Goal: Task Accomplishment & Management: Manage account settings

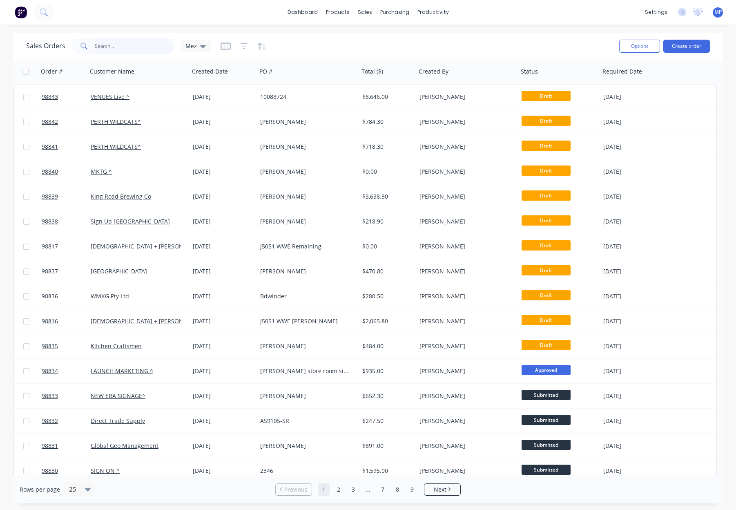
click at [104, 45] on input "text" at bounding box center [135, 46] width 80 height 16
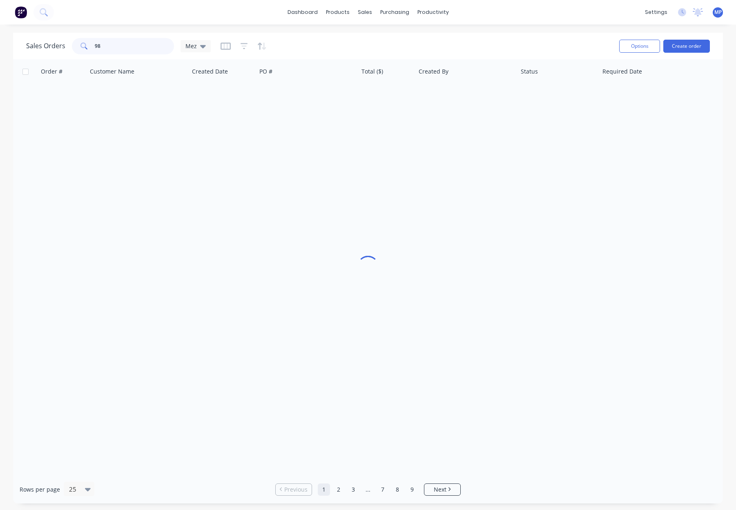
type input "984"
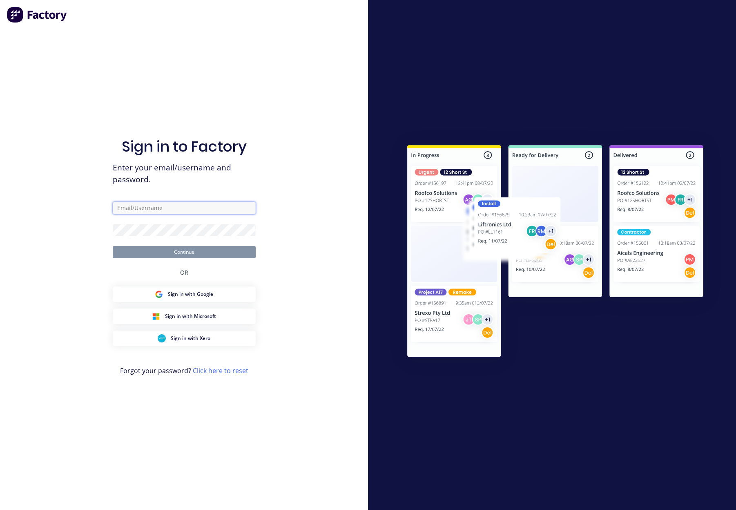
type input "orders@allflags.com.au"
click at [165, 205] on input "orders@allflags.com.au" at bounding box center [184, 208] width 143 height 12
click at [143, 248] on button "Continue" at bounding box center [184, 252] width 143 height 12
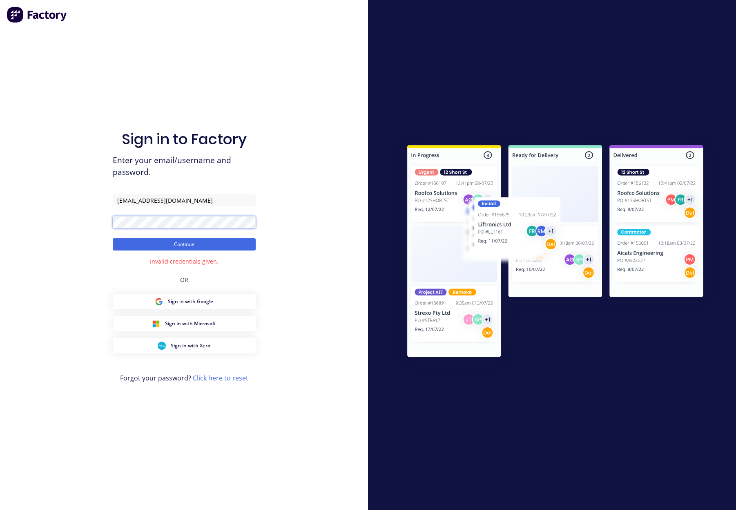
click at [92, 223] on div "Sign in to Factory Enter your email/username and password. orders@allflags.com.…" at bounding box center [184, 255] width 368 height 510
click button "Continue" at bounding box center [184, 244] width 143 height 12
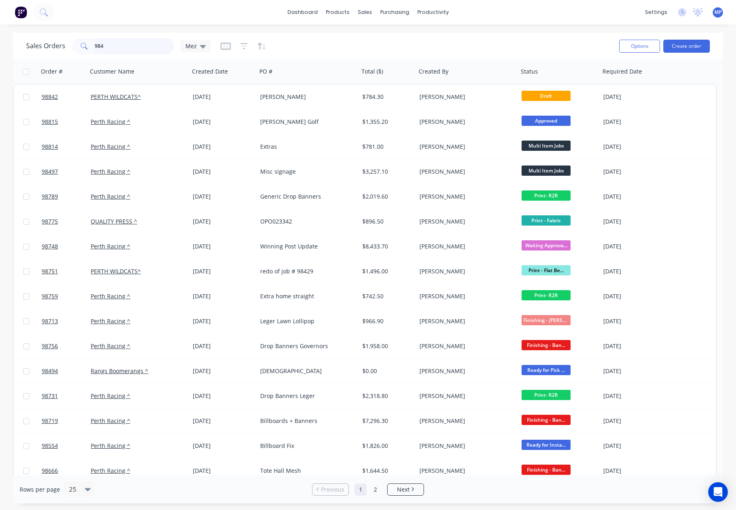
click at [118, 49] on input "984" at bounding box center [135, 46] width 80 height 16
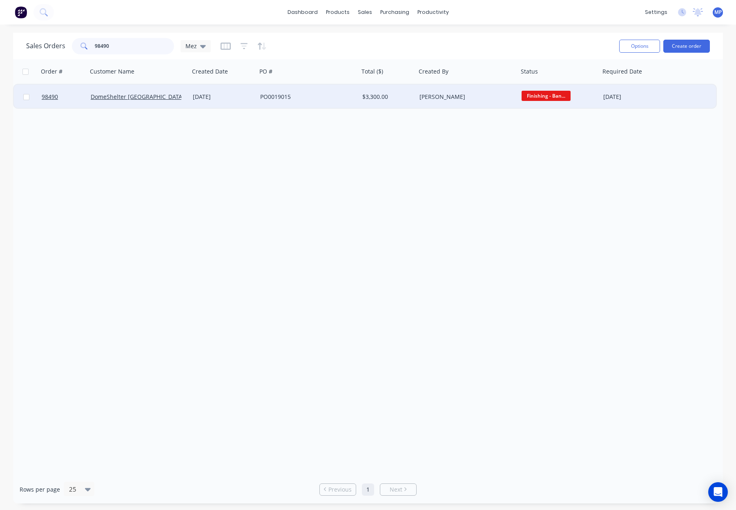
type input "98490"
click at [333, 93] on div "PO0019015" at bounding box center [305, 97] width 91 height 8
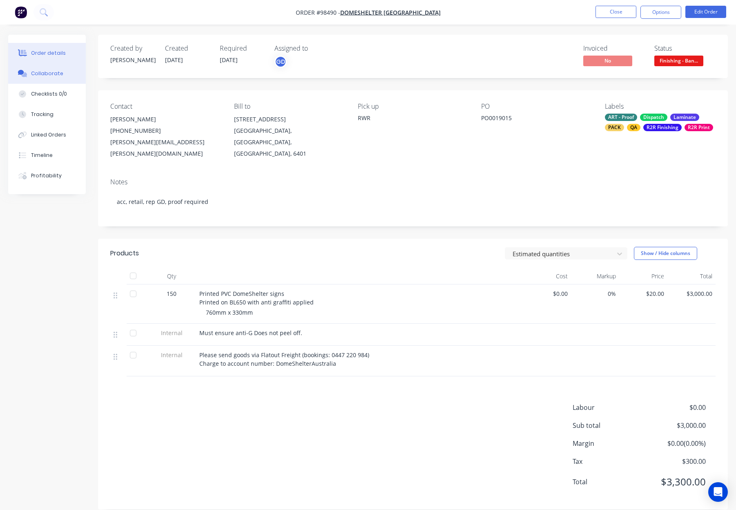
click at [56, 70] on div "Collaborate" at bounding box center [47, 73] width 32 height 7
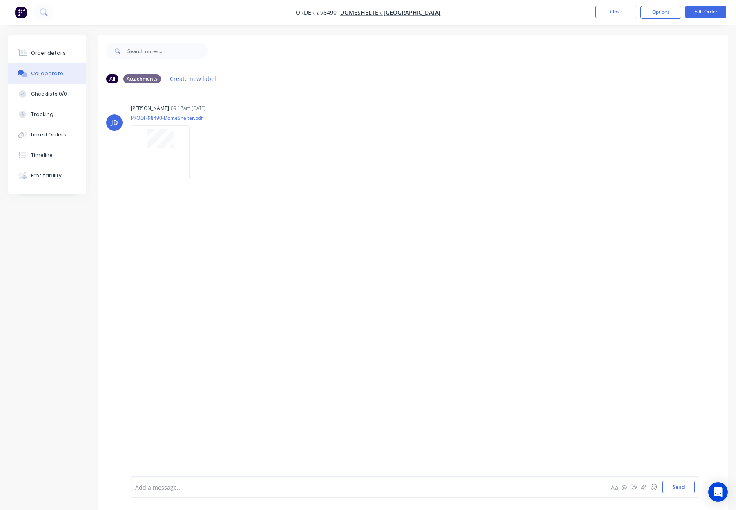
click at [197, 484] on div at bounding box center [346, 487] width 420 height 9
click at [54, 53] on div "Order details" at bounding box center [48, 52] width 35 height 7
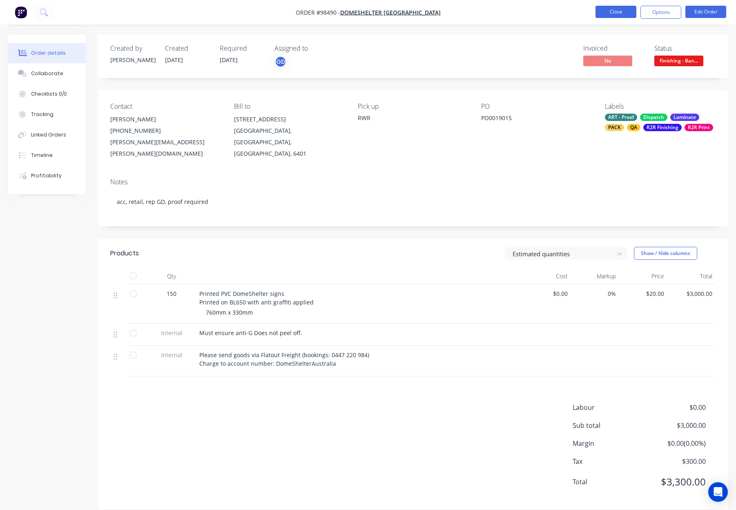
click at [621, 14] on button "Close" at bounding box center [616, 12] width 41 height 12
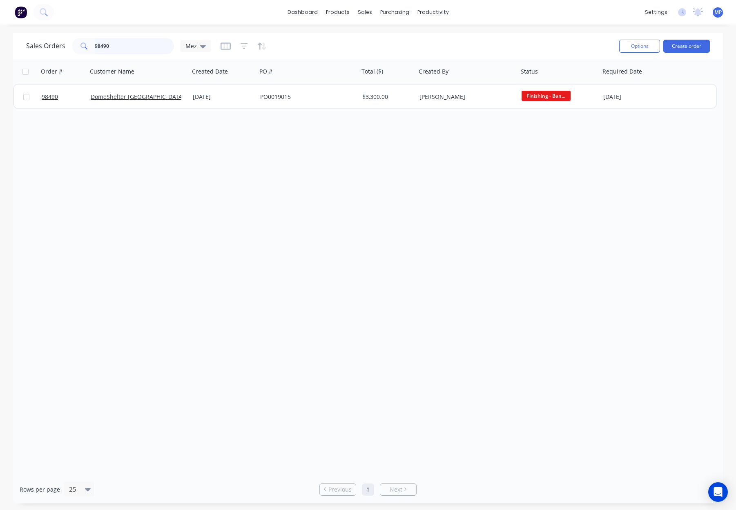
click at [109, 47] on input "98490" at bounding box center [135, 46] width 80 height 16
drag, startPoint x: 109, startPoint y: 46, endPoint x: 116, endPoint y: 46, distance: 6.5
click at [109, 46] on input "98490" at bounding box center [135, 46] width 80 height 16
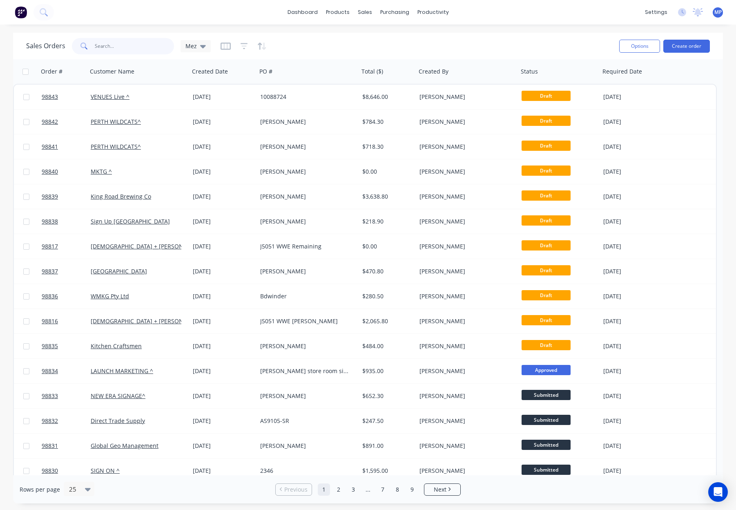
drag, startPoint x: 125, startPoint y: 44, endPoint x: 147, endPoint y: 42, distance: 21.8
click at [125, 44] on input "text" at bounding box center [135, 46] width 80 height 16
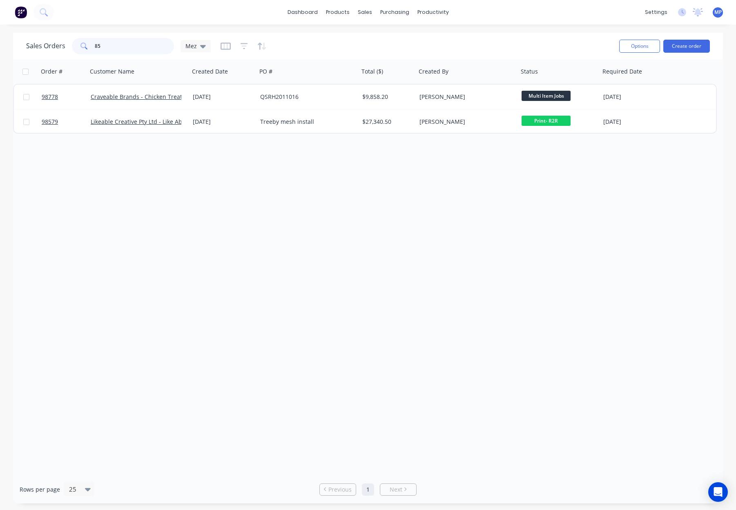
type input "8"
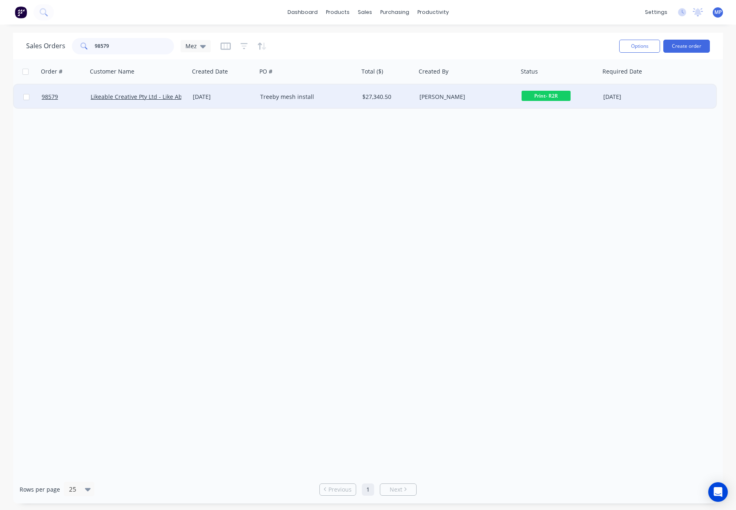
type input "98579"
click at [245, 100] on div "16 Sep 2025" at bounding box center [223, 97] width 61 height 8
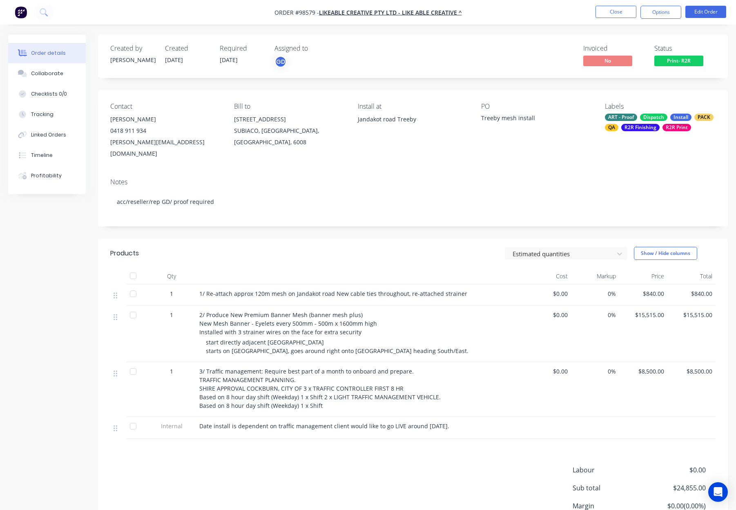
scroll to position [3, 0]
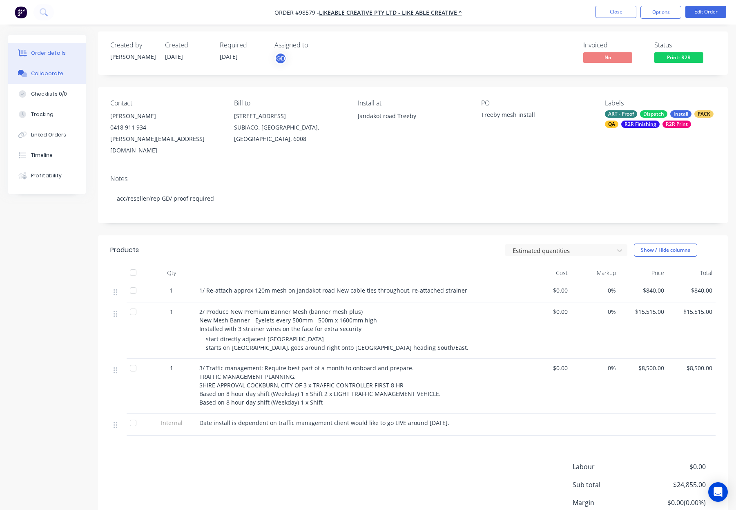
click at [54, 72] on div "Collaborate" at bounding box center [47, 73] width 32 height 7
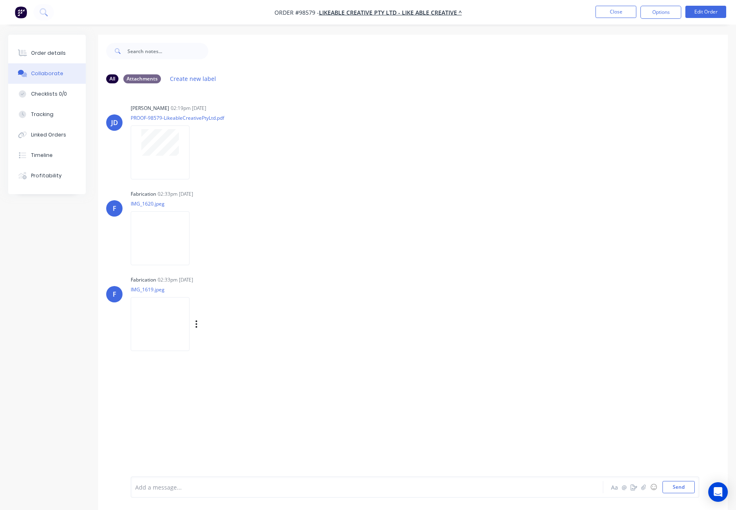
click at [167, 312] on img at bounding box center [160, 324] width 59 height 54
click at [41, 55] on div "Order details" at bounding box center [48, 52] width 35 height 7
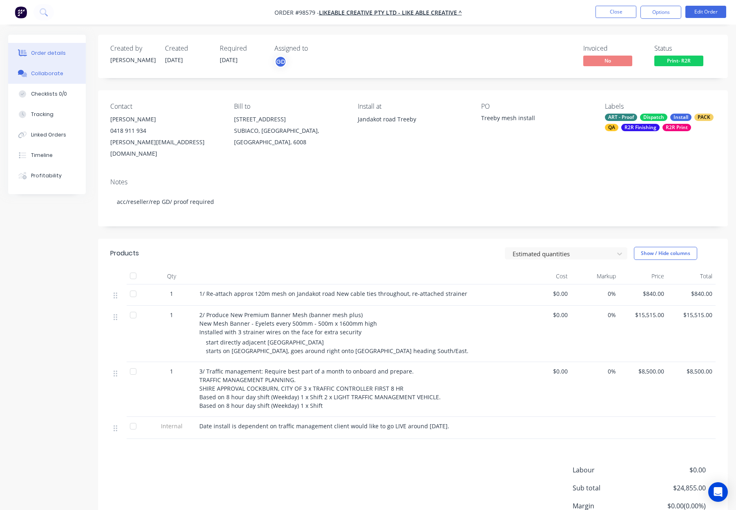
click at [45, 69] on button "Collaborate" at bounding box center [47, 73] width 78 height 20
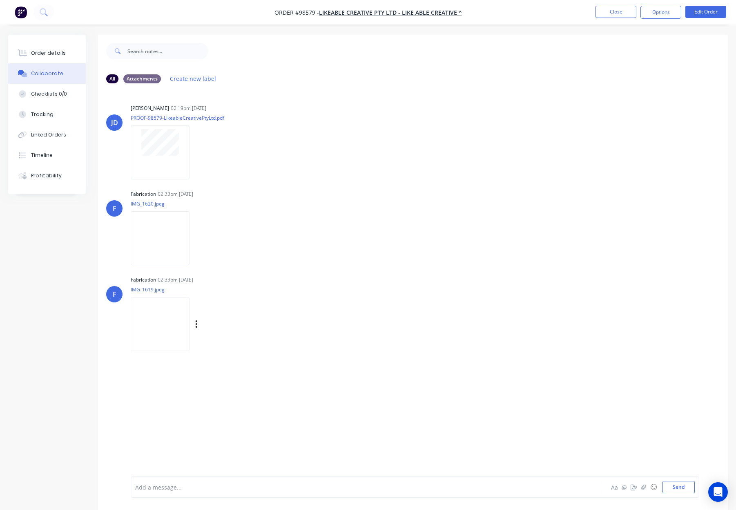
click at [164, 332] on img at bounding box center [160, 324] width 59 height 54
click at [605, 12] on button "Close" at bounding box center [616, 12] width 41 height 12
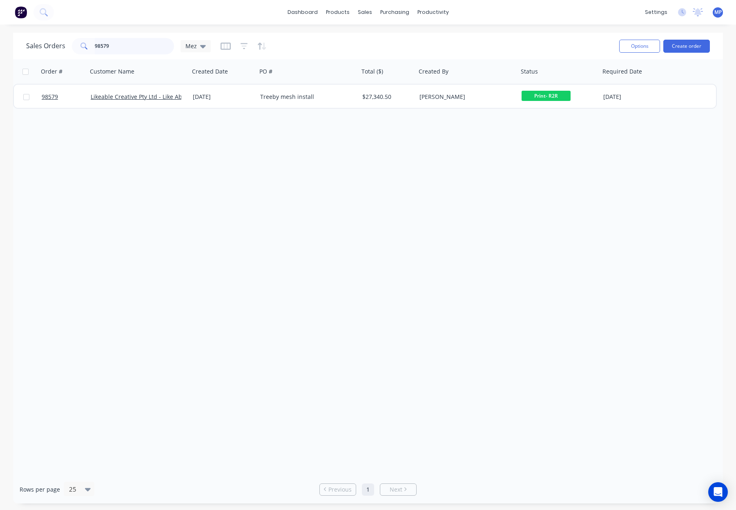
click at [123, 44] on input "98579" at bounding box center [135, 46] width 80 height 16
click at [132, 45] on input "98579" at bounding box center [135, 46] width 80 height 16
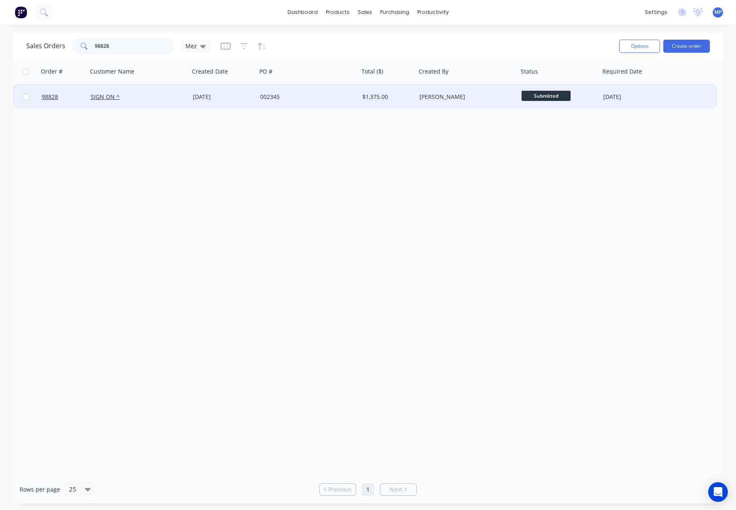
type input "98828"
click at [313, 96] on div "002345" at bounding box center [305, 97] width 91 height 8
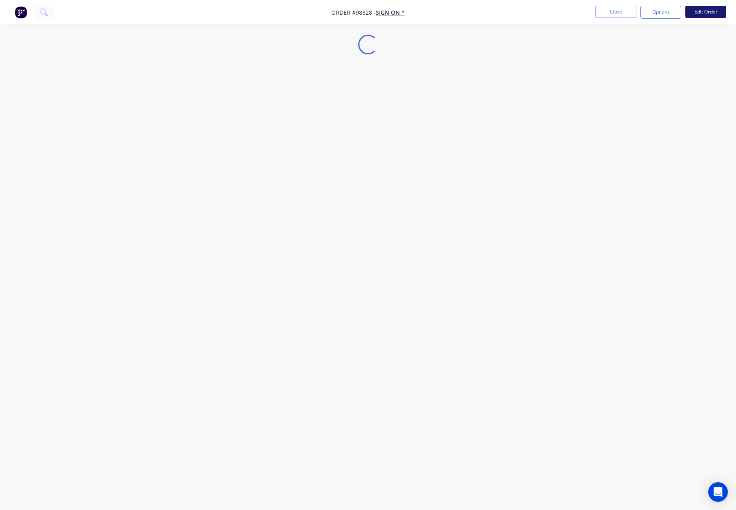
click at [706, 11] on button "Edit Order" at bounding box center [705, 12] width 41 height 12
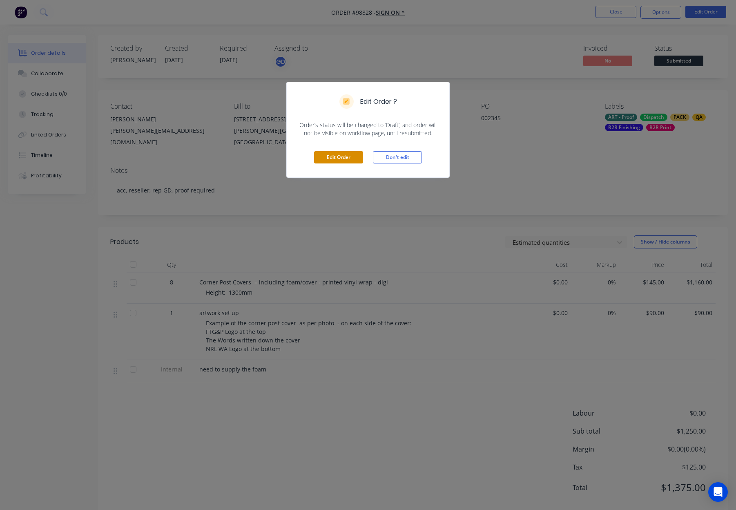
click at [347, 157] on button "Edit Order" at bounding box center [338, 157] width 49 height 12
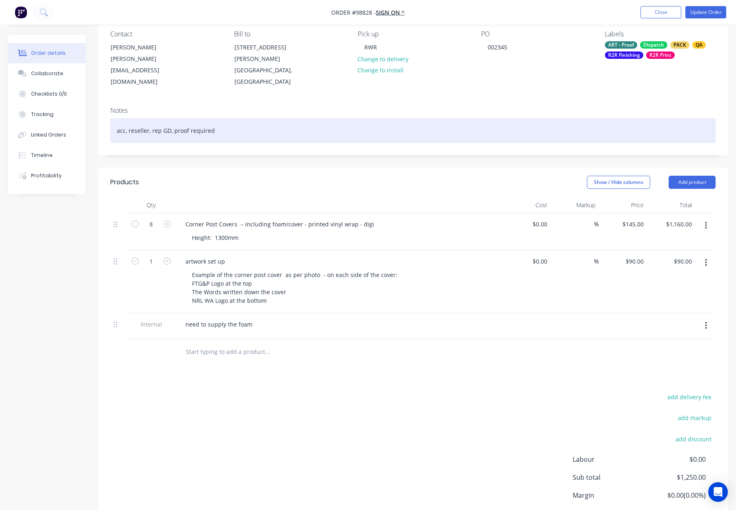
scroll to position [74, 0]
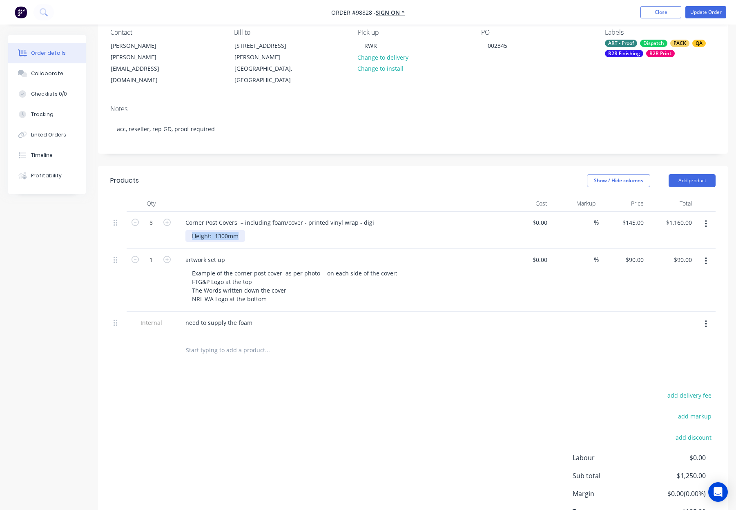
drag, startPoint x: 192, startPoint y: 223, endPoint x: 315, endPoint y: 227, distance: 123.0
click at [315, 230] on div "Height: 1300mm" at bounding box center [342, 236] width 314 height 12
click at [232, 195] on div at bounding box center [339, 203] width 327 height 16
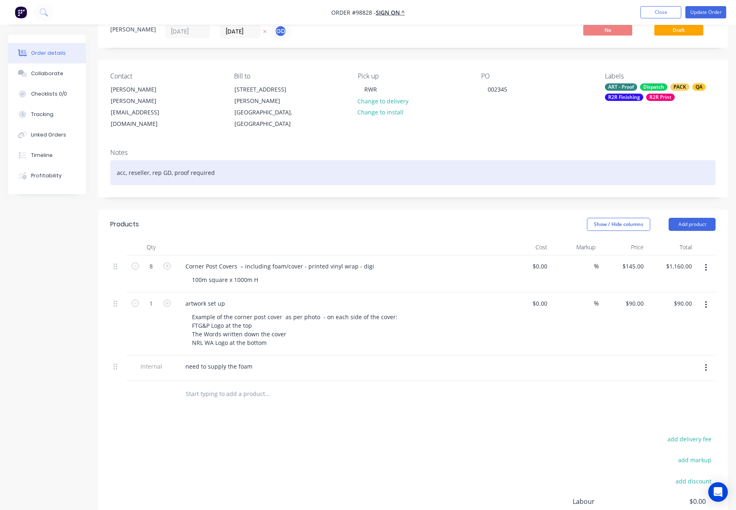
scroll to position [0, 0]
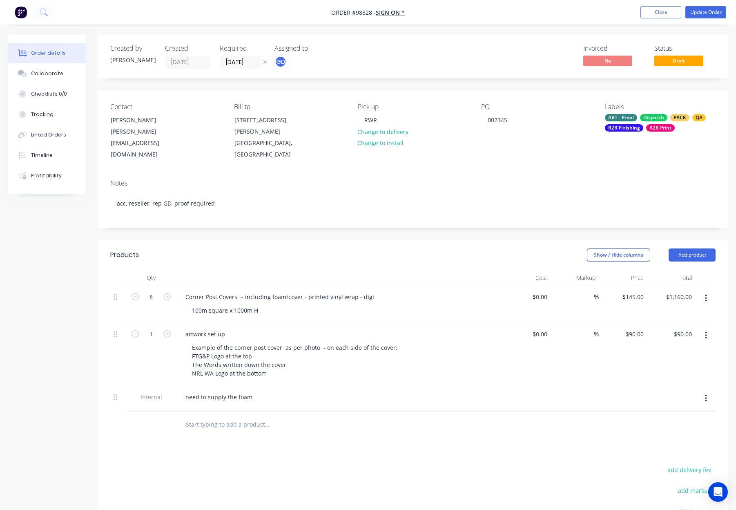
click at [642, 117] on div "Dispatch" at bounding box center [653, 117] width 27 height 7
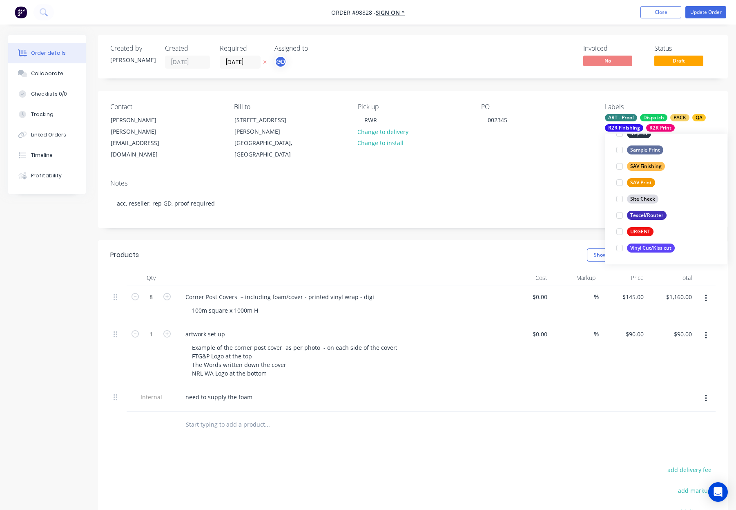
scroll to position [4, 0]
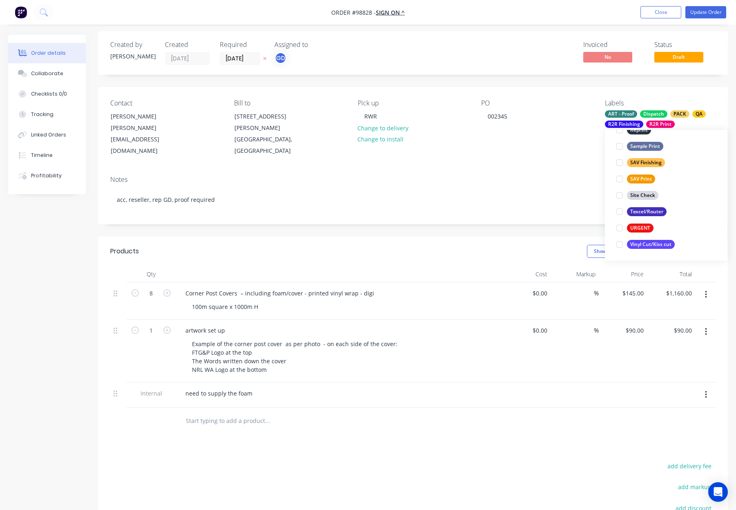
click at [543, 153] on div "Contact Andy Rothwell andy@signon.com.au Bill to 14 Carbon Court Osborne Park, …" at bounding box center [413, 128] width 630 height 82
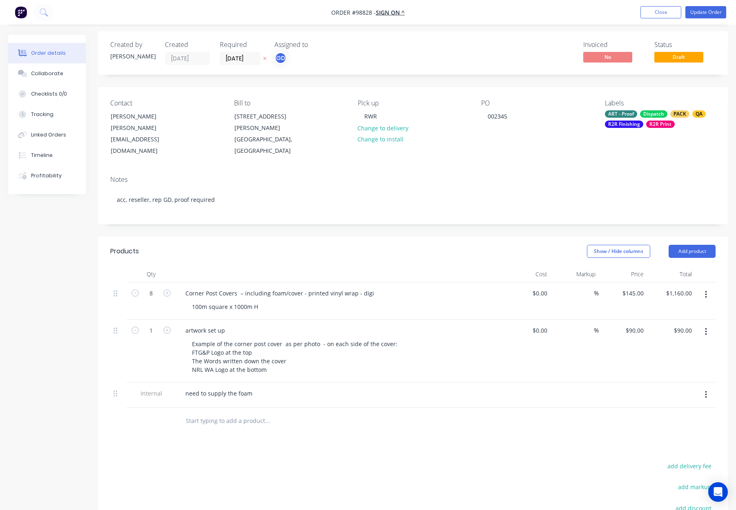
scroll to position [0, 0]
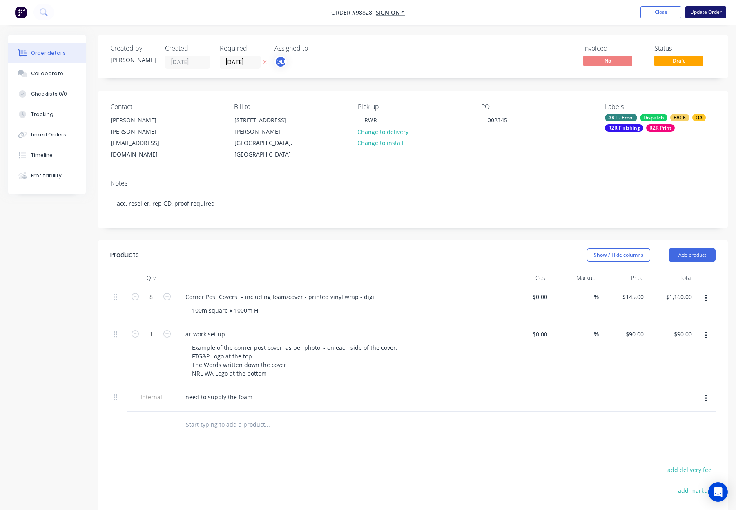
click at [694, 16] on button "Update Order" at bounding box center [705, 12] width 41 height 12
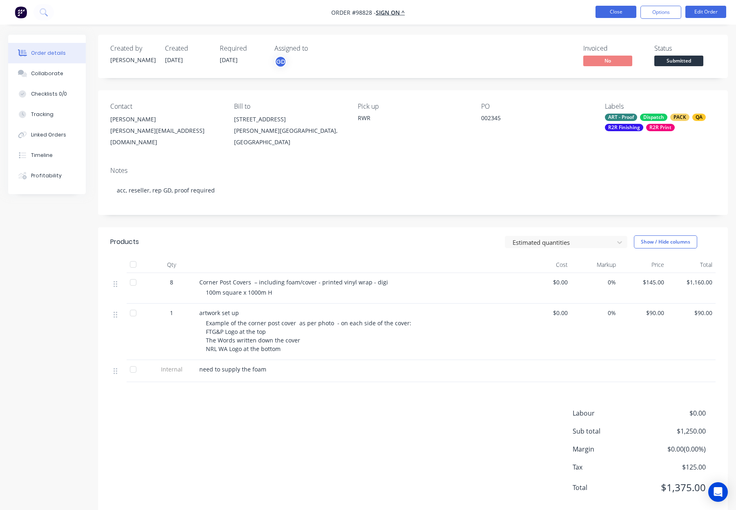
click at [609, 10] on button "Close" at bounding box center [616, 12] width 41 height 12
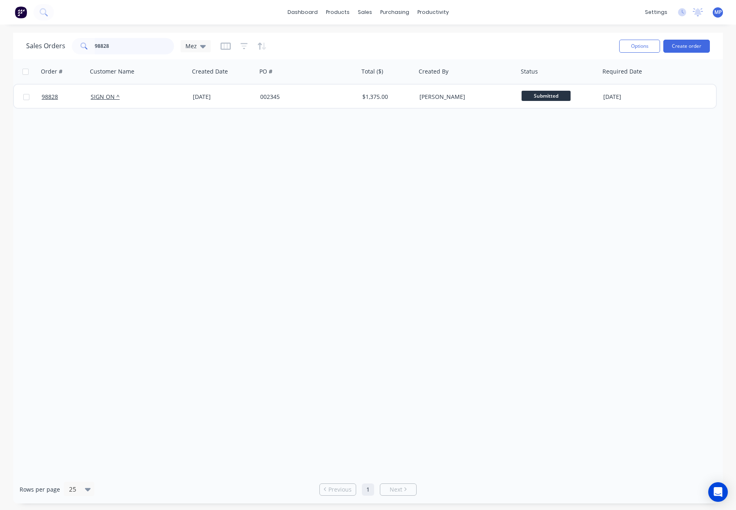
click at [139, 48] on input "98828" at bounding box center [135, 46] width 80 height 16
click at [138, 46] on input "98828" at bounding box center [135, 46] width 80 height 16
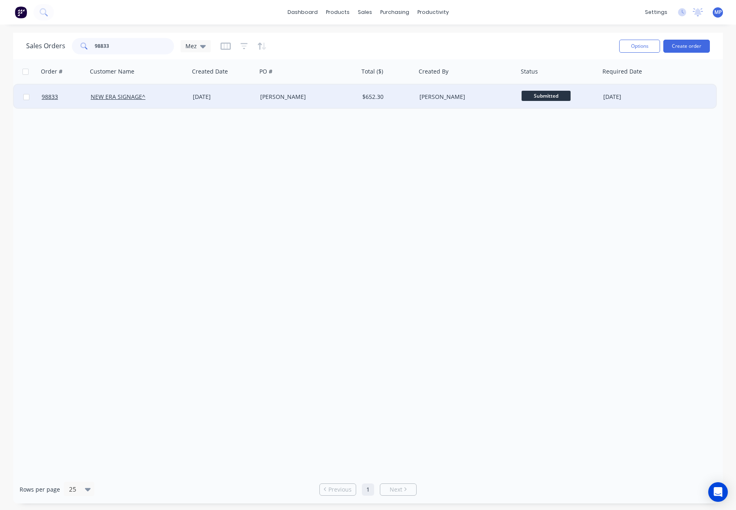
type input "98833"
click at [336, 94] on div "[PERSON_NAME]" at bounding box center [305, 97] width 91 height 8
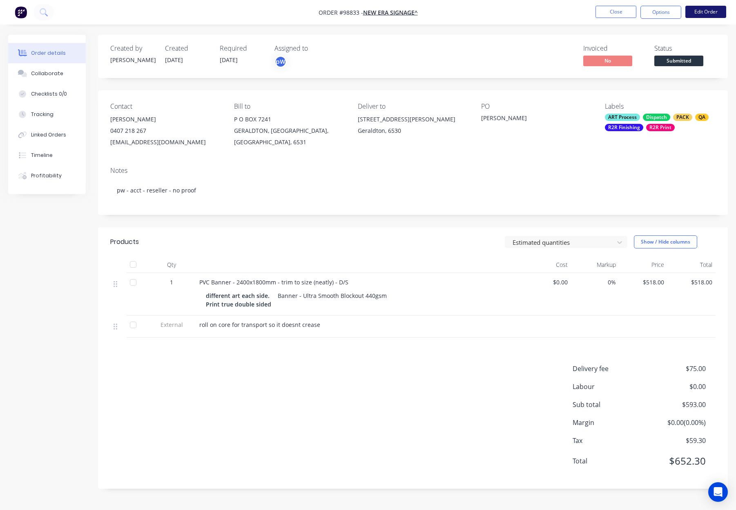
click at [701, 13] on button "Edit Order" at bounding box center [705, 12] width 41 height 12
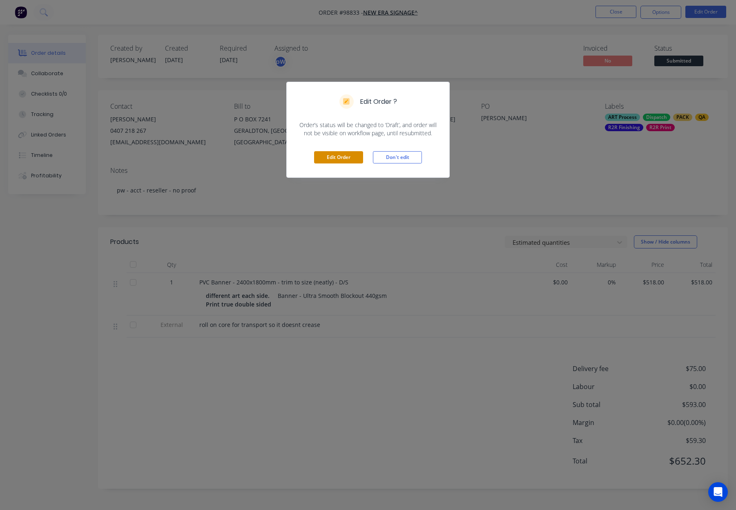
click at [333, 155] on button "Edit Order" at bounding box center [338, 157] width 49 height 12
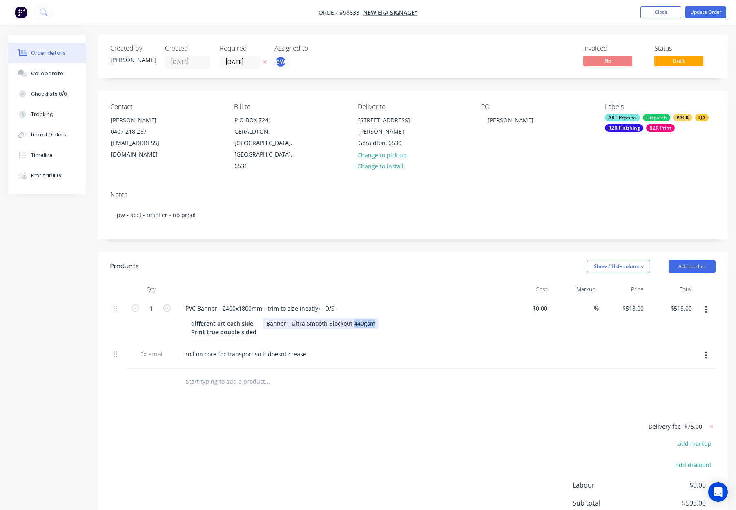
drag, startPoint x: 351, startPoint y: 299, endPoint x: 397, endPoint y: 299, distance: 45.8
click at [397, 317] on div "different art each side. Print true double sided Banner - Ultra Smooth Blockout…" at bounding box center [337, 327] width 299 height 20
click at [363, 252] on header "Products Show / Hide columns Add product" at bounding box center [413, 266] width 630 height 29
click at [684, 260] on button "Add product" at bounding box center [692, 266] width 47 height 13
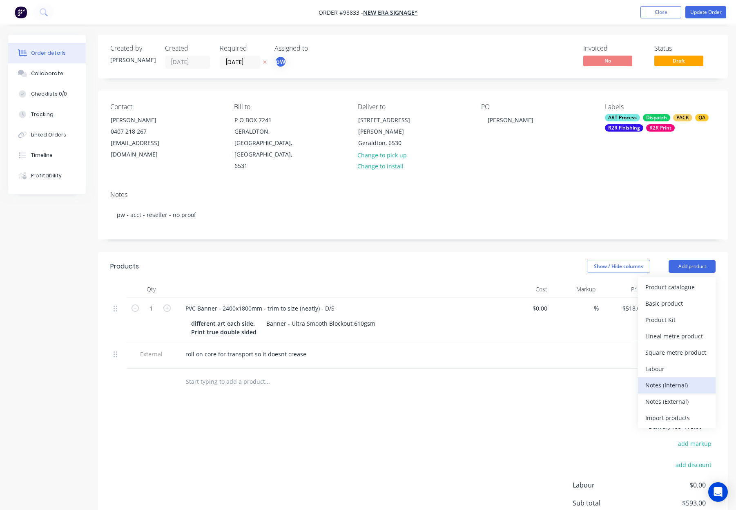
click at [677, 379] on div "Notes (Internal)" at bounding box center [676, 385] width 63 height 12
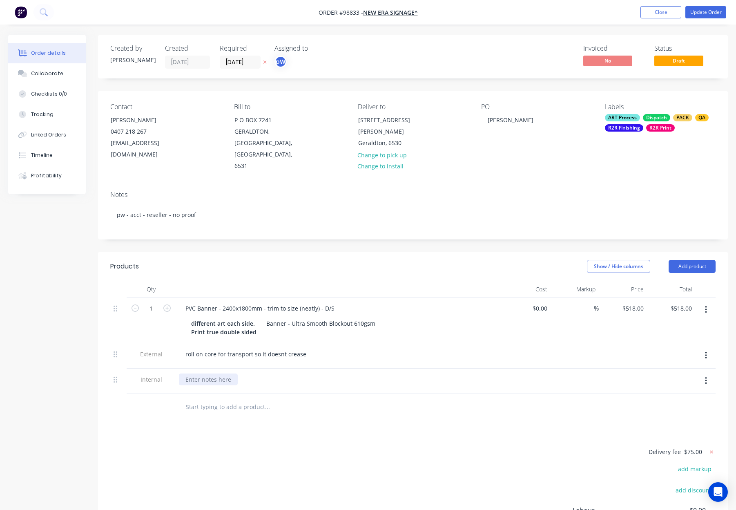
drag, startPoint x: 203, startPoint y: 356, endPoint x: 208, endPoint y: 356, distance: 4.9
click at [204, 373] on div at bounding box center [208, 379] width 59 height 12
click at [362, 397] on div at bounding box center [323, 407] width 294 height 27
drag, startPoint x: 328, startPoint y: 368, endPoint x: 335, endPoint y: 359, distance: 10.2
click at [329, 368] on div "Note from Peter - Needs to be printed on Flatbed - 610 PVC" at bounding box center [339, 380] width 327 height 25
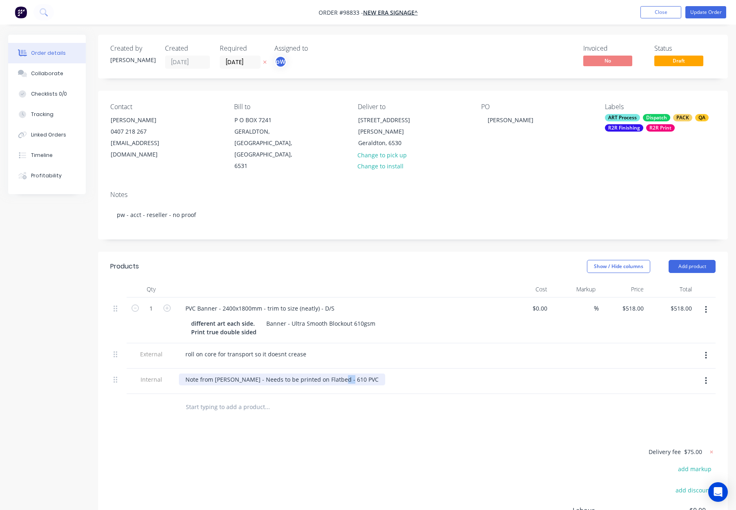
drag, startPoint x: 332, startPoint y: 355, endPoint x: 363, endPoint y: 355, distance: 31.0
click at [363, 373] on div "Note from Peter - Needs to be printed on Flatbed - 610 PVC" at bounding box center [339, 379] width 320 height 12
click at [384, 407] on div "Products Show / Hide columns Add product Qty Cost Markup Price Total 1 PVC Bann…" at bounding box center [413, 432] width 630 height 361
click at [700, 10] on button "Update Order" at bounding box center [705, 12] width 41 height 12
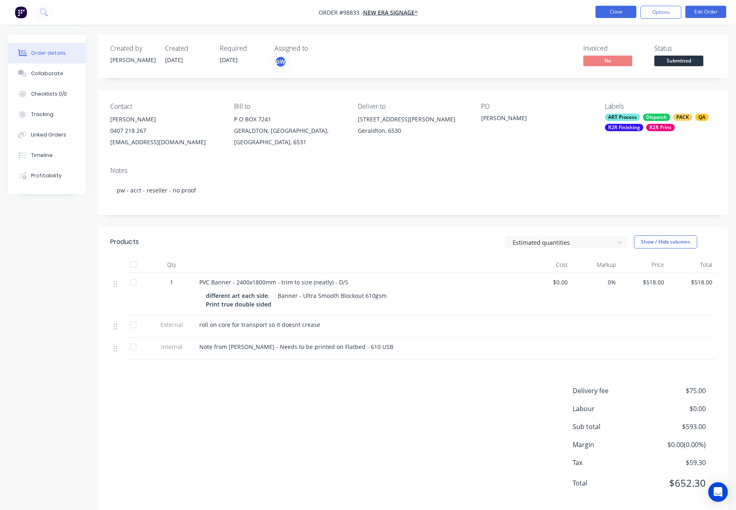
click at [600, 10] on button "Close" at bounding box center [616, 12] width 41 height 12
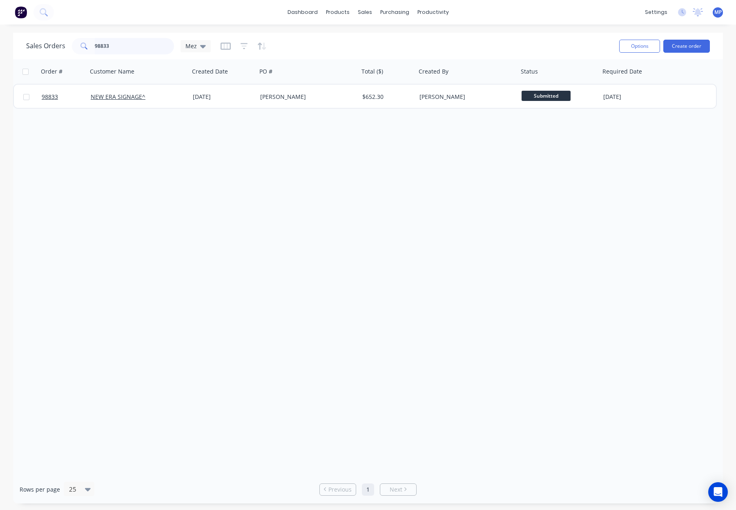
drag, startPoint x: 97, startPoint y: 45, endPoint x: 104, endPoint y: 46, distance: 7.5
click at [98, 45] on input "98833" at bounding box center [135, 46] width 80 height 16
click at [120, 47] on input "98833" at bounding box center [135, 46] width 80 height 16
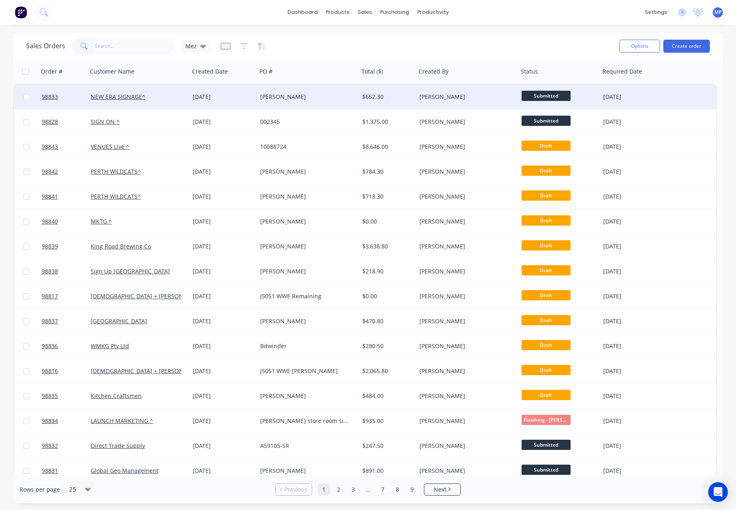
click at [302, 95] on div "[PERSON_NAME]" at bounding box center [305, 97] width 91 height 8
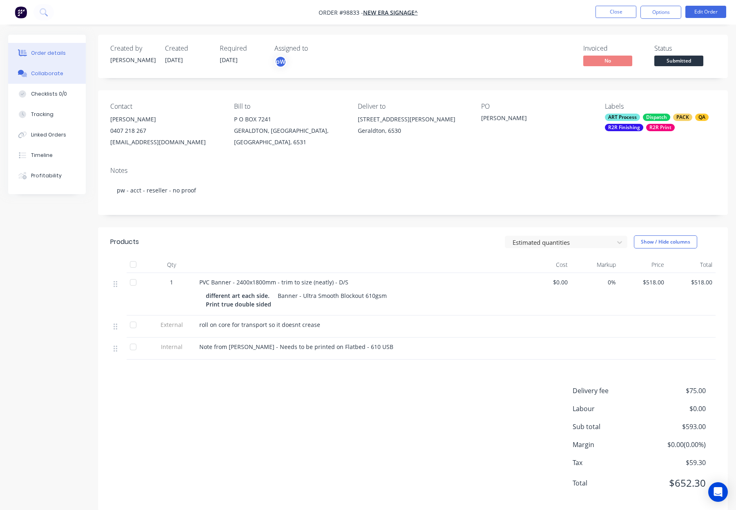
click at [63, 76] on button "Collaborate" at bounding box center [47, 73] width 78 height 20
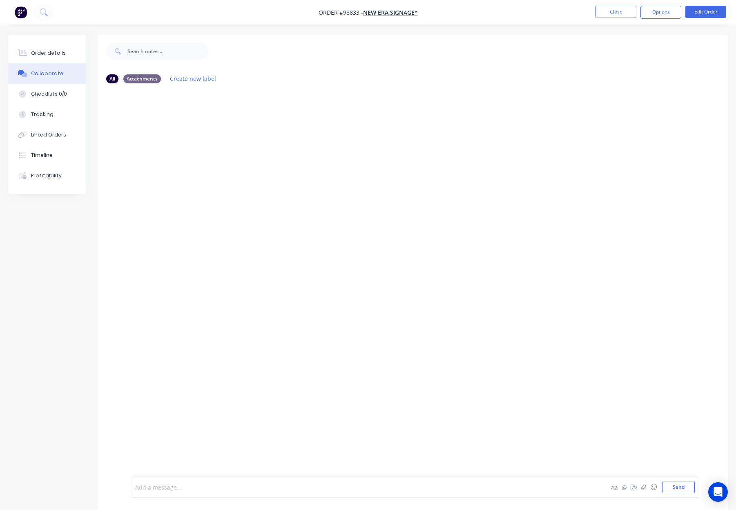
drag, startPoint x: 209, startPoint y: 486, endPoint x: 363, endPoint y: 447, distance: 158.9
click at [209, 486] on div at bounding box center [346, 487] width 420 height 9
click at [68, 54] on button "Order details" at bounding box center [47, 53] width 78 height 20
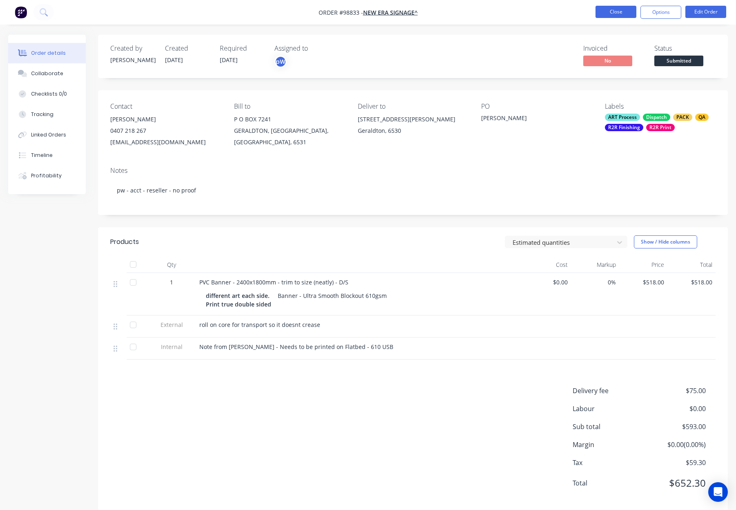
click at [615, 13] on button "Close" at bounding box center [616, 12] width 41 height 12
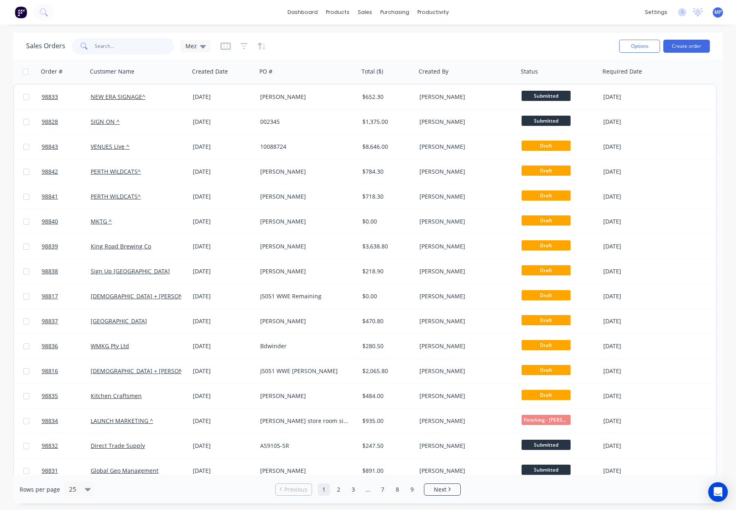
click at [116, 45] on input "text" at bounding box center [135, 46] width 80 height 16
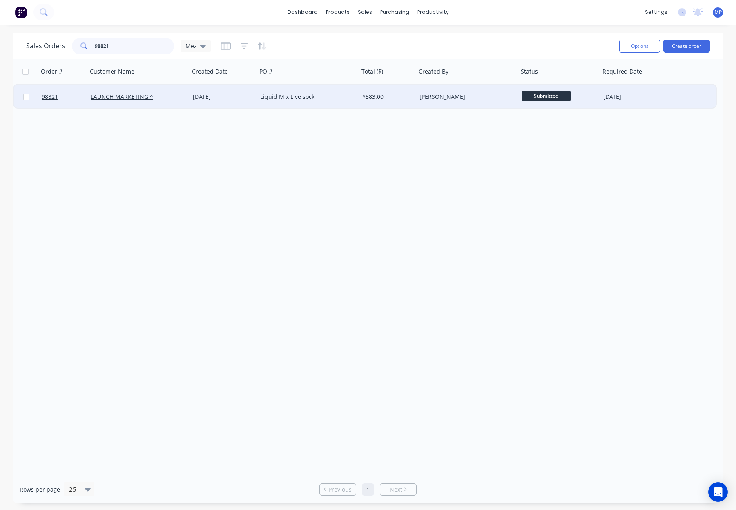
type input "98821"
click at [307, 102] on div "Liquid Mix Live sock" at bounding box center [308, 97] width 102 height 25
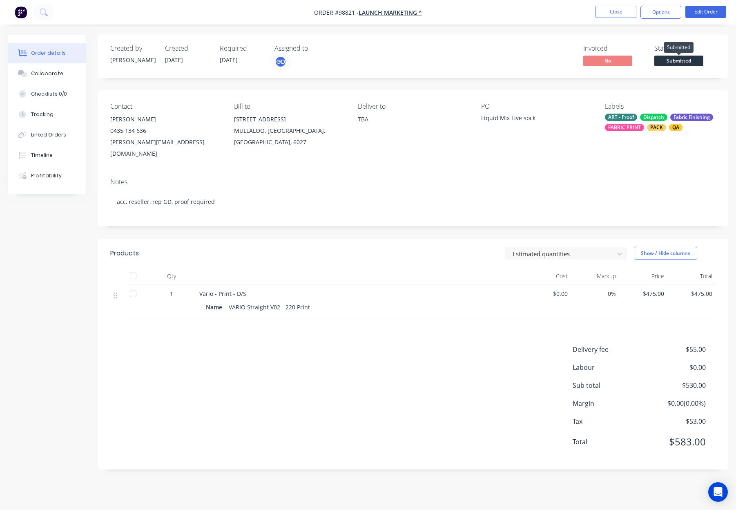
click at [667, 65] on span "Submitted" at bounding box center [678, 61] width 49 height 10
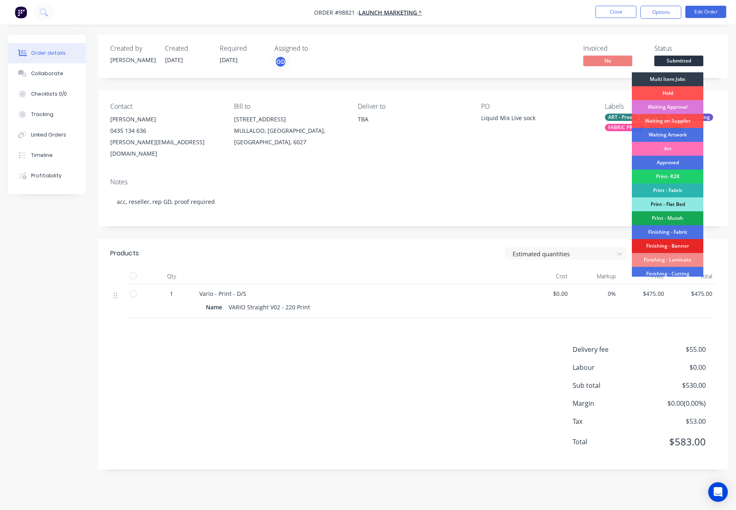
click at [673, 93] on div "Hold" at bounding box center [667, 93] width 71 height 14
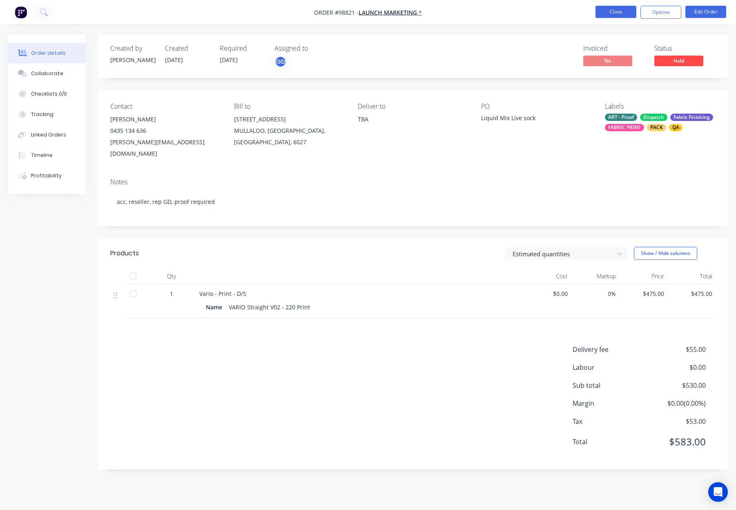
click at [623, 11] on button "Close" at bounding box center [616, 12] width 41 height 12
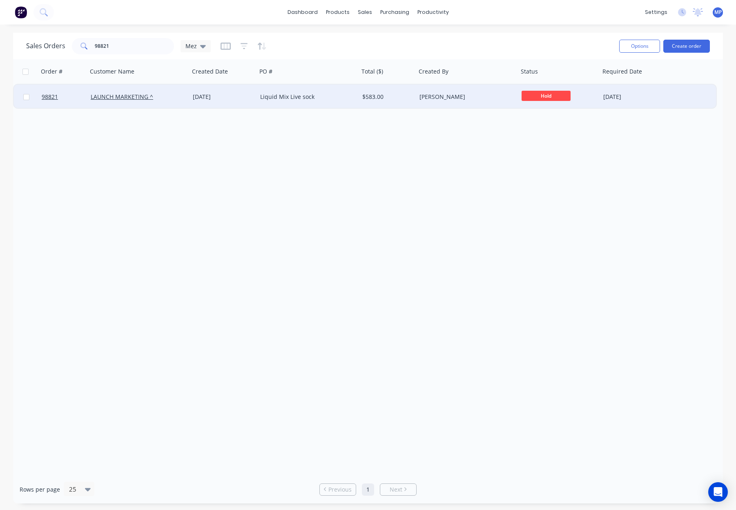
click at [173, 94] on div "LAUNCH MARKETING ^" at bounding box center [136, 97] width 91 height 8
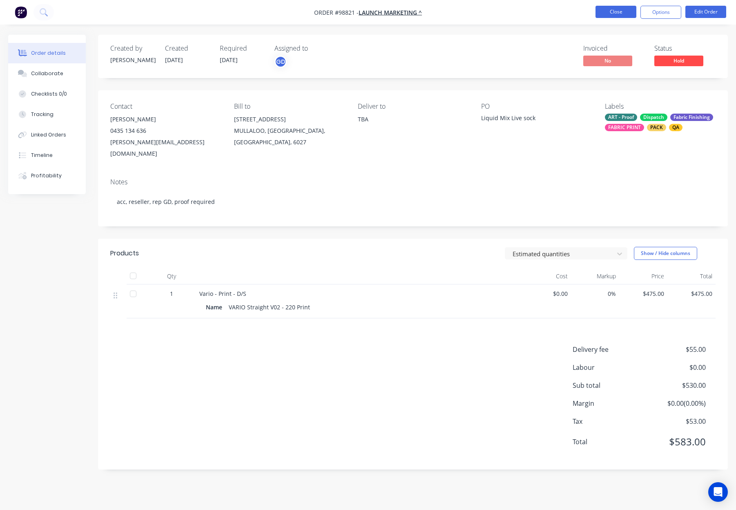
click at [615, 11] on button "Close" at bounding box center [616, 12] width 41 height 12
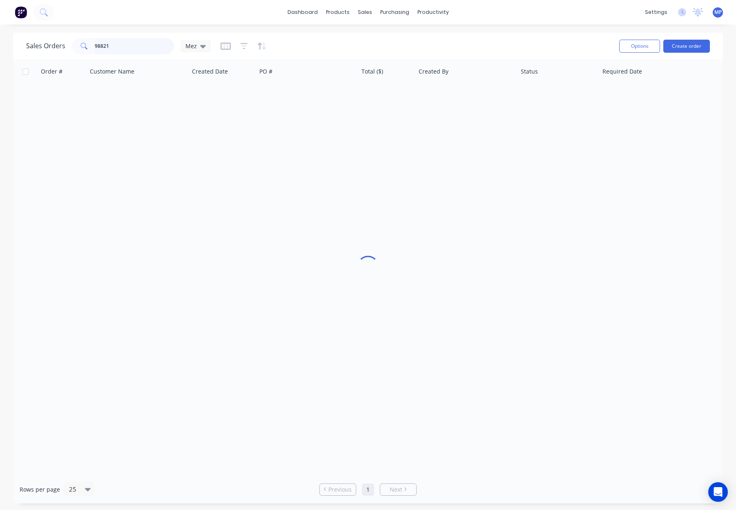
click at [127, 46] on input "98821" at bounding box center [135, 46] width 80 height 16
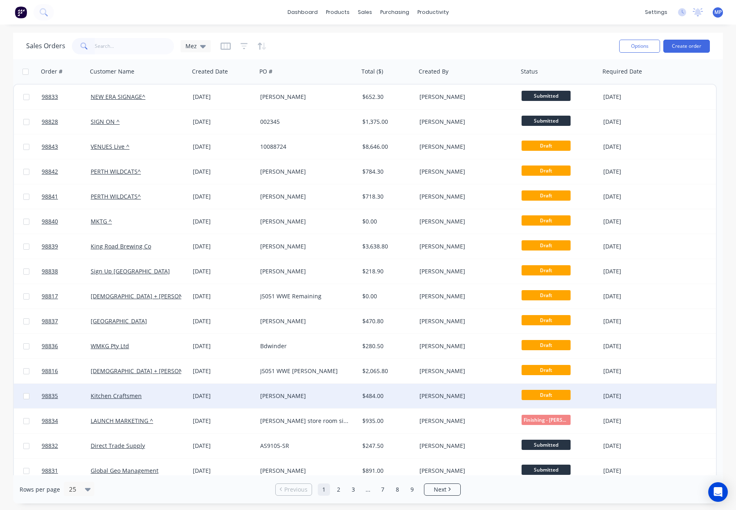
click at [305, 395] on div "[PERSON_NAME]" at bounding box center [305, 396] width 91 height 8
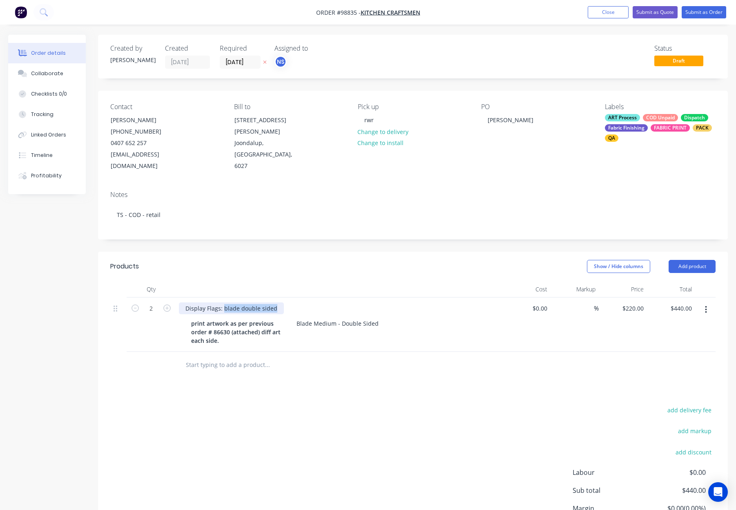
drag, startPoint x: 263, startPoint y: 296, endPoint x: 292, endPoint y: 296, distance: 29.8
click at [292, 302] on div "Display Flags: blade double sided" at bounding box center [339, 308] width 320 height 12
click at [310, 260] on div "Show / Hide columns Add product" at bounding box center [477, 266] width 477 height 13
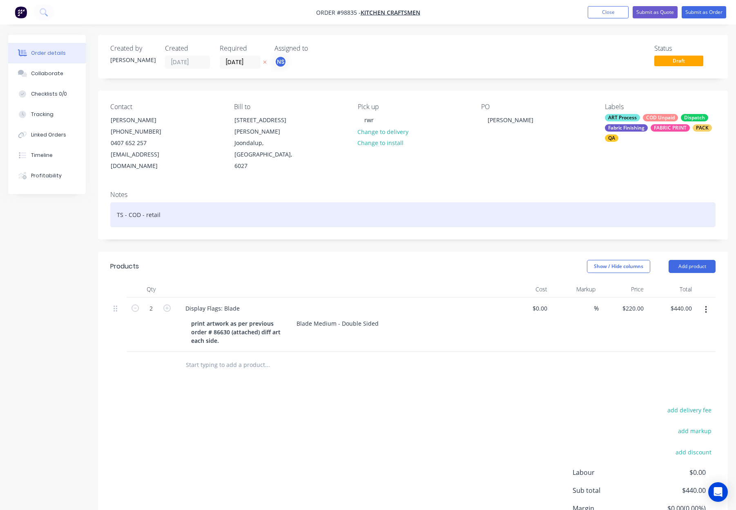
drag, startPoint x: 272, startPoint y: 206, endPoint x: 289, endPoint y: 206, distance: 16.3
click at [274, 205] on div "TS - COD - retail" at bounding box center [412, 214] width 605 height 25
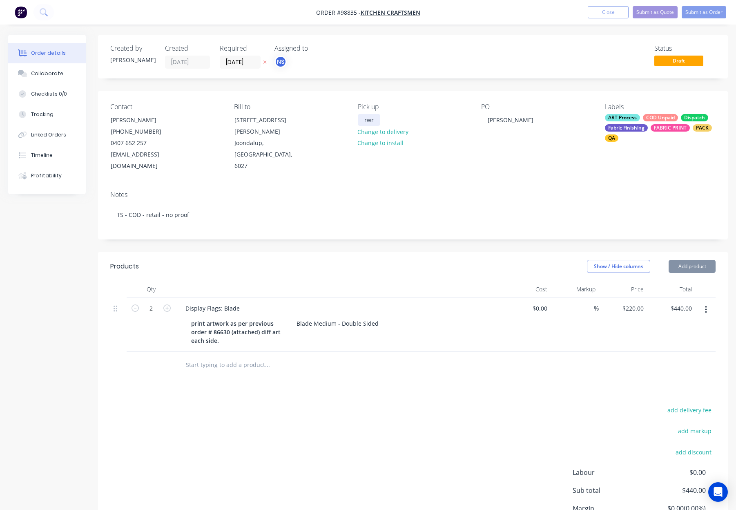
click at [376, 117] on div "rwr" at bounding box center [369, 120] width 22 height 12
drag, startPoint x: 377, startPoint y: 118, endPoint x: 359, endPoint y: 119, distance: 18.0
click at [359, 119] on div "rwr" at bounding box center [369, 120] width 22 height 12
click at [422, 252] on header "Products Show / Hide columns Add product" at bounding box center [413, 266] width 630 height 29
click at [647, 118] on div "COD Unpaid" at bounding box center [660, 117] width 35 height 7
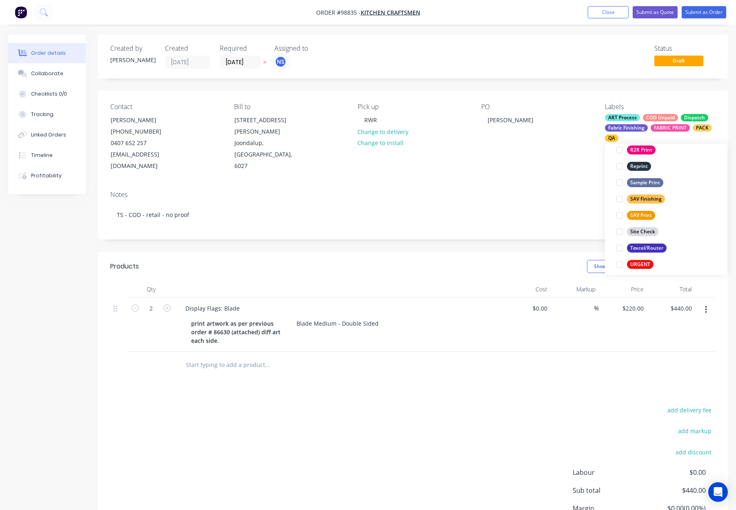
scroll to position [392, 0]
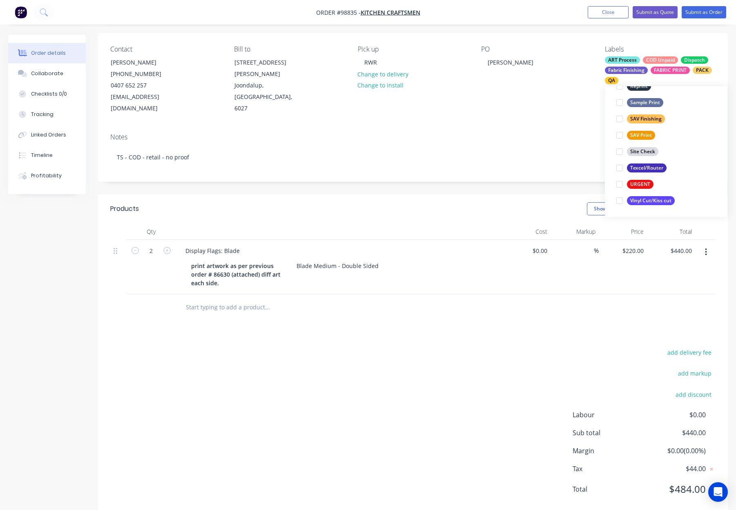
click at [520, 179] on div "Created by Rhonda Created 06/10/25 Required 10/10/25 Assigned to NS Status Draf…" at bounding box center [413, 247] width 630 height 540
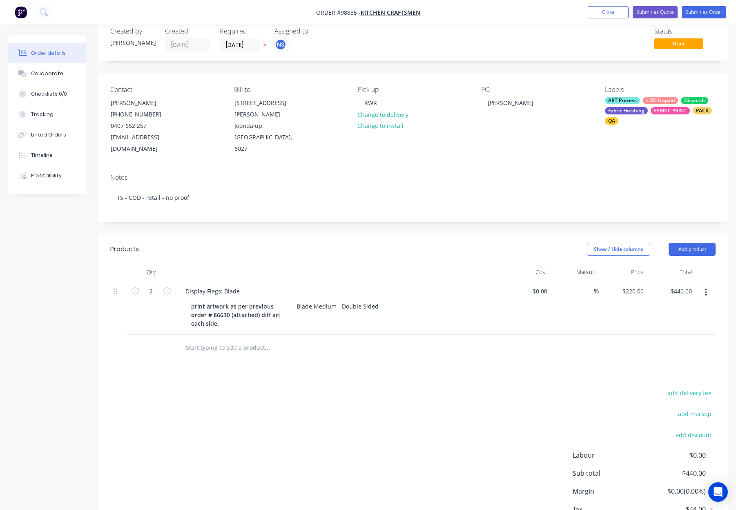
scroll to position [0, 0]
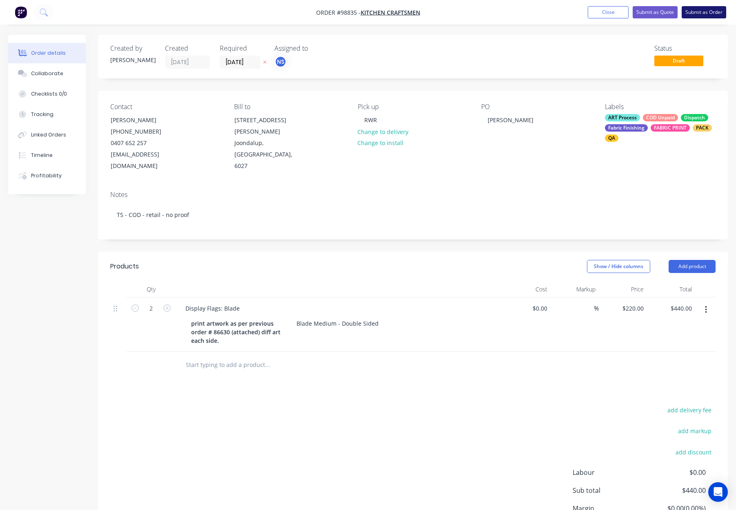
click at [699, 15] on button "Submit as Order" at bounding box center [704, 12] width 45 height 12
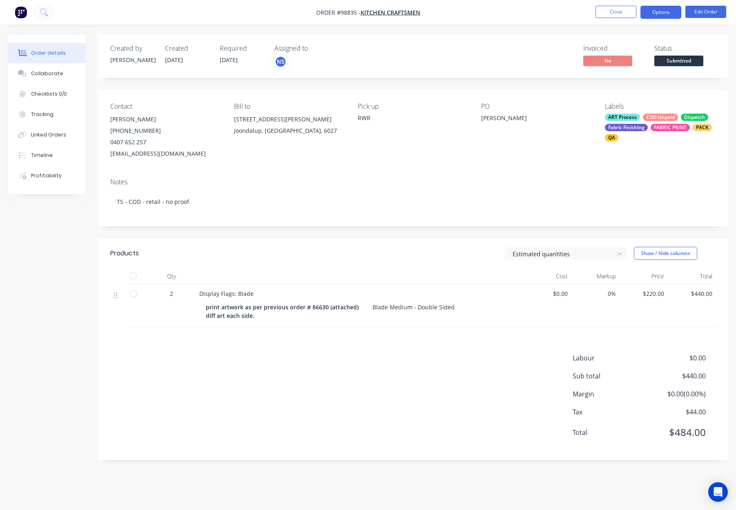
click at [654, 10] on button "Options" at bounding box center [661, 12] width 41 height 13
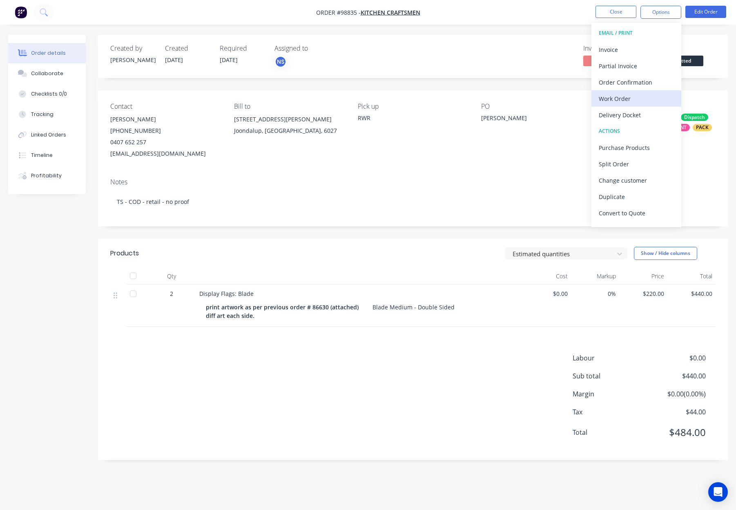
click at [658, 99] on div "Work Order" at bounding box center [636, 99] width 75 height 12
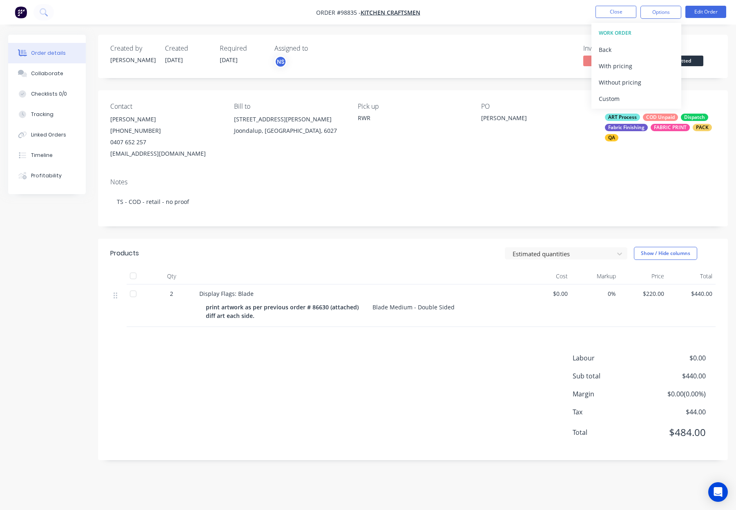
click at [656, 83] on div "Without pricing" at bounding box center [636, 82] width 75 height 12
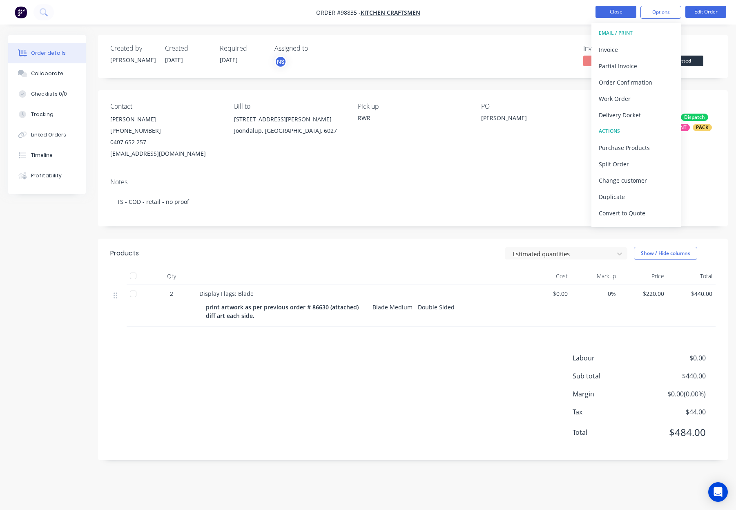
click at [616, 10] on button "Close" at bounding box center [616, 12] width 41 height 12
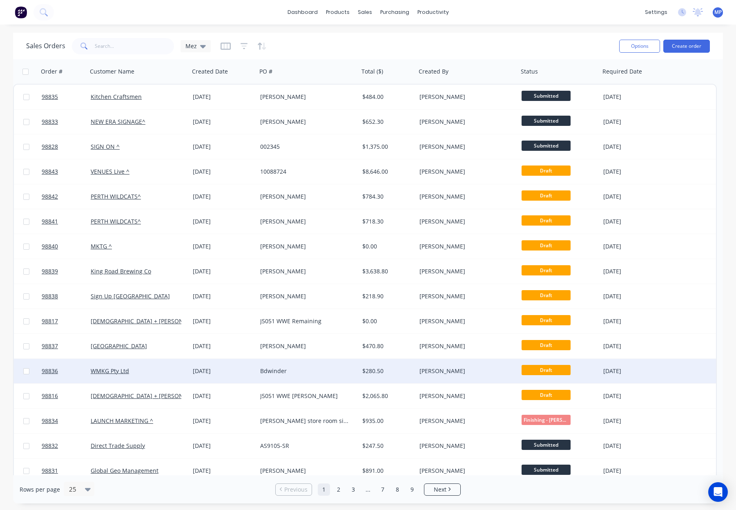
click at [343, 365] on div "Bdwinder" at bounding box center [308, 371] width 102 height 25
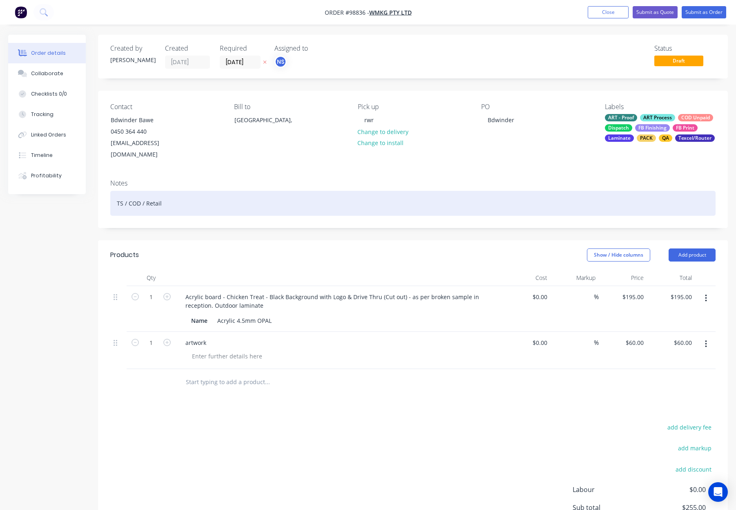
drag, startPoint x: 350, startPoint y: 197, endPoint x: 413, endPoint y: 200, distance: 63.0
click at [351, 198] on div "TS / COD / Retail" at bounding box center [412, 203] width 605 height 25
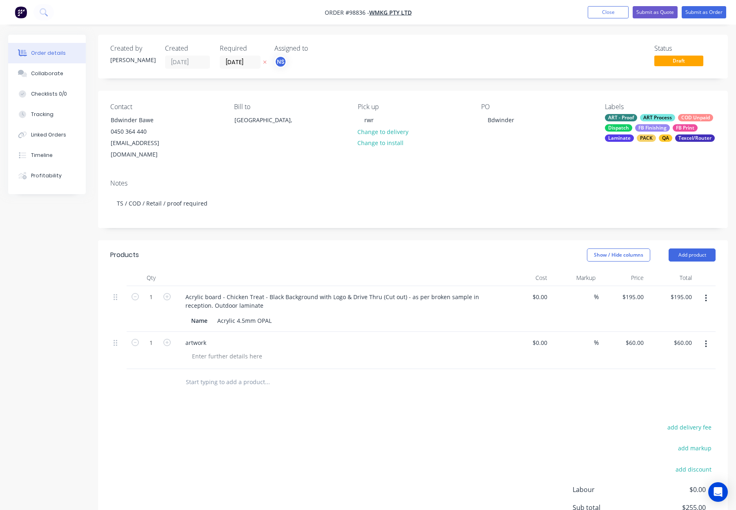
click at [473, 248] on div "Show / Hide columns Add product" at bounding box center [477, 254] width 477 height 13
drag, startPoint x: 375, startPoint y: 121, endPoint x: 353, endPoint y: 119, distance: 22.1
click at [352, 119] on div "Contact Bdwinder Bawe 0450 364 440 wmkgptyltd@gmail.com Bill to Australia, Pick…" at bounding box center [413, 132] width 630 height 82
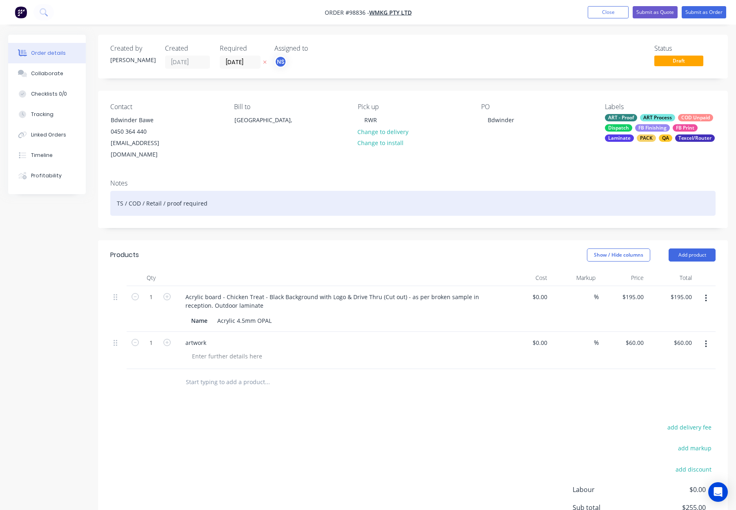
drag, startPoint x: 397, startPoint y: 242, endPoint x: 475, endPoint y: 190, distance: 93.9
click at [397, 248] on div "Show / Hide columns Add product" at bounding box center [477, 254] width 477 height 13
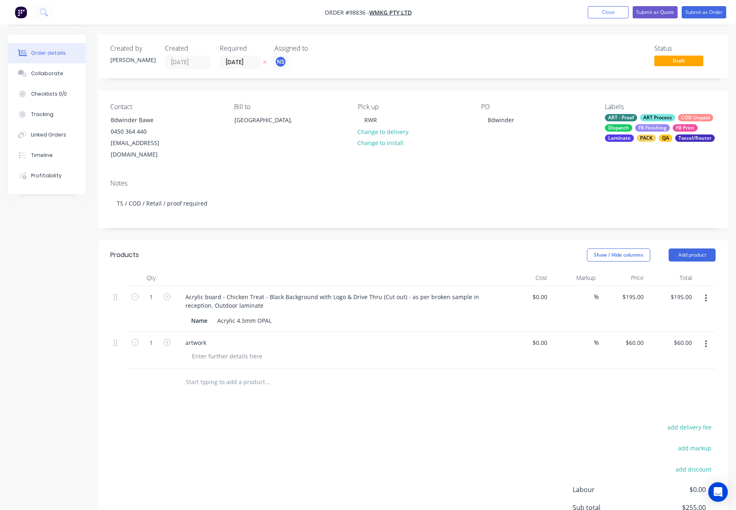
click at [656, 132] on div "ART - Proof ART Process COD Unpaid Dispatch FB Finishing FB Print Laminate PACK…" at bounding box center [660, 128] width 111 height 28
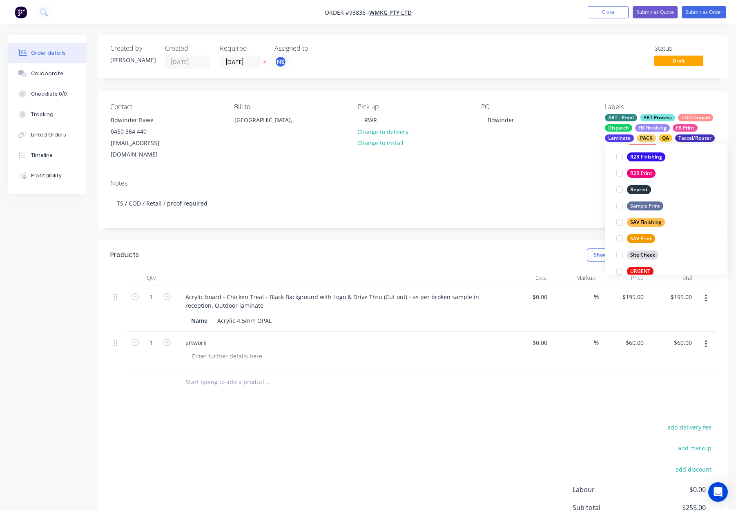
scroll to position [392, 0]
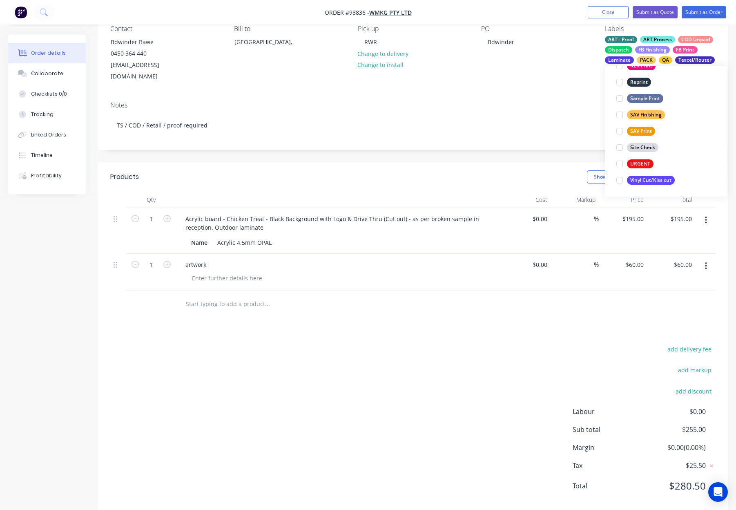
click at [518, 141] on div "Created by Rhonda Created 06/10/25 Required 09/10/25 Assigned to NS Status Draf…" at bounding box center [413, 235] width 630 height 557
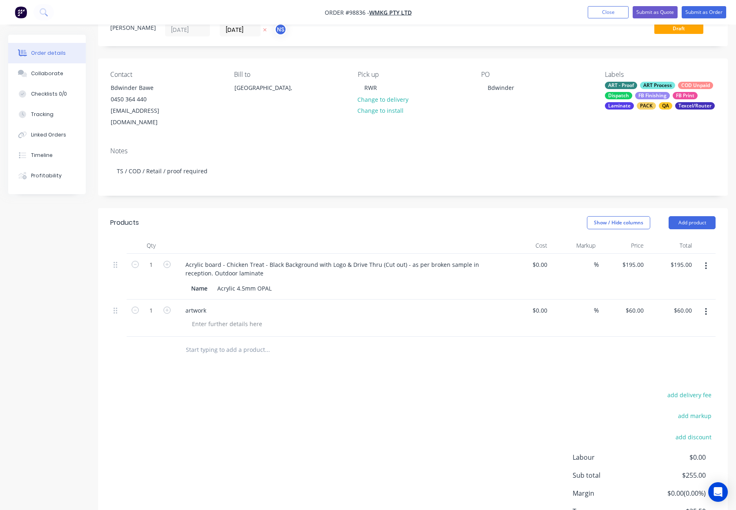
scroll to position [0, 0]
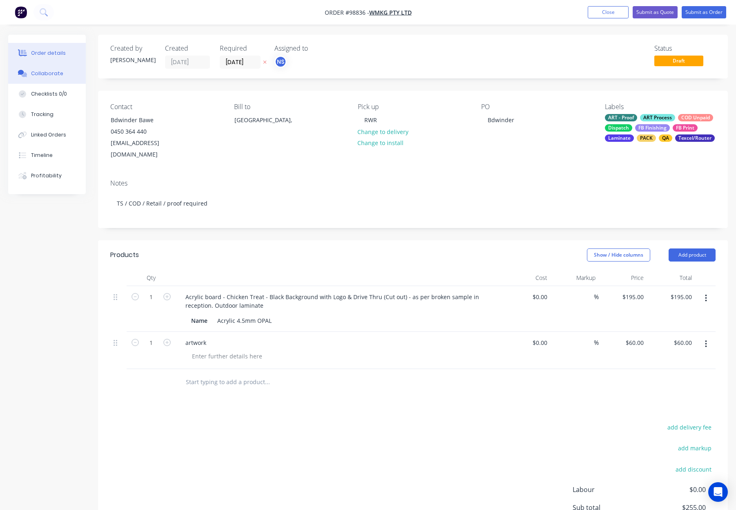
click at [40, 74] on div "Collaborate" at bounding box center [47, 73] width 32 height 7
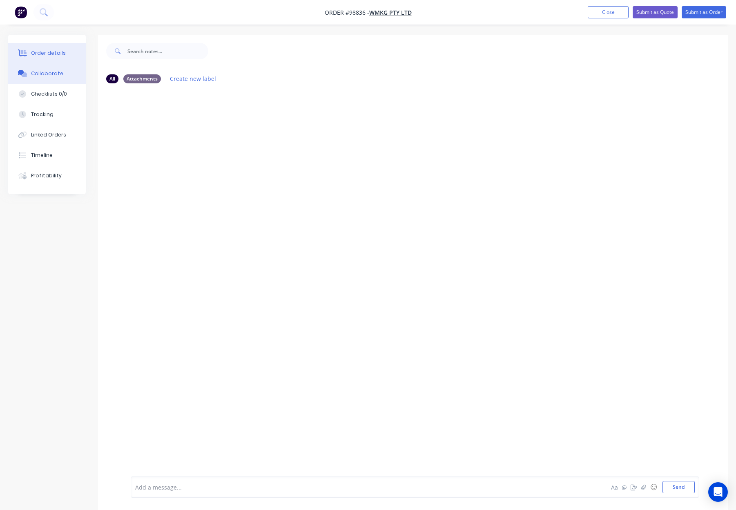
click at [38, 52] on div "Order details" at bounding box center [48, 52] width 35 height 7
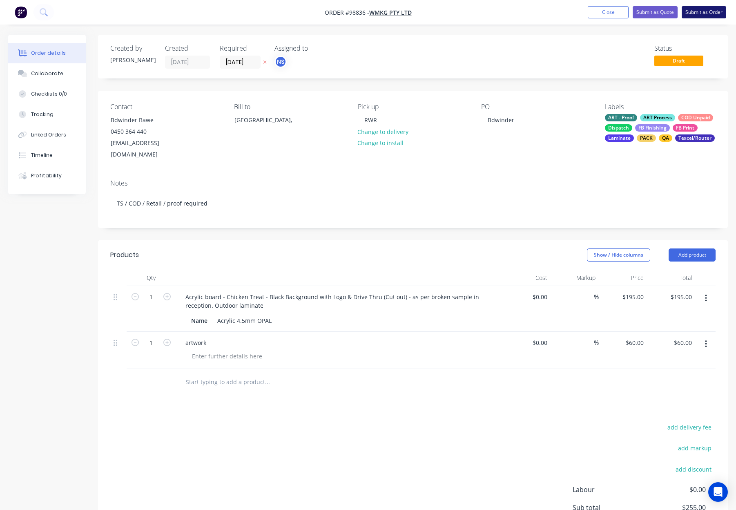
click at [707, 11] on button "Submit as Order" at bounding box center [704, 12] width 45 height 12
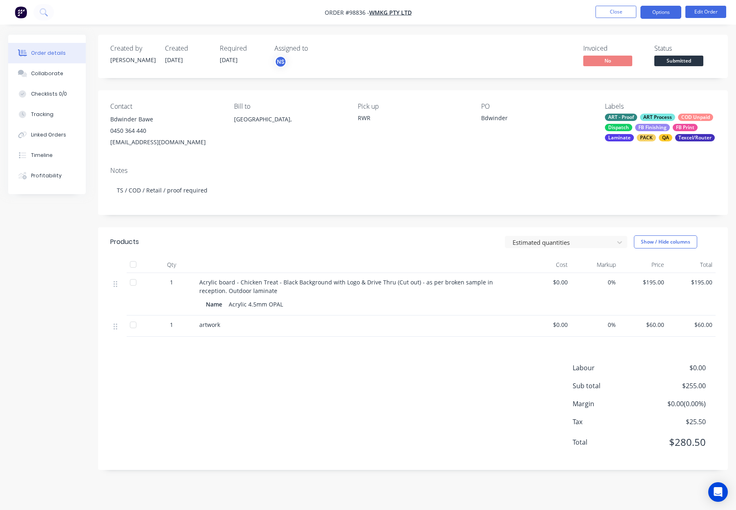
click at [666, 13] on button "Options" at bounding box center [661, 12] width 41 height 13
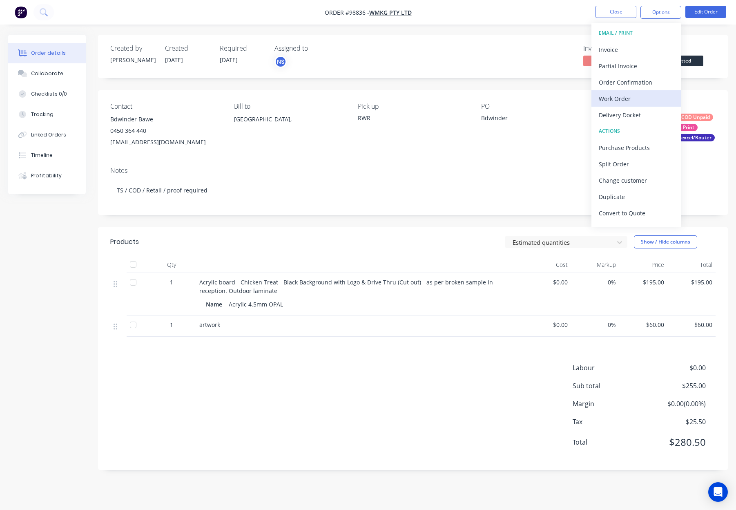
click at [657, 97] on div "Work Order" at bounding box center [636, 99] width 75 height 12
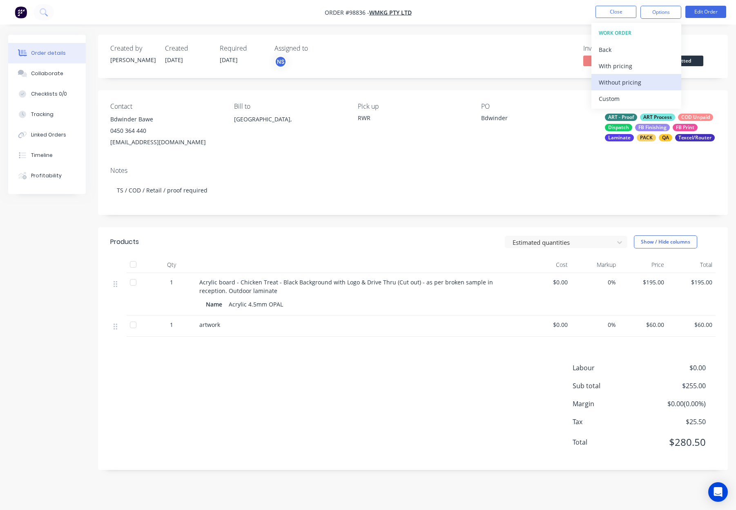
click at [651, 77] on div "Without pricing" at bounding box center [636, 82] width 75 height 12
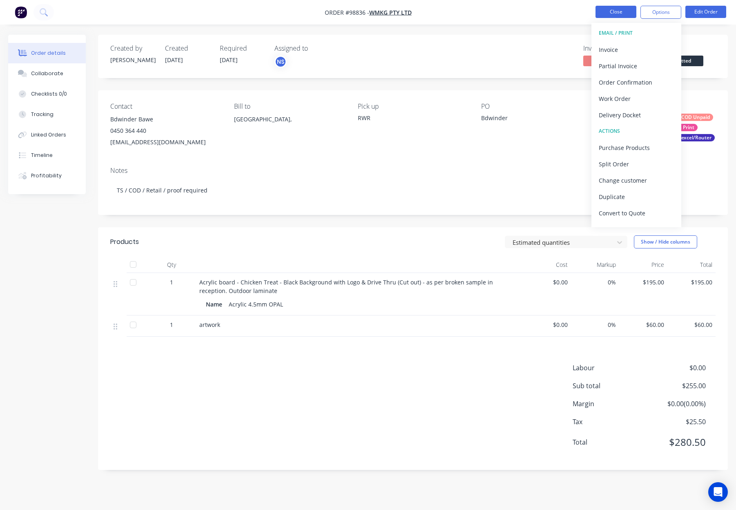
click at [597, 9] on button "Close" at bounding box center [616, 12] width 41 height 12
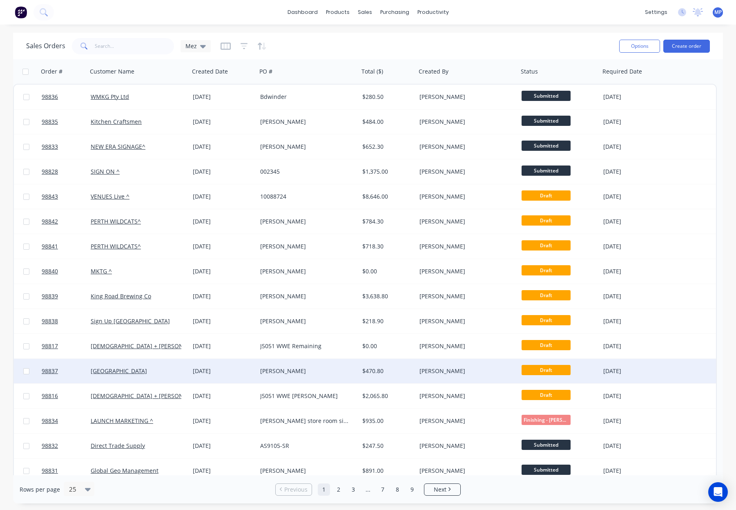
click at [329, 375] on div "[PERSON_NAME]" at bounding box center [308, 371] width 102 height 25
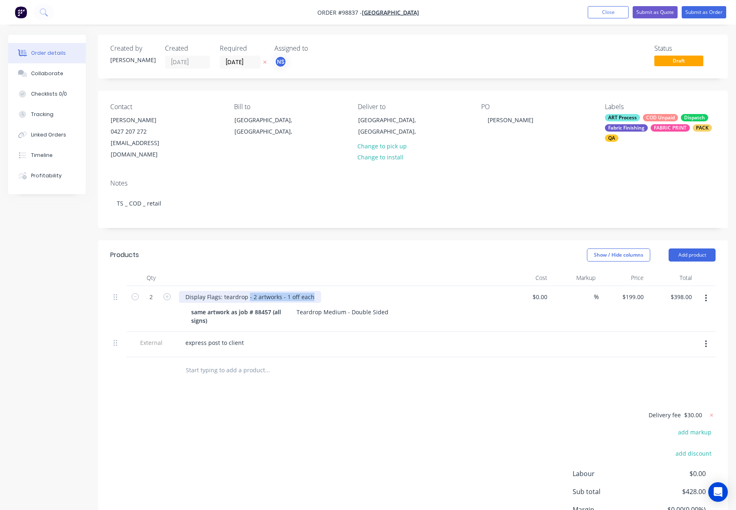
drag, startPoint x: 248, startPoint y: 285, endPoint x: 355, endPoint y: 284, distance: 107.4
click at [355, 291] on div "Display Flags: teardrop - 2 artworks - 1 off each" at bounding box center [339, 297] width 320 height 12
click at [353, 240] on header "Products Show / Hide columns Add product" at bounding box center [413, 254] width 630 height 29
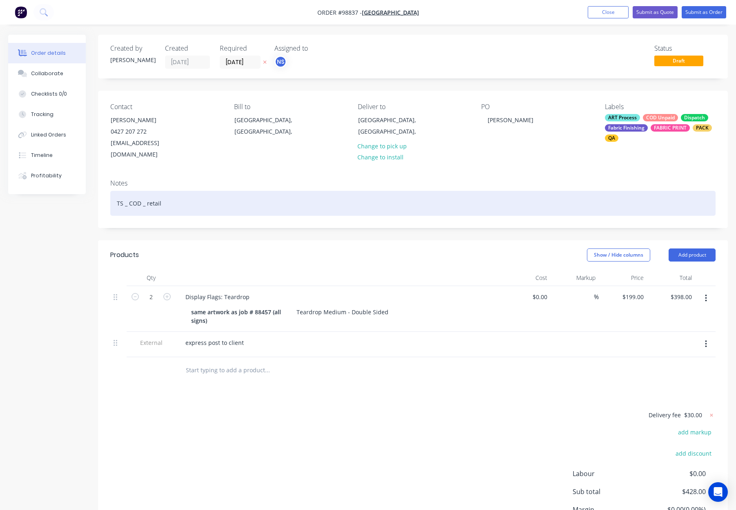
click at [325, 191] on div "TS _ COD _ retail" at bounding box center [412, 203] width 605 height 25
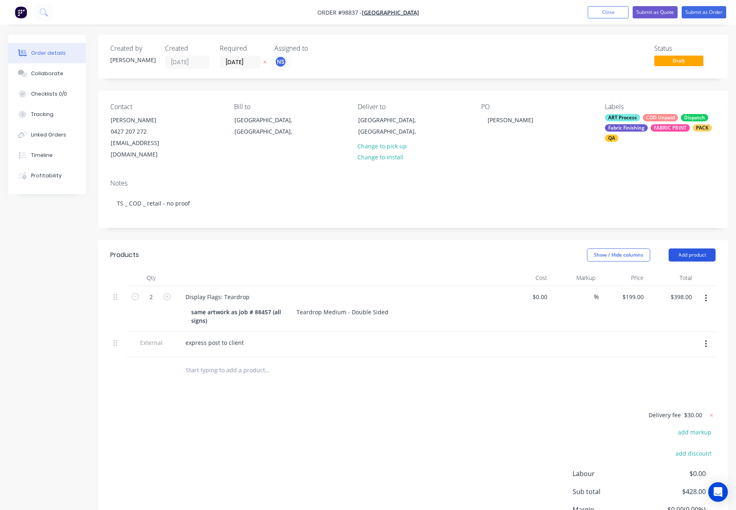
click at [683, 248] on button "Add product" at bounding box center [692, 254] width 47 height 13
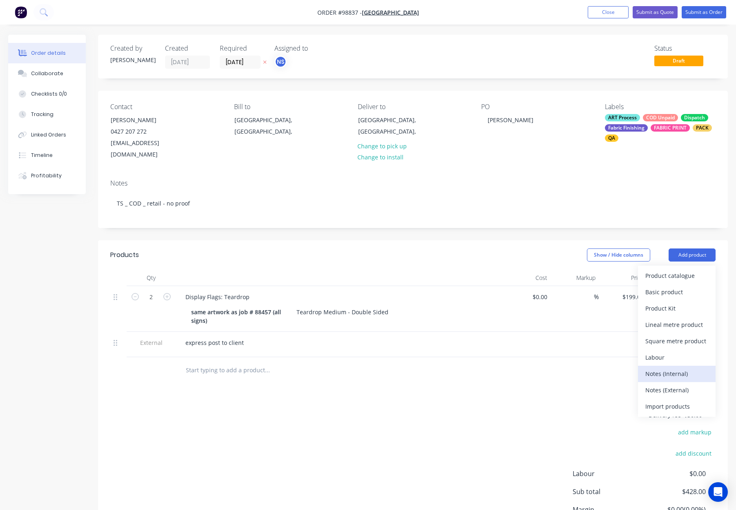
click at [686, 368] on div "Notes (Internal)" at bounding box center [676, 374] width 63 height 12
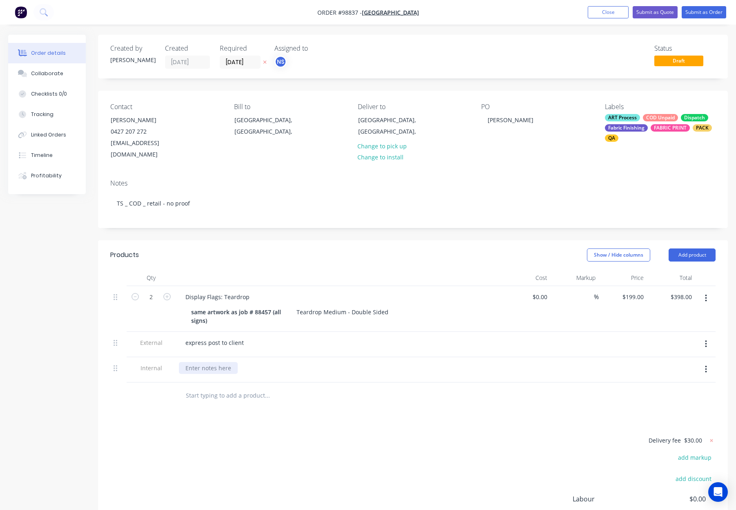
click at [210, 362] on div at bounding box center [208, 368] width 59 height 12
click at [242, 362] on div "Deliver to Brookton roadhouse" at bounding box center [227, 368] width 97 height 12
click at [347, 387] on input "text" at bounding box center [266, 395] width 163 height 16
click at [250, 435] on div "Delivery fee $30.00 add markup add discount Labour $0.00 Sub total $428.00 Marg…" at bounding box center [412, 512] width 605 height 154
click at [704, 11] on button "Submit as Order" at bounding box center [704, 12] width 45 height 12
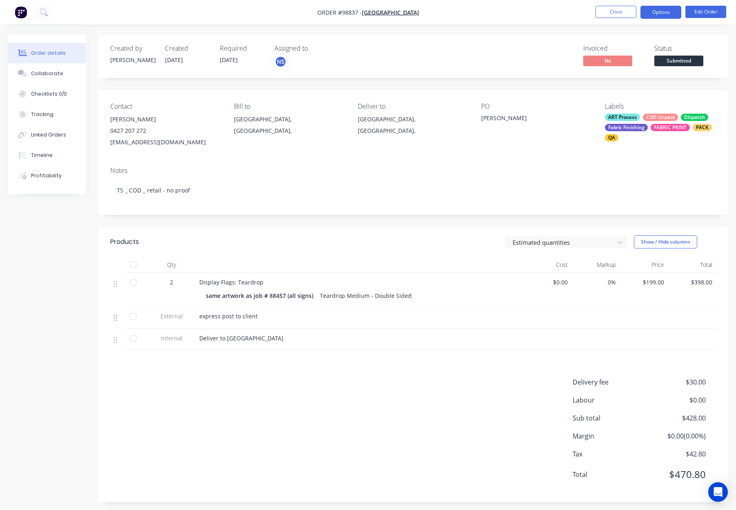
click at [658, 12] on button "Options" at bounding box center [661, 12] width 41 height 13
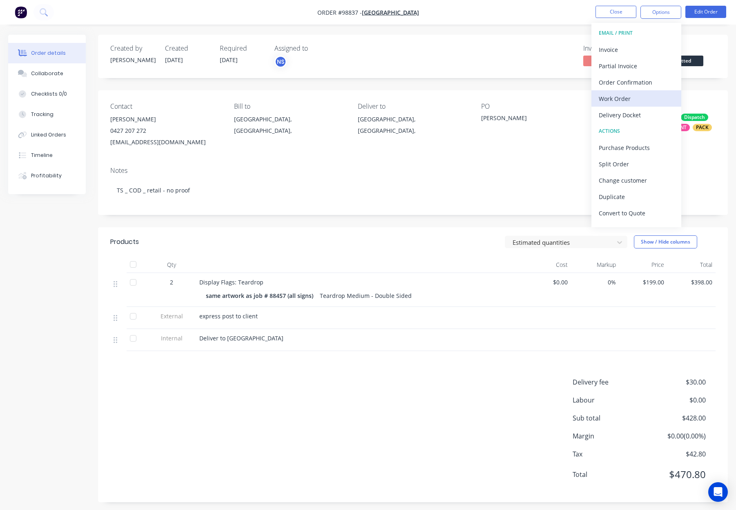
click at [622, 103] on div "Work Order" at bounding box center [636, 99] width 75 height 12
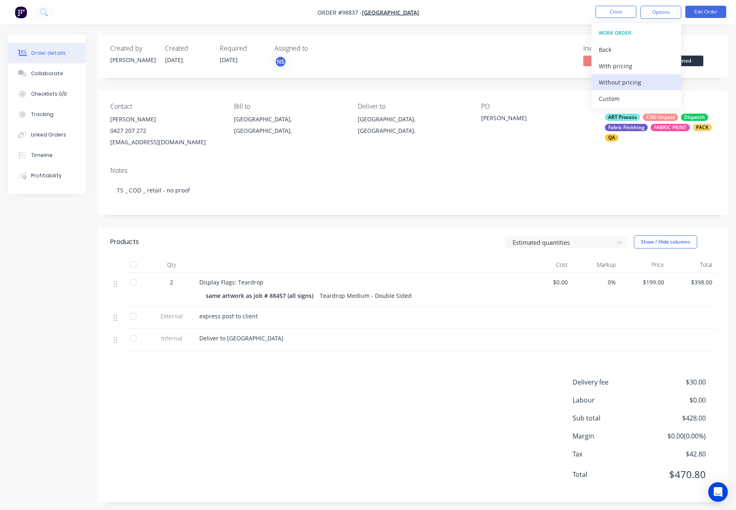
click at [637, 82] on div "Without pricing" at bounding box center [636, 82] width 75 height 12
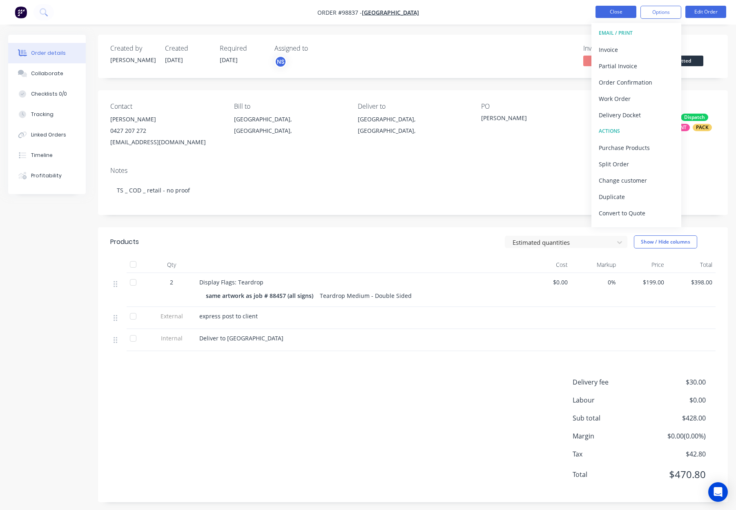
click at [623, 10] on button "Close" at bounding box center [616, 12] width 41 height 12
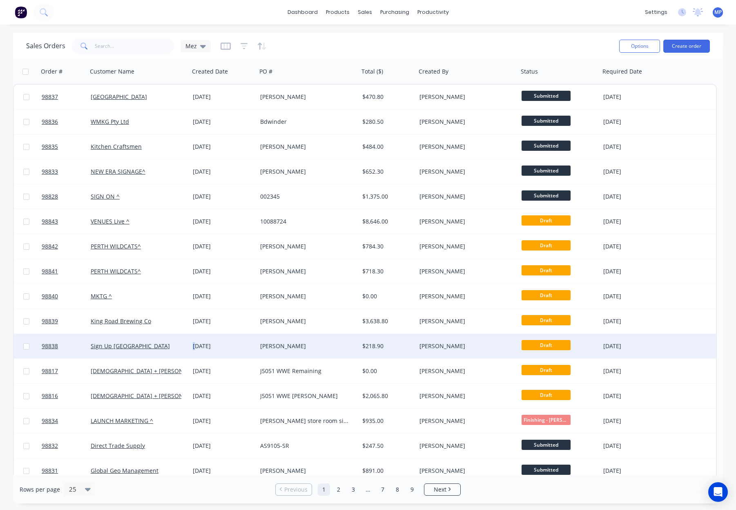
click at [196, 344] on div "[DATE]" at bounding box center [223, 346] width 61 height 8
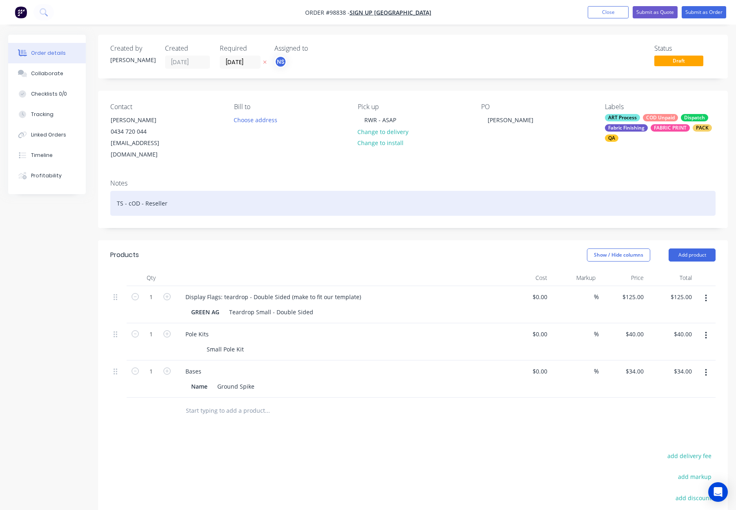
drag, startPoint x: 132, startPoint y: 192, endPoint x: 188, endPoint y: 197, distance: 56.2
click at [132, 192] on div "TS - cOD - Reseller" at bounding box center [412, 203] width 605 height 25
click at [254, 196] on div "TS - COD - Reseller" at bounding box center [412, 203] width 605 height 25
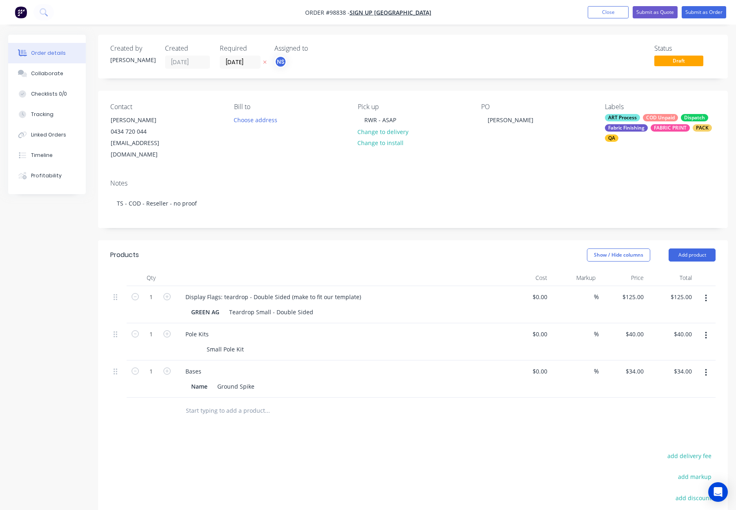
click at [300, 225] on div "Created by Rhonda Created 06/10/25 Required 10/10/25 Assigned to NS Status Draf…" at bounding box center [413, 327] width 630 height 585
drag, startPoint x: 223, startPoint y: 285, endPoint x: 228, endPoint y: 287, distance: 5.2
click at [223, 291] on div "Display Flags: teardrop - Double Sided (make to fit our template)" at bounding box center [273, 297] width 189 height 12
click at [266, 248] on div "Show / Hide columns Add product" at bounding box center [477, 254] width 477 height 13
click at [316, 240] on header "Products Show / Hide columns Add product" at bounding box center [413, 254] width 630 height 29
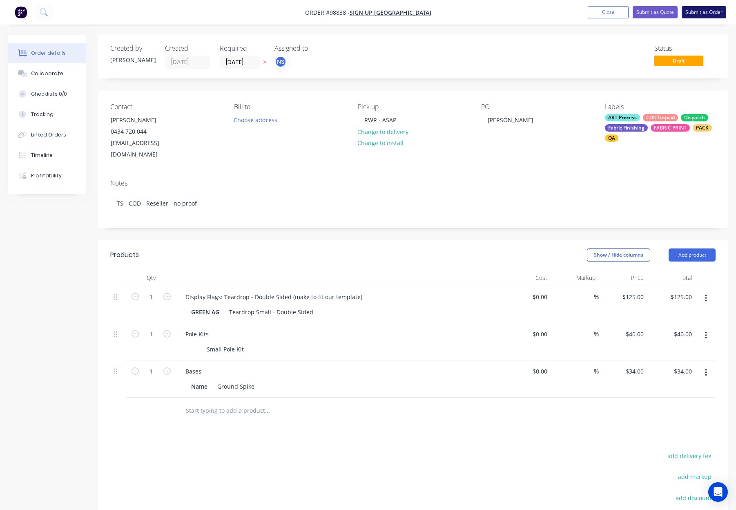
click at [707, 10] on button "Submit as Order" at bounding box center [704, 12] width 45 height 12
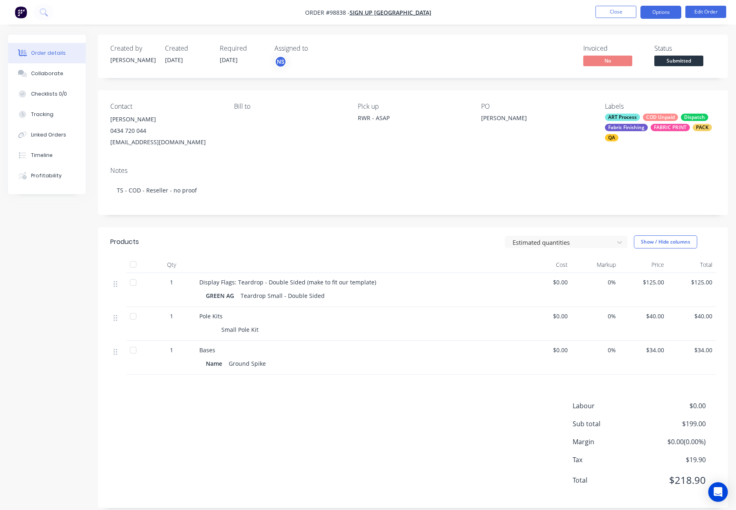
click at [662, 14] on button "Options" at bounding box center [661, 12] width 41 height 13
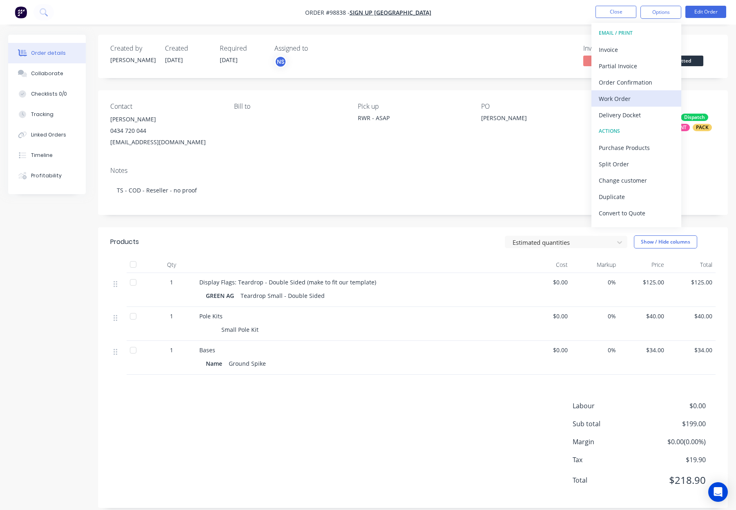
click at [643, 94] on div "Work Order" at bounding box center [636, 99] width 75 height 12
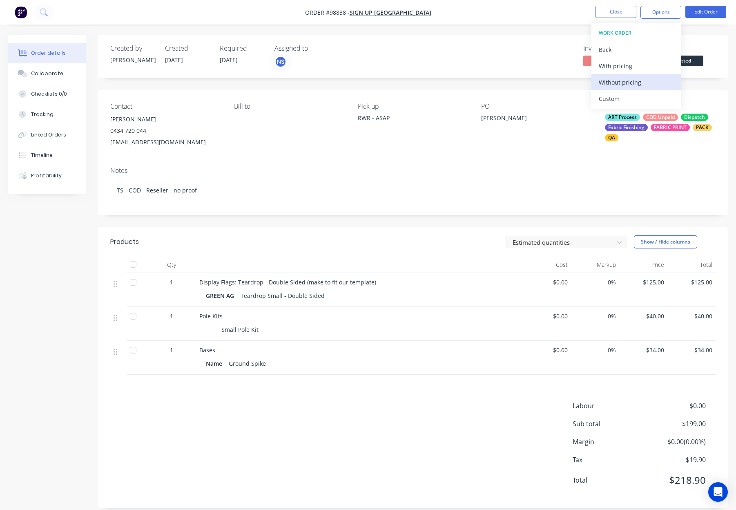
click at [643, 82] on div "Without pricing" at bounding box center [636, 82] width 75 height 12
click at [609, 12] on button "Close" at bounding box center [616, 12] width 41 height 12
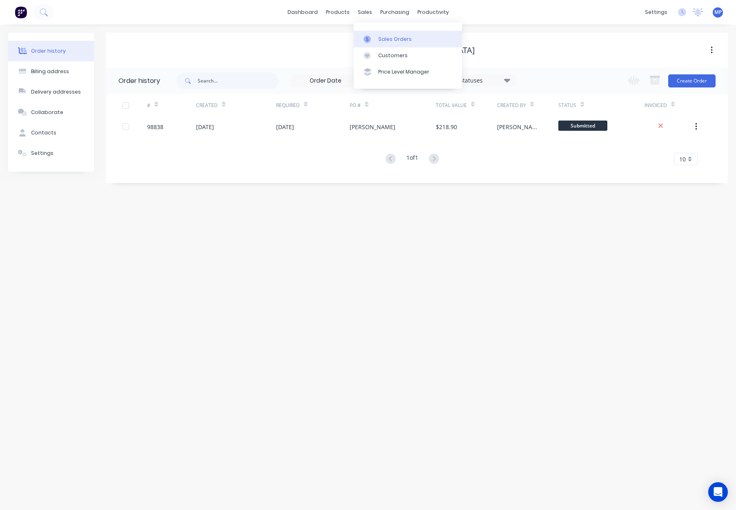
click at [373, 41] on div at bounding box center [370, 39] width 12 height 7
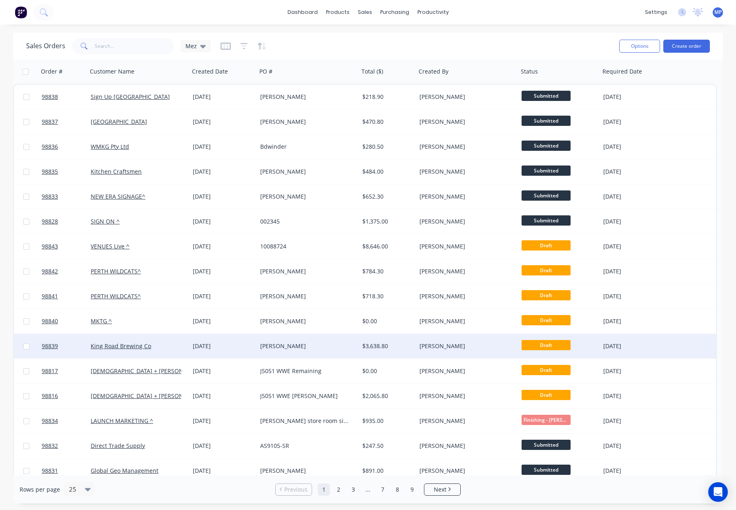
click at [401, 346] on div "$3,638.80" at bounding box center [386, 346] width 48 height 8
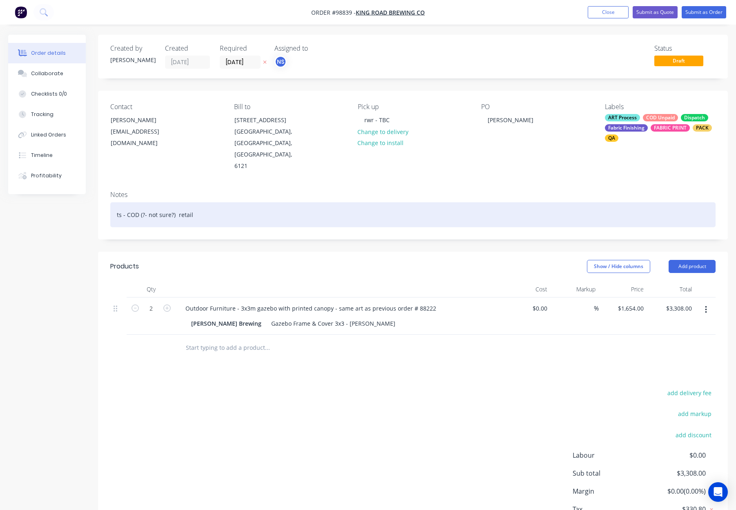
click at [253, 202] on div "ts - COD (?- not sure?) retail" at bounding box center [412, 214] width 605 height 25
drag, startPoint x: 176, startPoint y: 193, endPoint x: 198, endPoint y: 194, distance: 21.7
click at [176, 202] on div "ts - COD (?- not sure?) retail" at bounding box center [412, 214] width 605 height 25
click at [219, 202] on div "ts - COD (?- not sure?) - retail" at bounding box center [412, 214] width 605 height 25
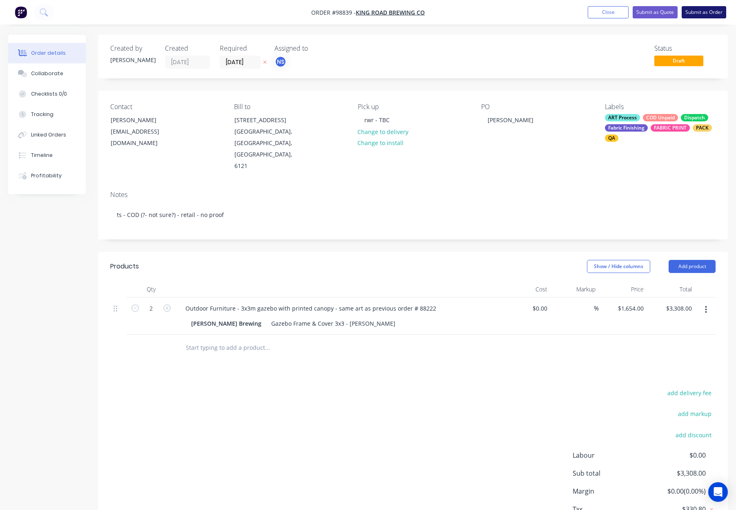
click at [694, 12] on button "Submit as Order" at bounding box center [704, 12] width 45 height 12
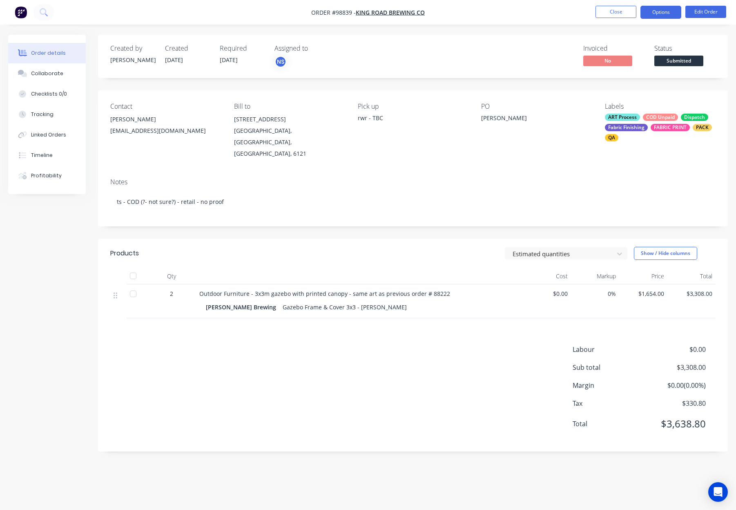
click at [669, 13] on button "Options" at bounding box center [661, 12] width 41 height 13
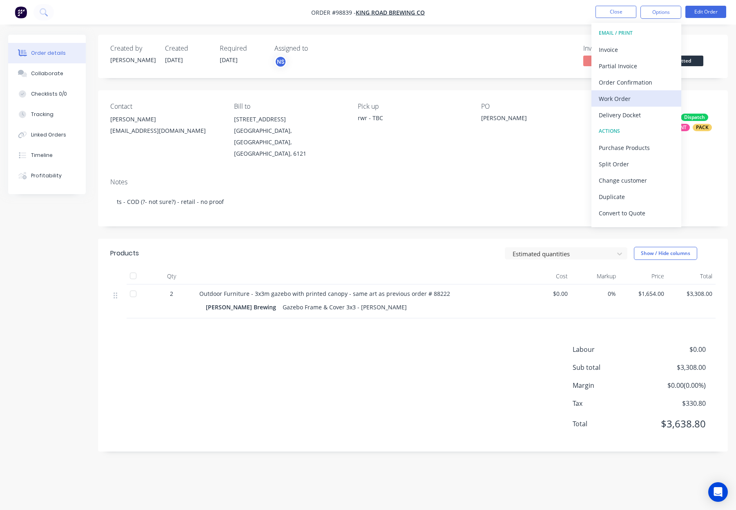
click at [656, 98] on div "Work Order" at bounding box center [636, 99] width 75 height 12
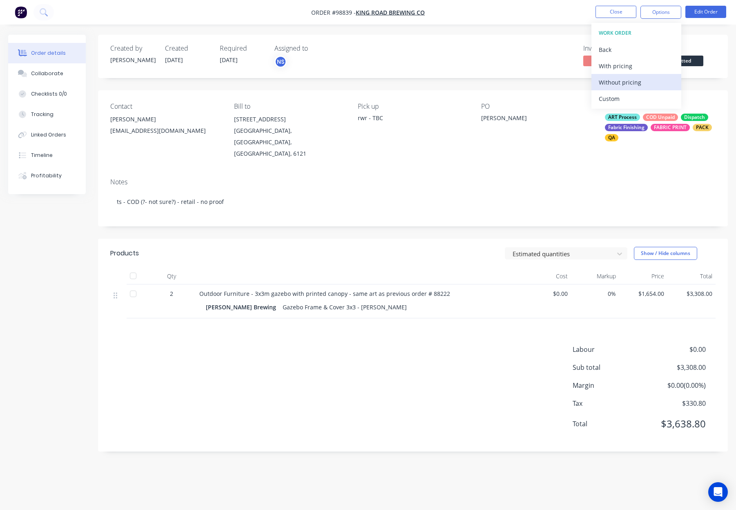
click at [653, 81] on div "Without pricing" at bounding box center [636, 82] width 75 height 12
click at [615, 9] on button "Close" at bounding box center [616, 12] width 41 height 12
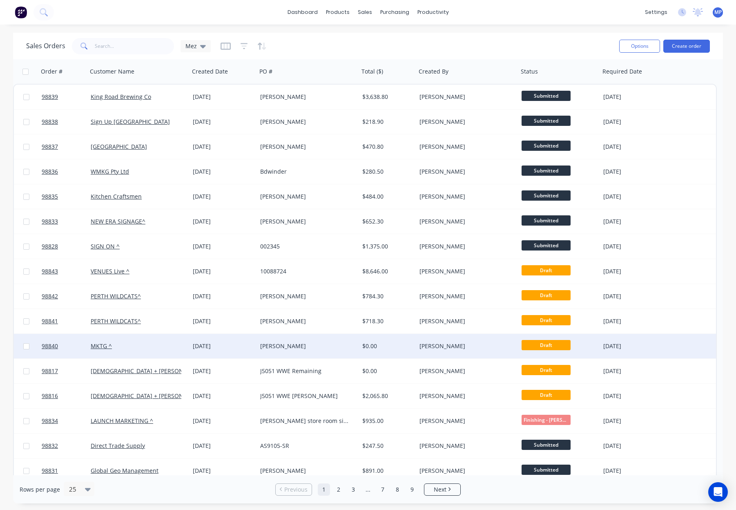
click at [381, 346] on div "$0.00" at bounding box center [386, 346] width 48 height 8
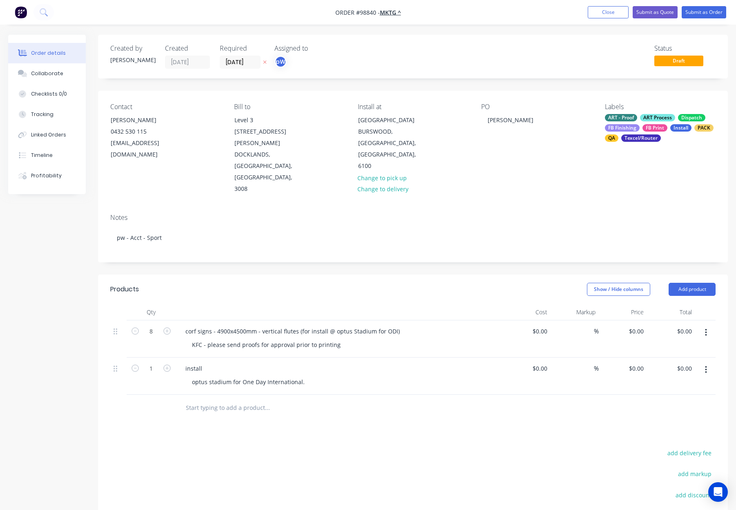
scroll to position [2, 0]
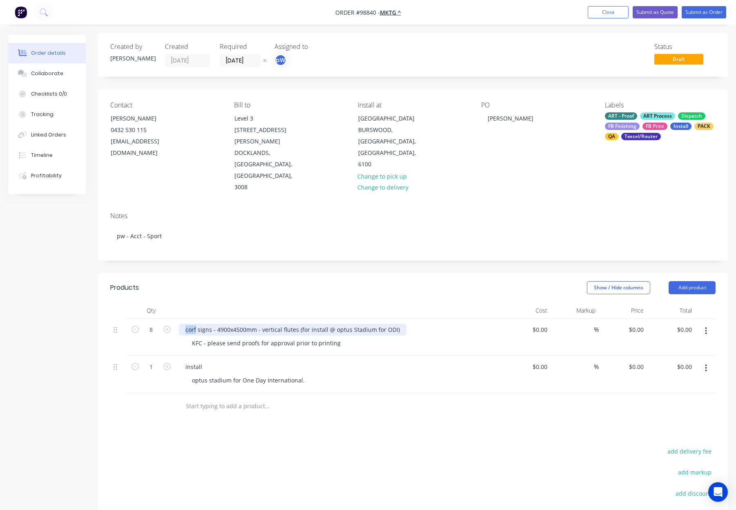
drag, startPoint x: 196, startPoint y: 283, endPoint x: 183, endPoint y: 283, distance: 13.1
click at [179, 324] on div "corf signs - 4900x4500mm - vertical flutes (for install @ optus Stadium for ODI)" at bounding box center [293, 330] width 228 height 12
click at [353, 281] on div "Show / Hide columns Add product" at bounding box center [477, 287] width 477 height 13
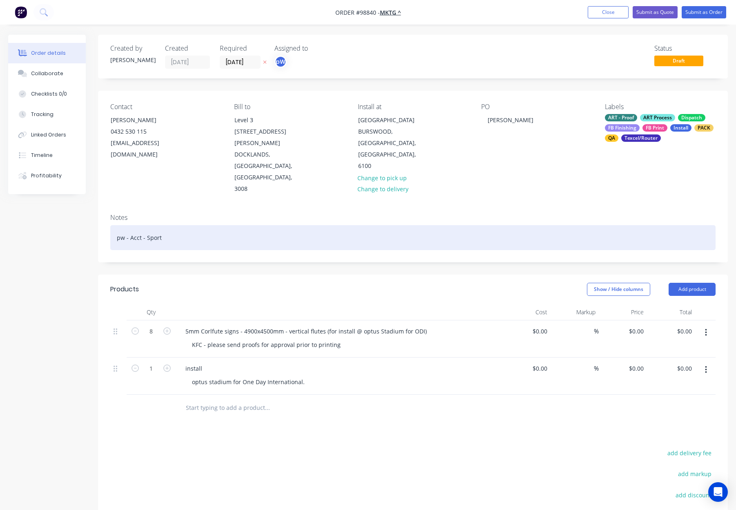
click at [290, 225] on div "pw - Acct - Sport" at bounding box center [412, 237] width 605 height 25
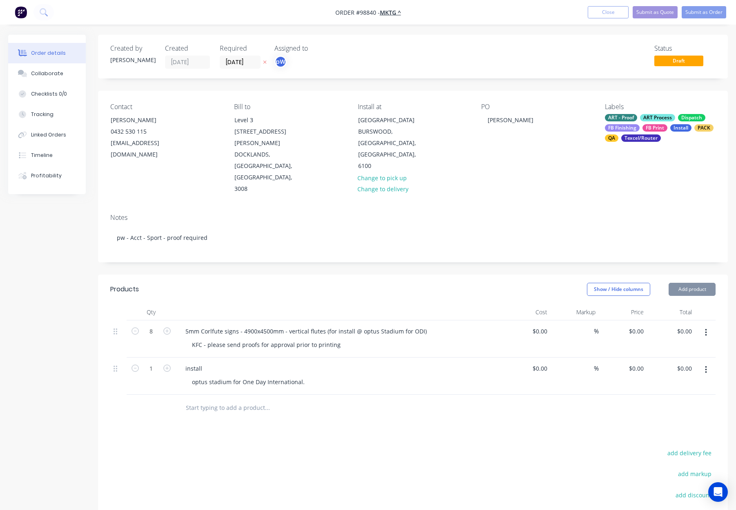
click at [333, 275] on header "Products Show / Hide columns Add product" at bounding box center [413, 289] width 630 height 29
click at [704, 12] on button "Submit as Order" at bounding box center [704, 12] width 45 height 12
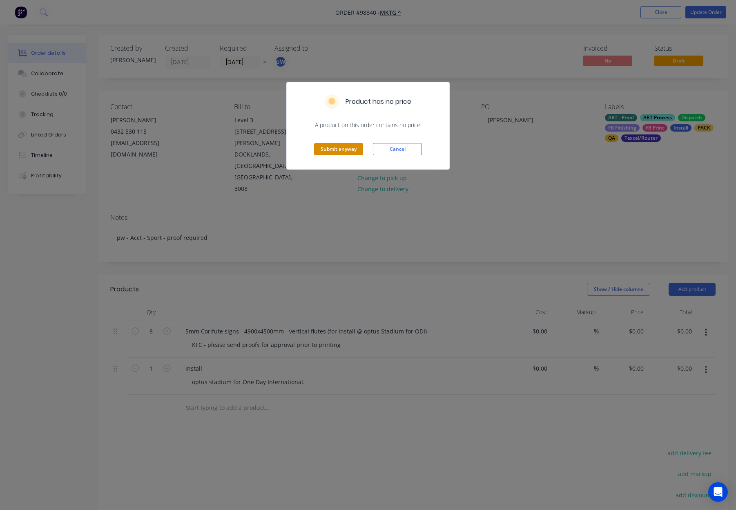
click at [344, 148] on button "Submit anyway" at bounding box center [338, 149] width 49 height 12
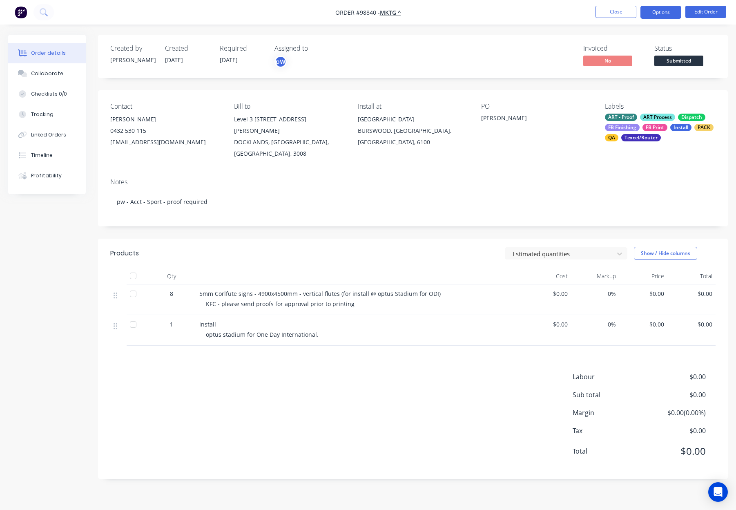
click at [652, 12] on button "Options" at bounding box center [661, 12] width 41 height 13
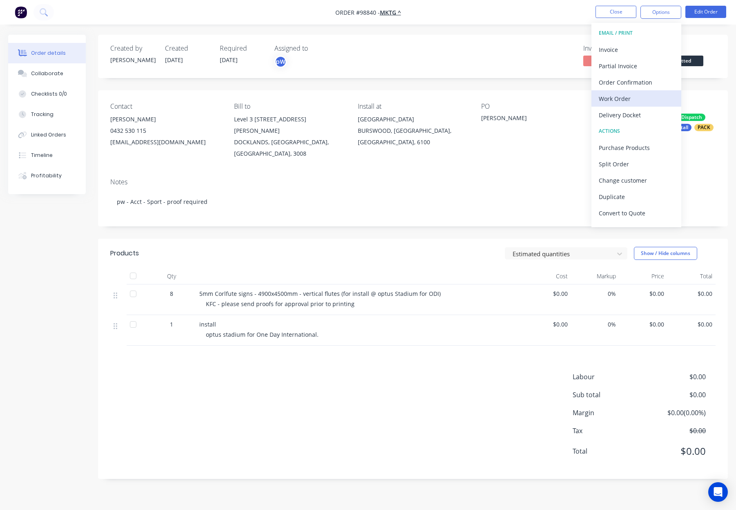
click at [632, 98] on div "Work Order" at bounding box center [636, 99] width 75 height 12
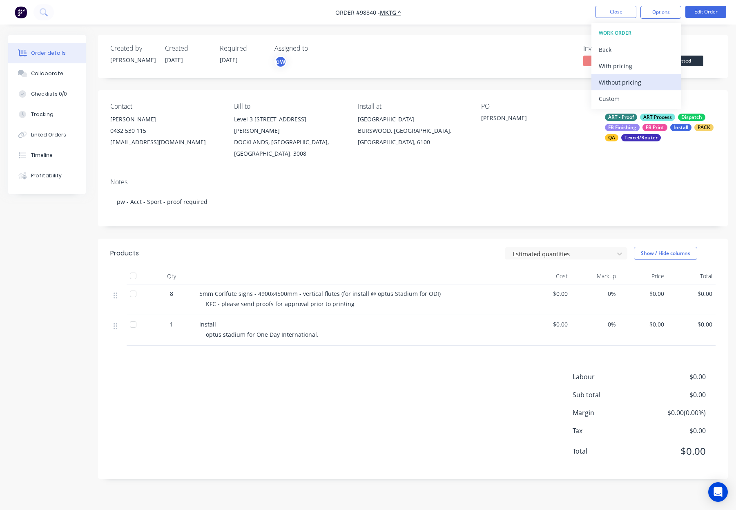
click at [633, 82] on div "Without pricing" at bounding box center [636, 82] width 75 height 12
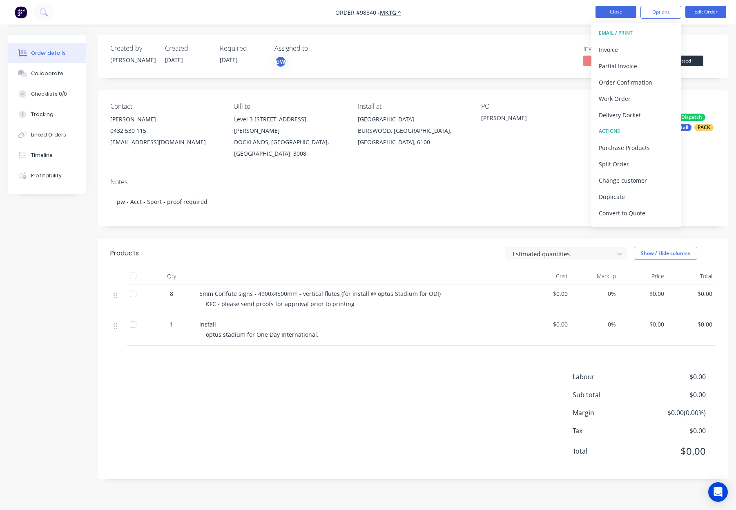
click at [611, 12] on button "Close" at bounding box center [616, 12] width 41 height 12
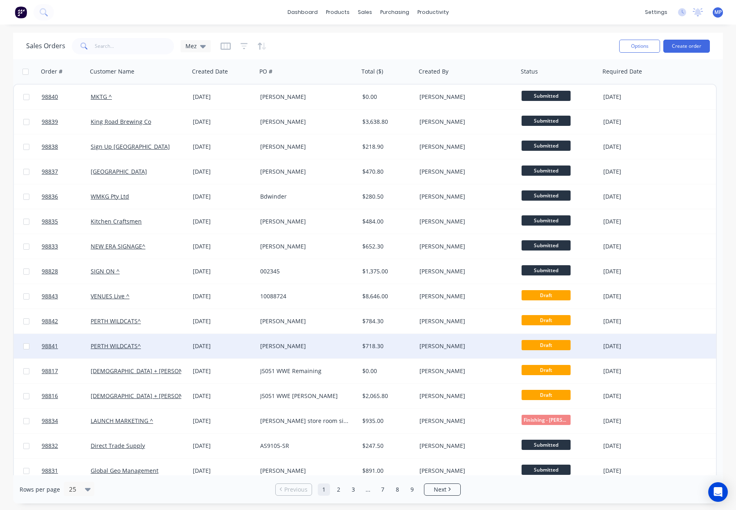
click at [310, 348] on div "[PERSON_NAME]" at bounding box center [305, 346] width 91 height 8
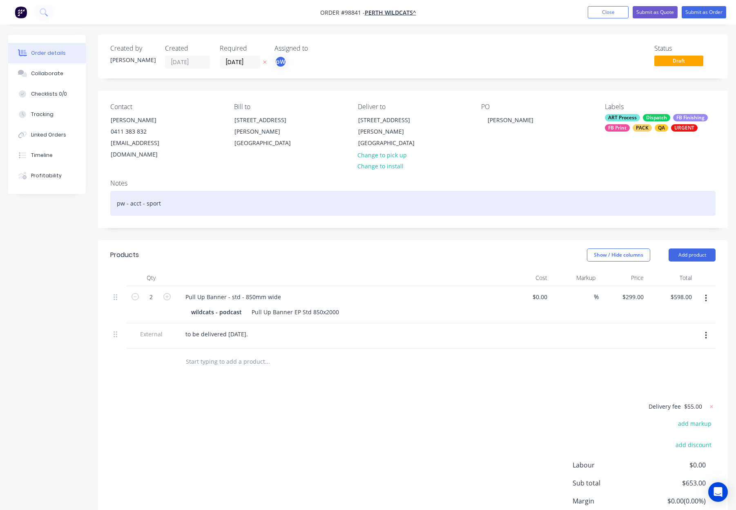
drag, startPoint x: 270, startPoint y: 195, endPoint x: 281, endPoint y: 194, distance: 11.1
click at [271, 194] on div "pw - acct - sport" at bounding box center [412, 203] width 605 height 25
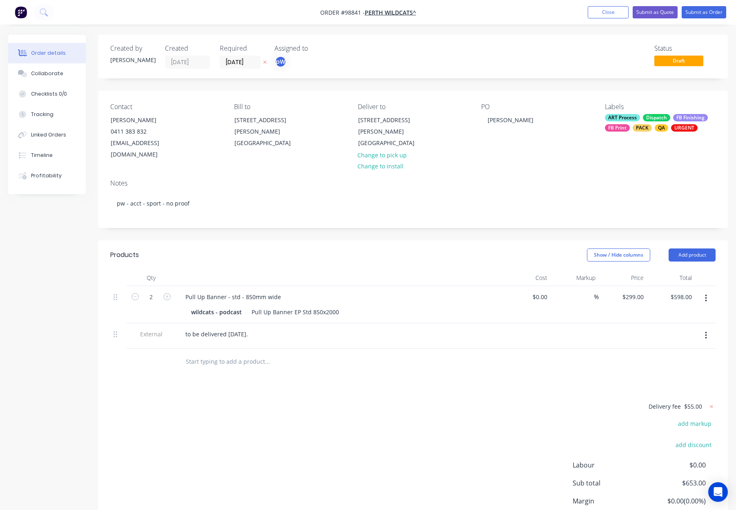
click at [462, 248] on div "Show / Hide columns Add product" at bounding box center [477, 254] width 477 height 13
click at [663, 116] on div "Dispatch" at bounding box center [656, 117] width 27 height 7
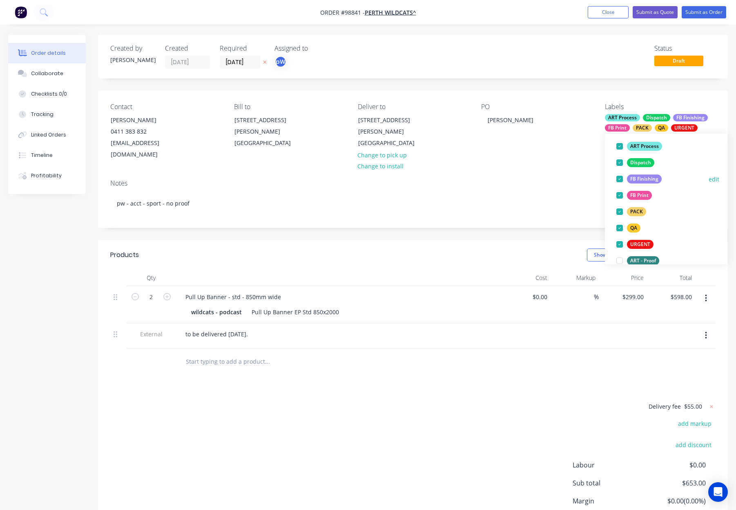
click at [641, 180] on div "FB Finishing" at bounding box center [644, 178] width 35 height 9
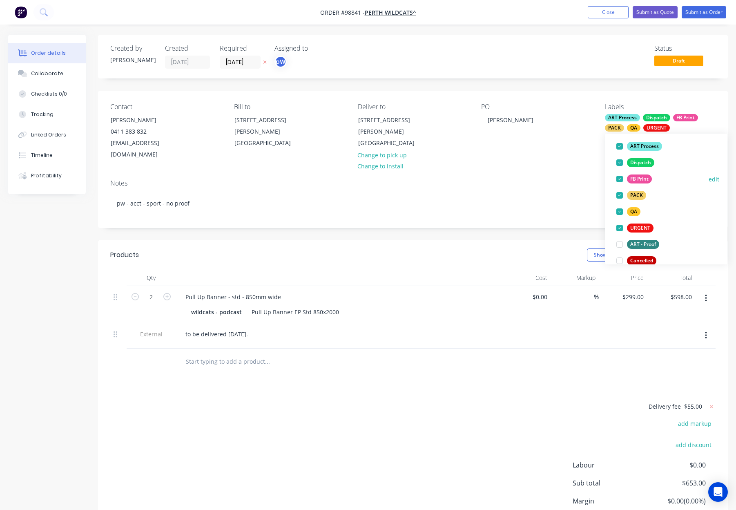
click at [642, 178] on div "FB Print" at bounding box center [639, 178] width 25 height 9
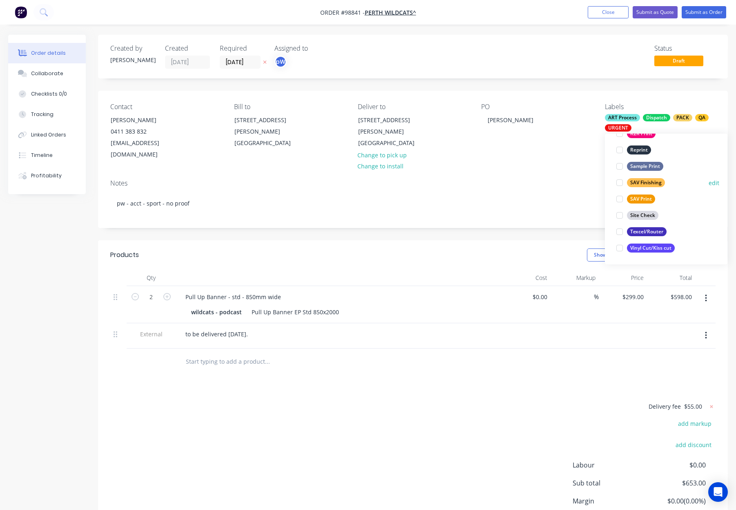
click at [643, 179] on div "SAV Finishing" at bounding box center [646, 182] width 38 height 9
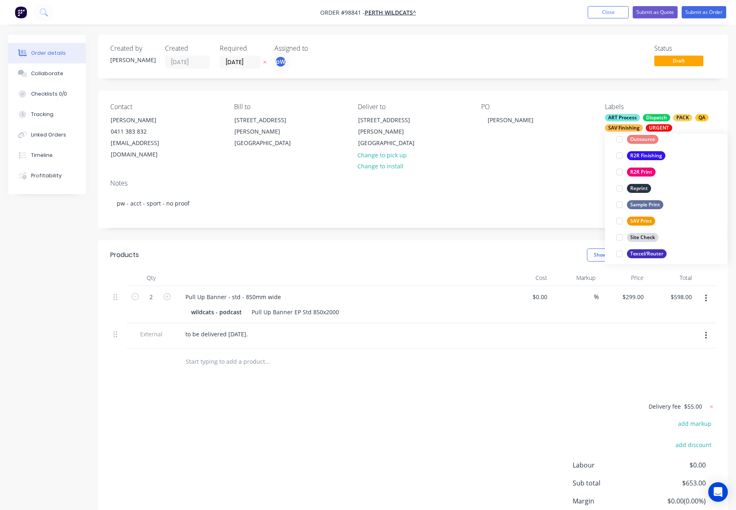
scroll to position [392, 0]
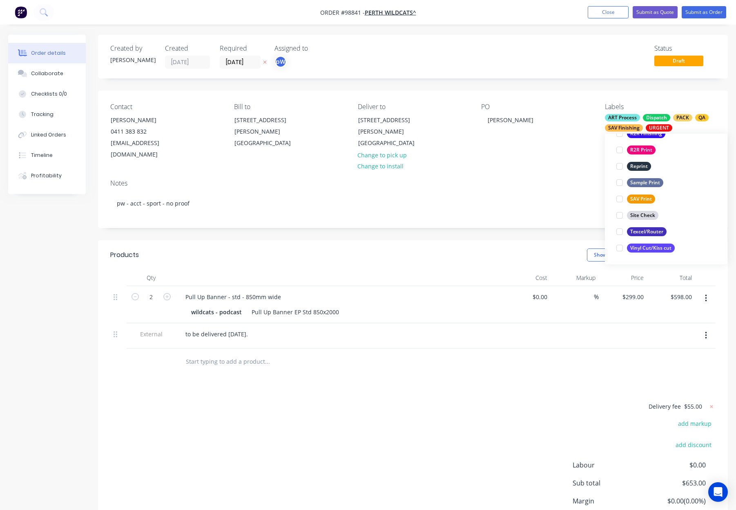
drag, startPoint x: 643, startPoint y: 199, endPoint x: 622, endPoint y: 188, distance: 24.0
click at [643, 199] on div "SAV Print" at bounding box center [641, 198] width 28 height 9
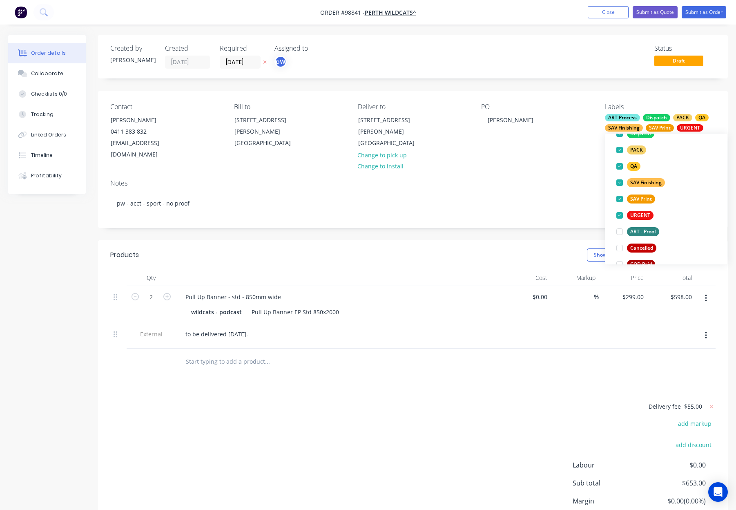
click at [554, 147] on div "PO Daniel G" at bounding box center [536, 132] width 111 height 58
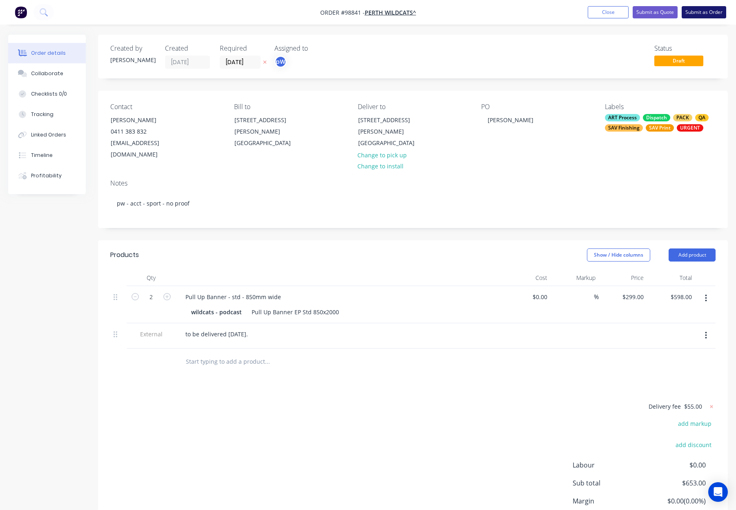
click at [692, 11] on button "Submit as Order" at bounding box center [704, 12] width 45 height 12
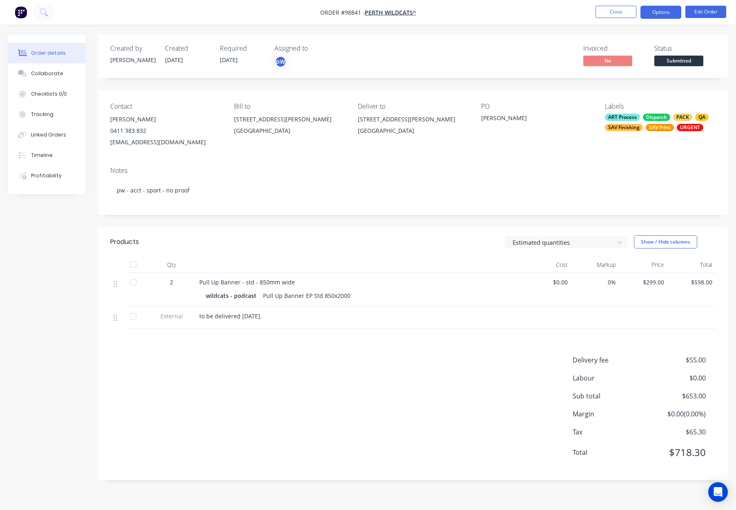
click at [660, 9] on button "Options" at bounding box center [661, 12] width 41 height 13
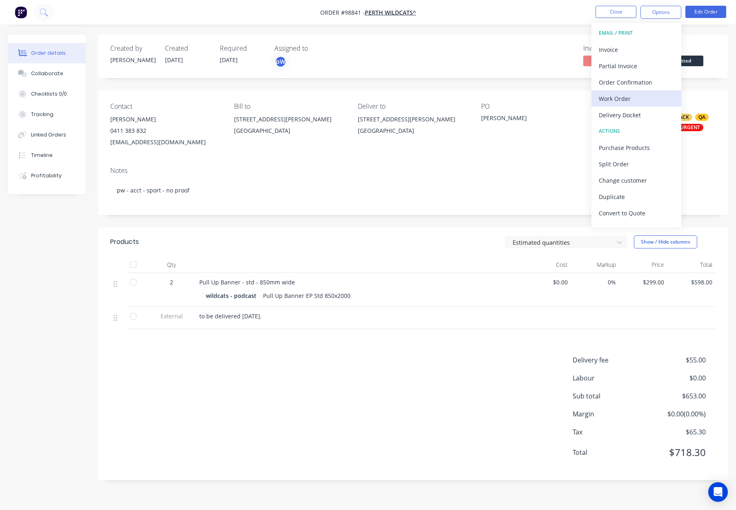
click at [643, 102] on div "Work Order" at bounding box center [636, 99] width 75 height 12
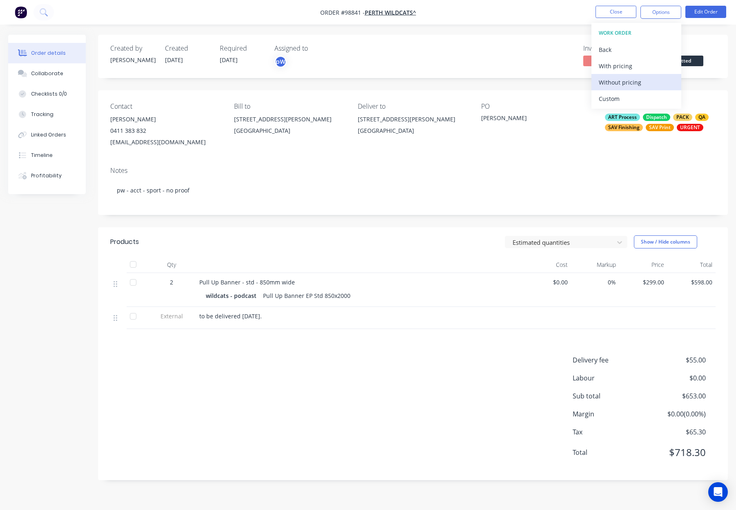
drag, startPoint x: 643, startPoint y: 102, endPoint x: 642, endPoint y: 85, distance: 16.8
click at [643, 86] on div "Without pricing" at bounding box center [636, 82] width 75 height 12
click at [701, 9] on button "Edit Order" at bounding box center [705, 12] width 41 height 12
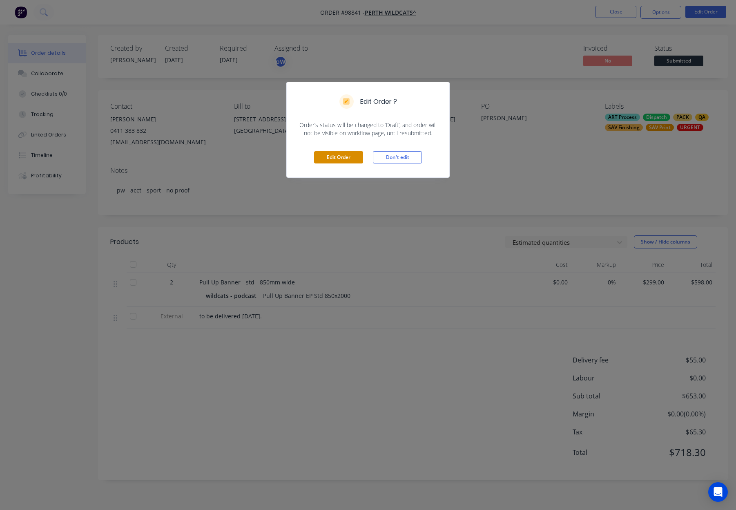
click at [327, 158] on button "Edit Order" at bounding box center [338, 157] width 49 height 12
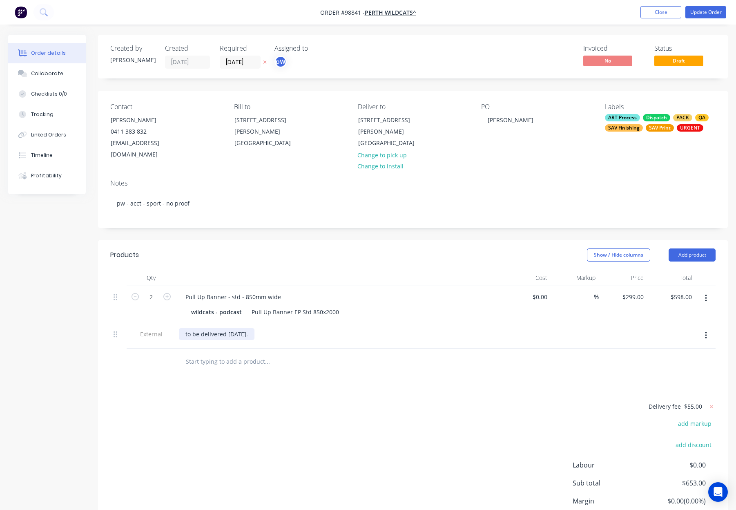
click at [254, 328] on div "to be delivered wednesday 7th October." at bounding box center [217, 334] width 76 height 12
click at [448, 353] on div at bounding box center [323, 361] width 288 height 16
click at [230, 328] on div "to be delivered wednesday 8th October." at bounding box center [217, 334] width 76 height 12
click at [284, 389] on div "Products Show / Hide columns Add product Qty Cost Markup Price Total 2 Pull Up …" at bounding box center [413, 403] width 630 height 327
click at [706, 13] on button "Update Order" at bounding box center [705, 12] width 41 height 12
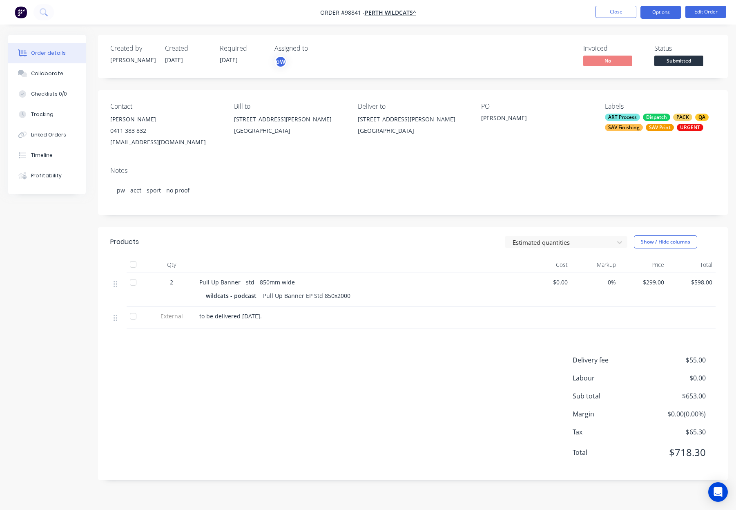
click at [658, 10] on button "Options" at bounding box center [661, 12] width 41 height 13
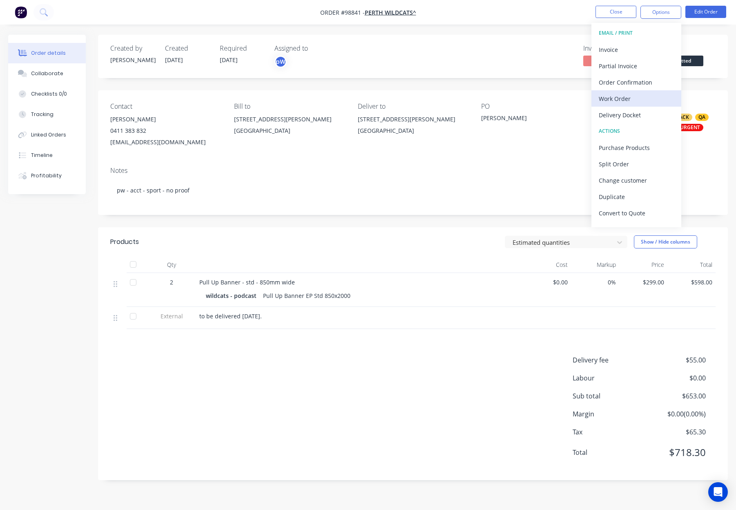
click at [629, 94] on div "Work Order" at bounding box center [636, 99] width 75 height 12
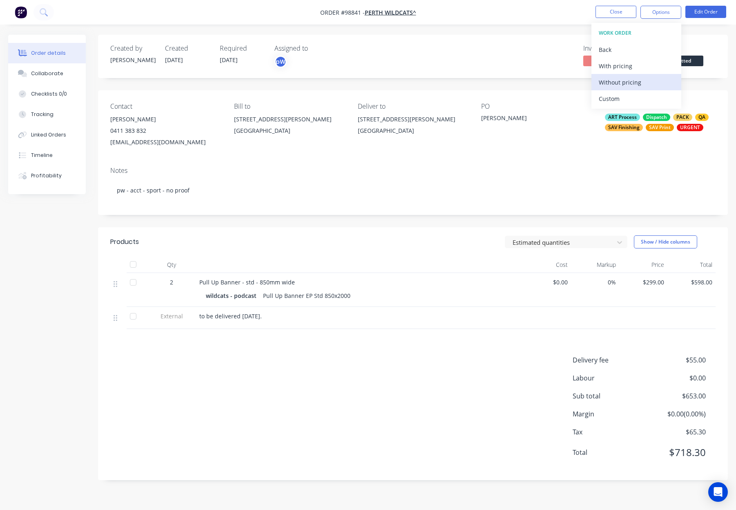
click at [633, 82] on div "Without pricing" at bounding box center [636, 82] width 75 height 12
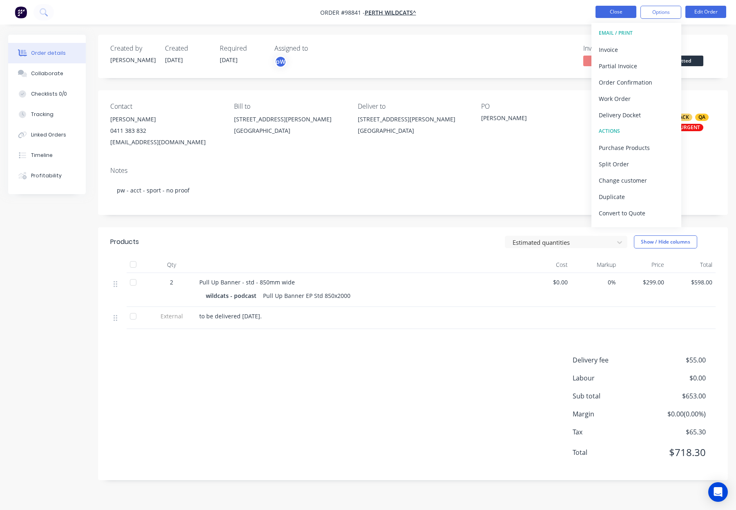
click at [614, 11] on button "Close" at bounding box center [616, 12] width 41 height 12
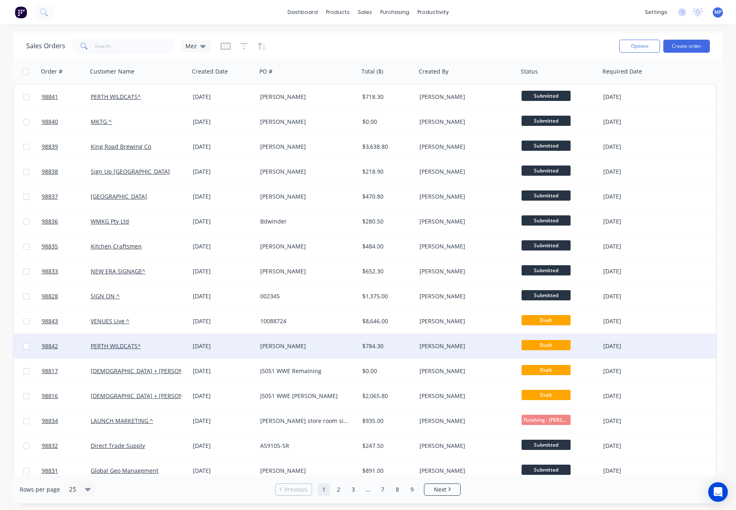
click at [310, 345] on div "[PERSON_NAME]" at bounding box center [305, 346] width 91 height 8
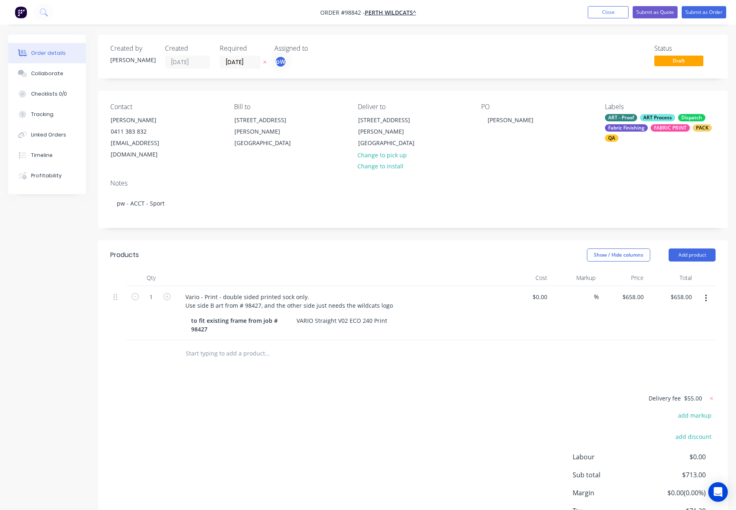
click at [257, 248] on div "Show / Hide columns Add product" at bounding box center [477, 254] width 477 height 13
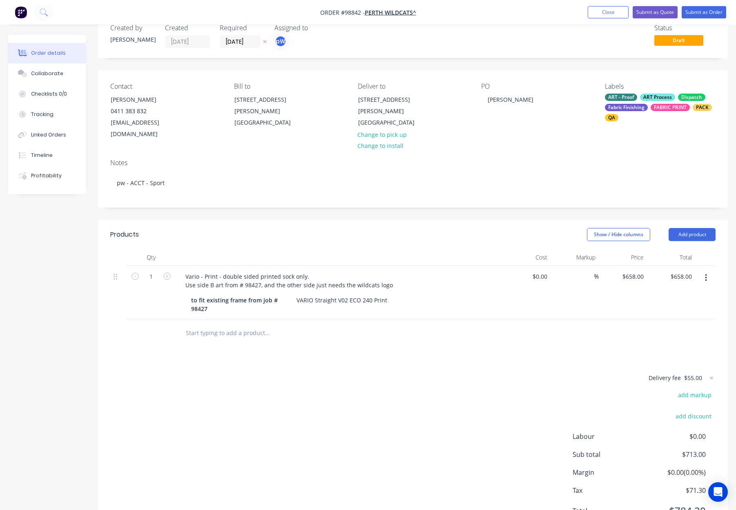
scroll to position [26, 0]
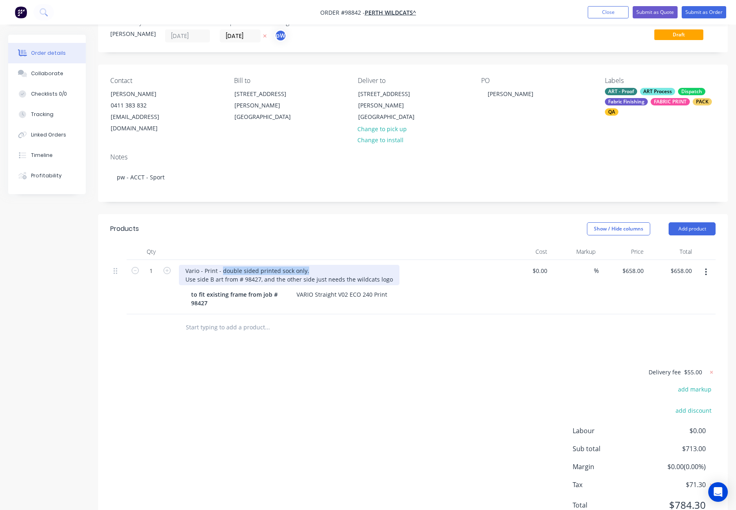
drag, startPoint x: 318, startPoint y: 261, endPoint x: 223, endPoint y: 258, distance: 95.2
click at [223, 265] on div "Vario - Print - double sided printed sock only. Use side B art from # 98427, an…" at bounding box center [289, 275] width 221 height 20
click at [239, 231] on header "Products Show / Hide columns Add product" at bounding box center [413, 228] width 630 height 29
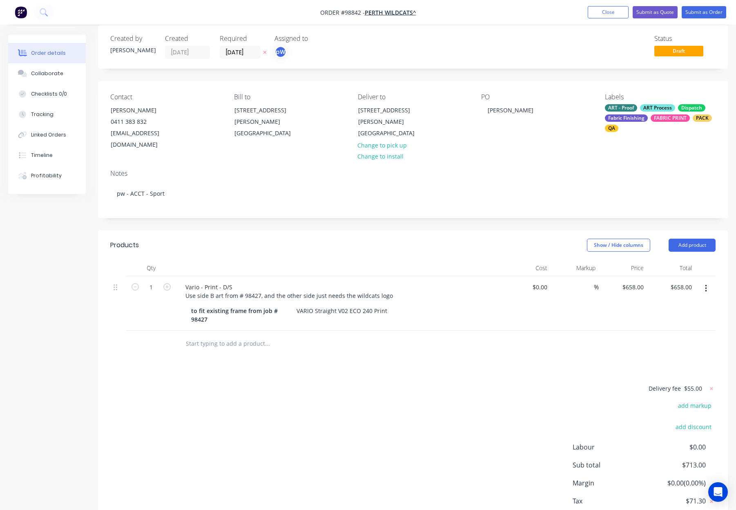
scroll to position [0, 0]
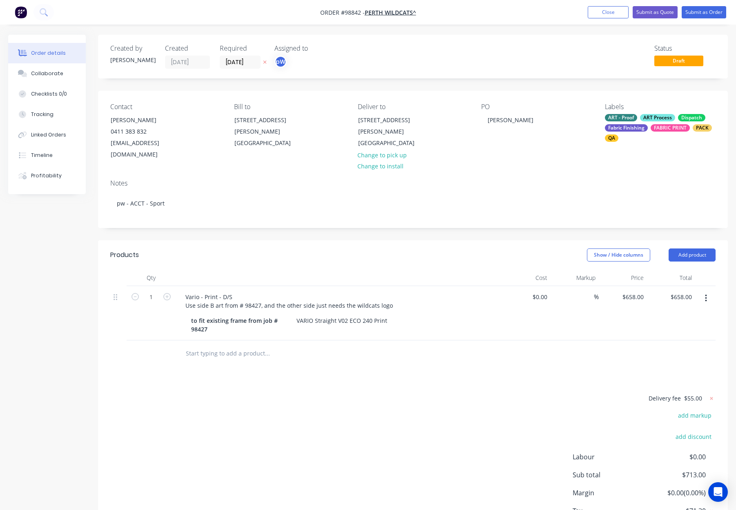
click at [230, 205] on div "Notes pw - ACCT - Sport" at bounding box center [413, 200] width 630 height 55
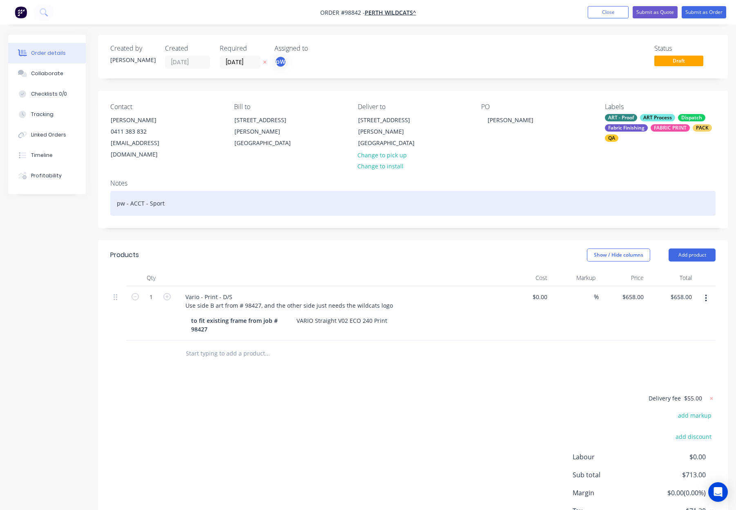
click at [230, 194] on div "pw - ACCT - Sport" at bounding box center [412, 203] width 605 height 25
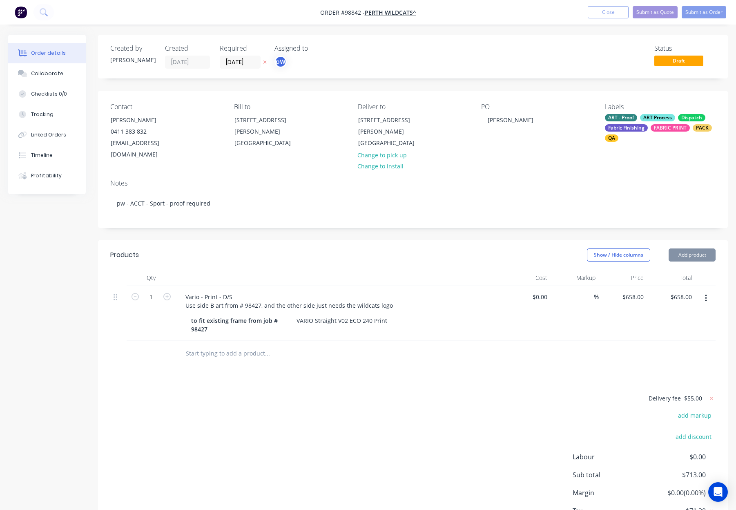
click at [305, 240] on header "Products Show / Hide columns Add product" at bounding box center [413, 254] width 630 height 29
drag, startPoint x: 699, startPoint y: 241, endPoint x: 698, endPoint y: 252, distance: 11.1
click at [699, 248] on button "Add product" at bounding box center [692, 254] width 47 height 13
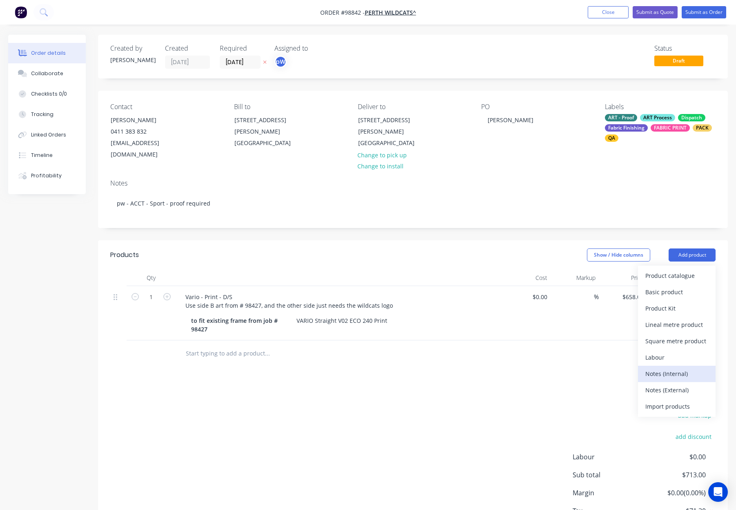
click at [690, 368] on div "Notes (Internal)" at bounding box center [676, 374] width 63 height 12
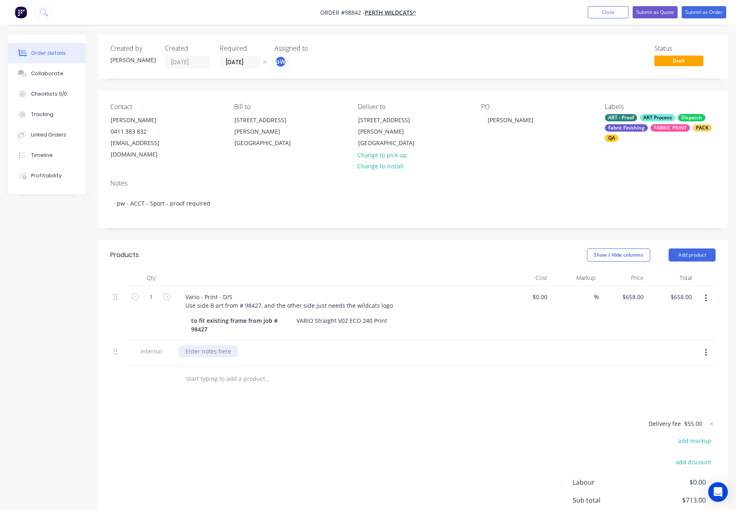
click at [208, 345] on div at bounding box center [208, 351] width 59 height 12
paste div
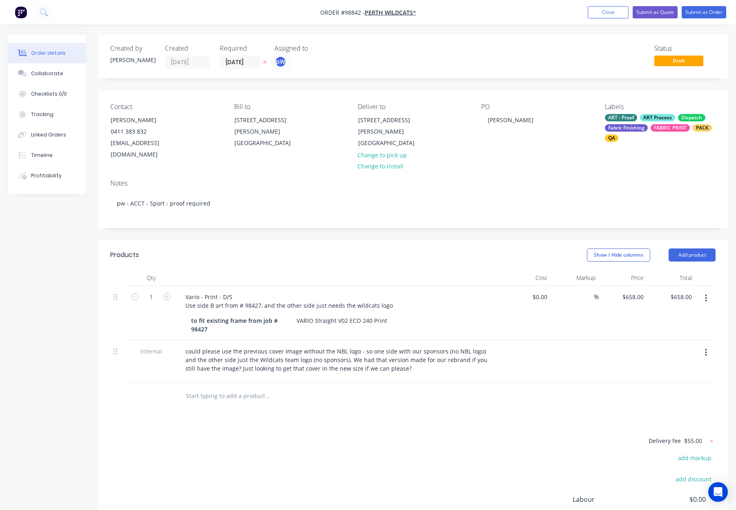
click at [417, 393] on div at bounding box center [323, 396] width 294 height 27
click at [693, 10] on button "Submit as Order" at bounding box center [704, 12] width 45 height 12
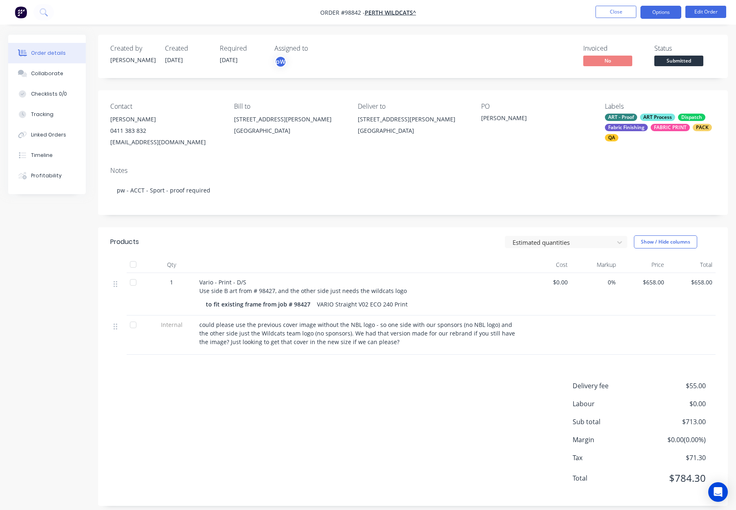
click at [647, 9] on button "Options" at bounding box center [661, 12] width 41 height 13
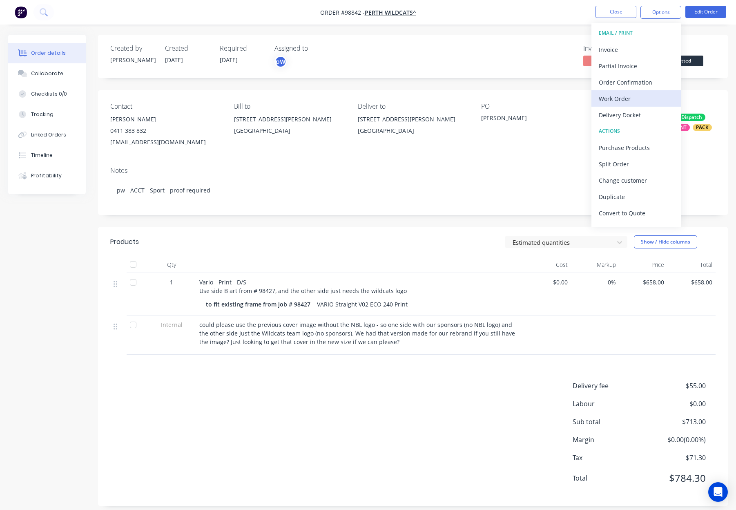
click at [636, 99] on div "Work Order" at bounding box center [636, 99] width 75 height 12
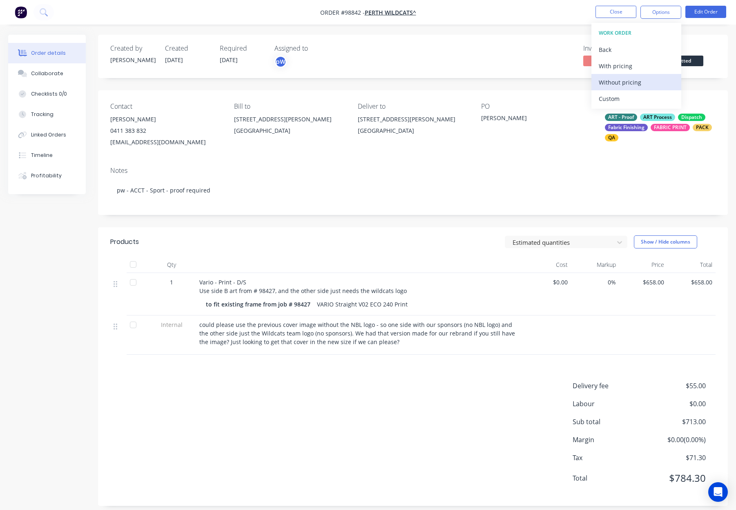
click at [636, 84] on div "Without pricing" at bounding box center [636, 82] width 75 height 12
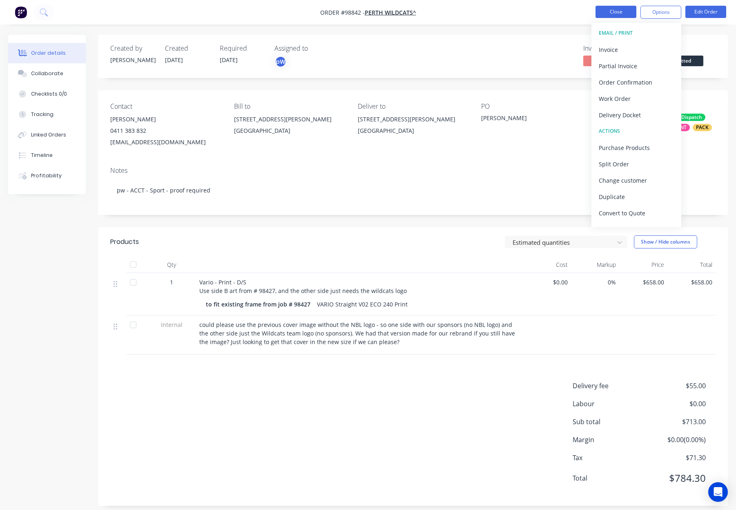
click at [625, 12] on button "Close" at bounding box center [616, 12] width 41 height 12
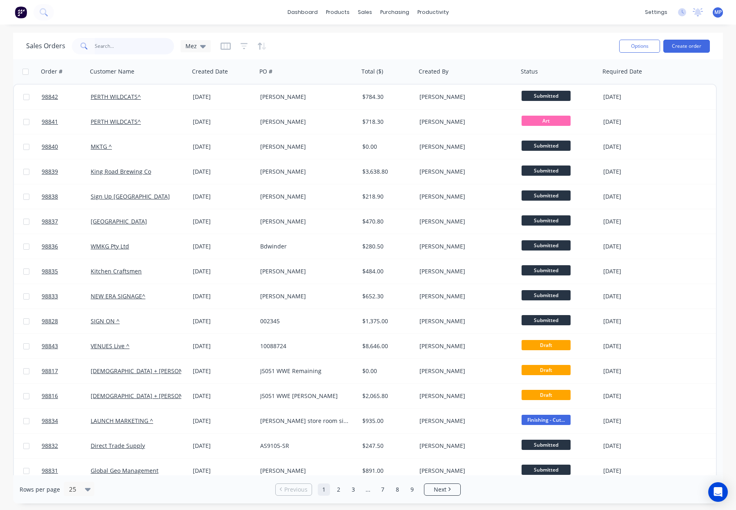
click at [118, 49] on input "text" at bounding box center [135, 46] width 80 height 16
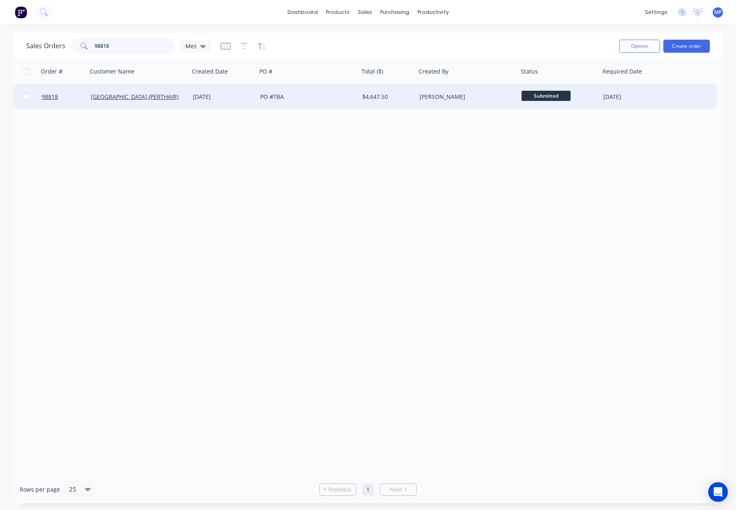
type input "98818"
click at [348, 92] on div "PO #TBA" at bounding box center [308, 97] width 102 height 25
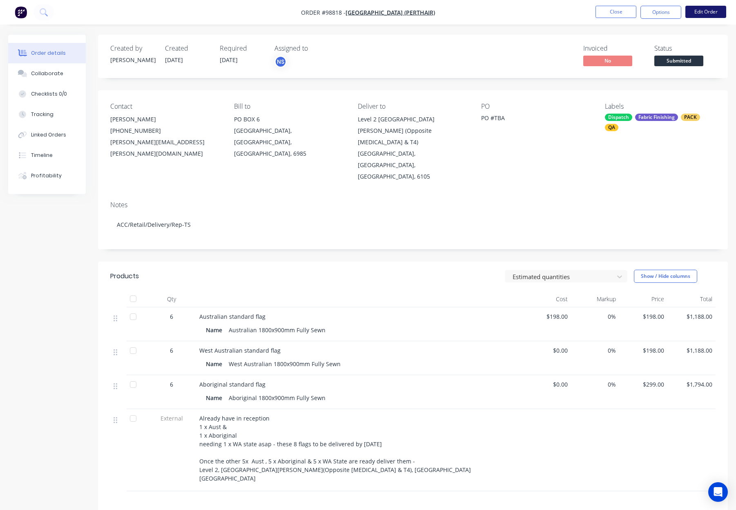
click at [706, 12] on button "Edit Order" at bounding box center [705, 12] width 41 height 12
click at [703, 16] on button "Edit Order" at bounding box center [705, 12] width 41 height 12
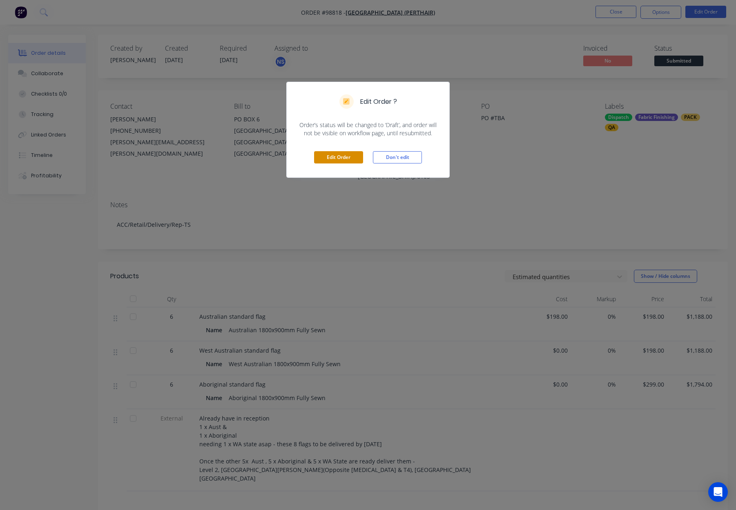
click at [337, 157] on button "Edit Order" at bounding box center [338, 157] width 49 height 12
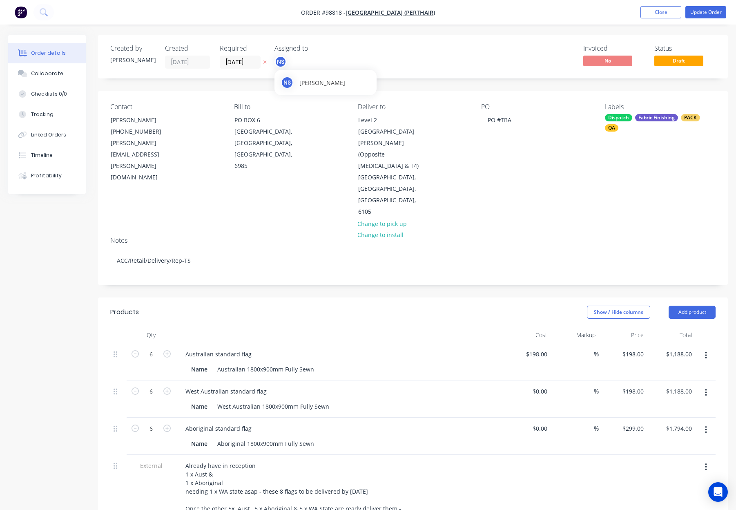
click at [285, 63] on div "NS" at bounding box center [281, 62] width 12 height 12
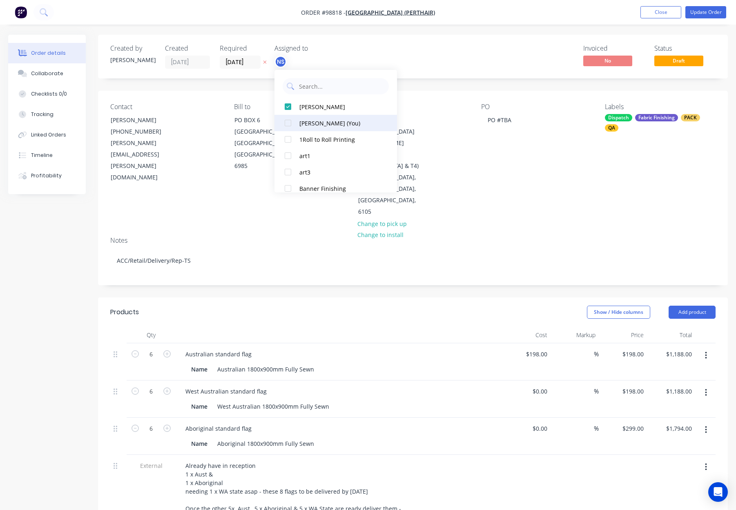
drag, startPoint x: 338, startPoint y: 107, endPoint x: 346, endPoint y: 108, distance: 7.8
click at [338, 107] on div "[PERSON_NAME]" at bounding box center [340, 107] width 82 height 9
click at [346, 108] on div "[PERSON_NAME]" at bounding box center [340, 105] width 82 height 9
click at [483, 49] on div "Invoiced No Status Draft" at bounding box center [535, 57] width 359 height 24
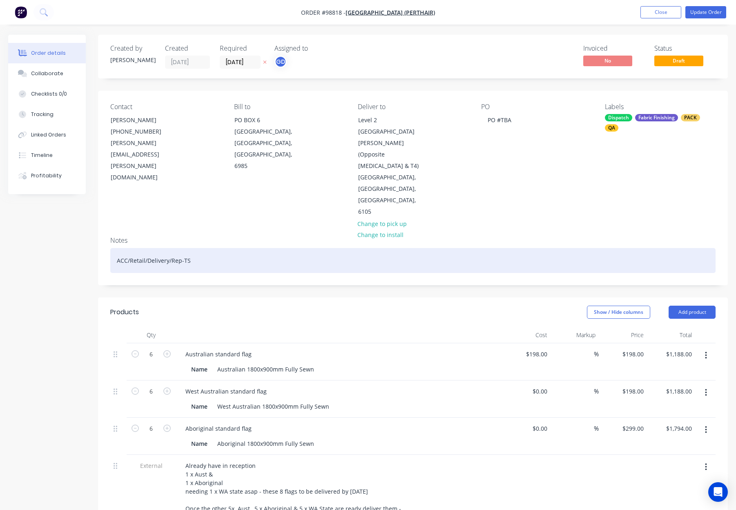
drag, startPoint x: 202, startPoint y: 195, endPoint x: 206, endPoint y: 199, distance: 5.5
click at [202, 248] on div "ACC/Retail/Delivery/Rep-TS" at bounding box center [412, 260] width 605 height 25
click at [212, 248] on div "ACC/Retail/Delivery/Rep-TS" at bounding box center [412, 260] width 605 height 25
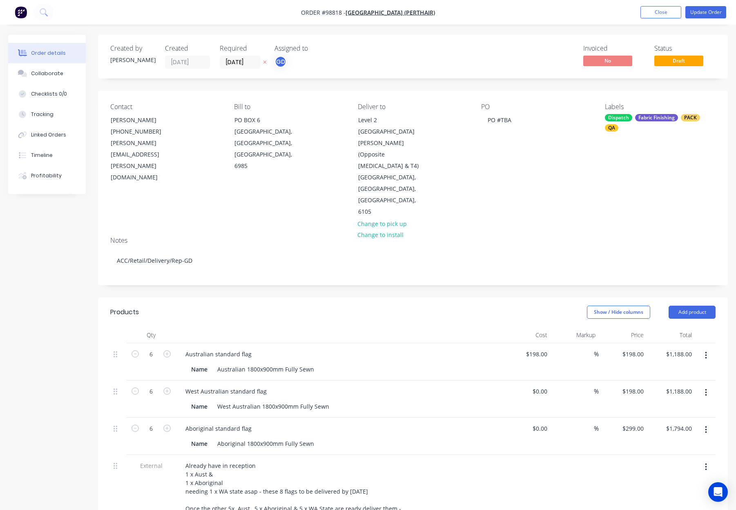
click at [282, 306] on div "Show / Hide columns Add product" at bounding box center [477, 312] width 477 height 13
click at [650, 13] on button "Close" at bounding box center [661, 12] width 41 height 12
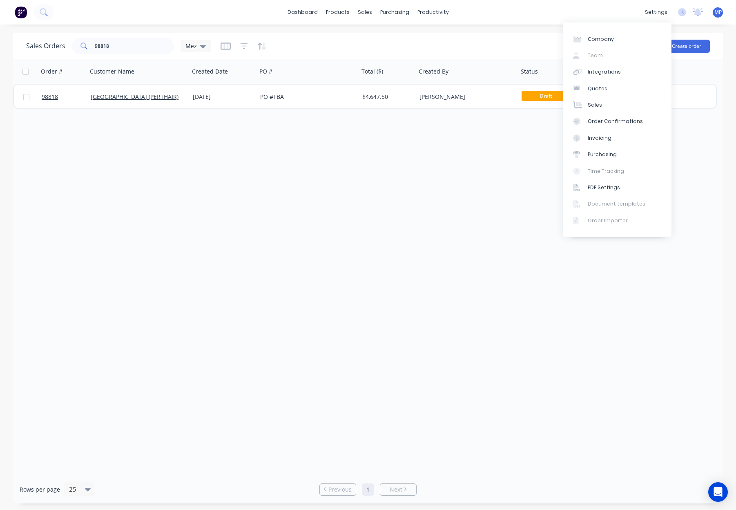
click at [474, 51] on div "Sales Orders 98818 Mez" at bounding box center [319, 46] width 587 height 20
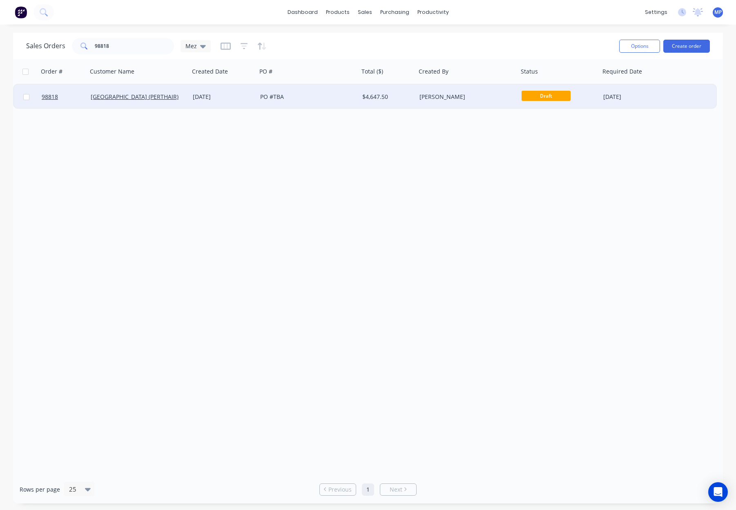
click at [484, 94] on div "[PERSON_NAME]" at bounding box center [465, 97] width 91 height 8
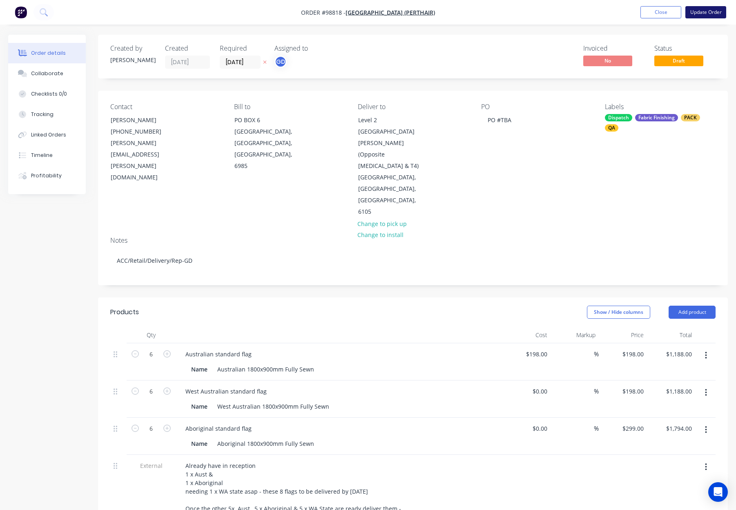
click at [700, 13] on button "Update Order" at bounding box center [705, 12] width 41 height 12
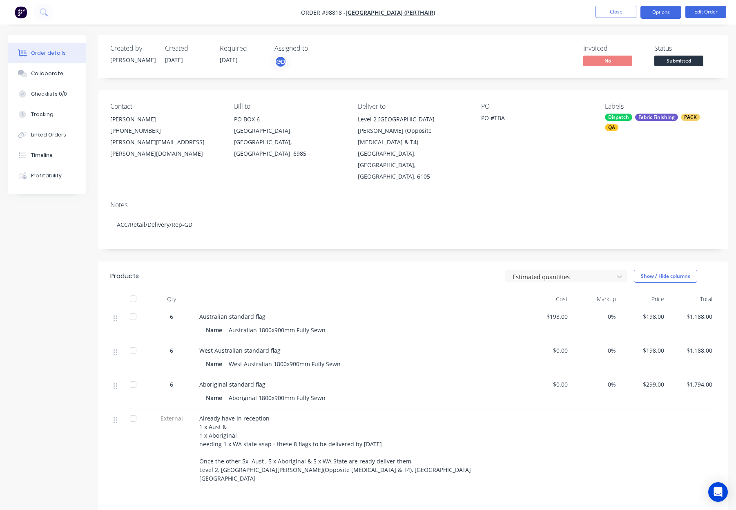
click at [658, 11] on button "Options" at bounding box center [661, 12] width 41 height 13
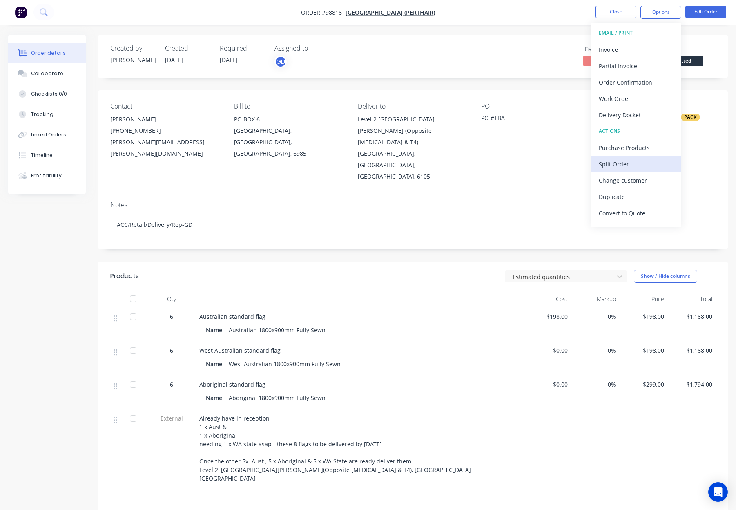
scroll to position [12, 0]
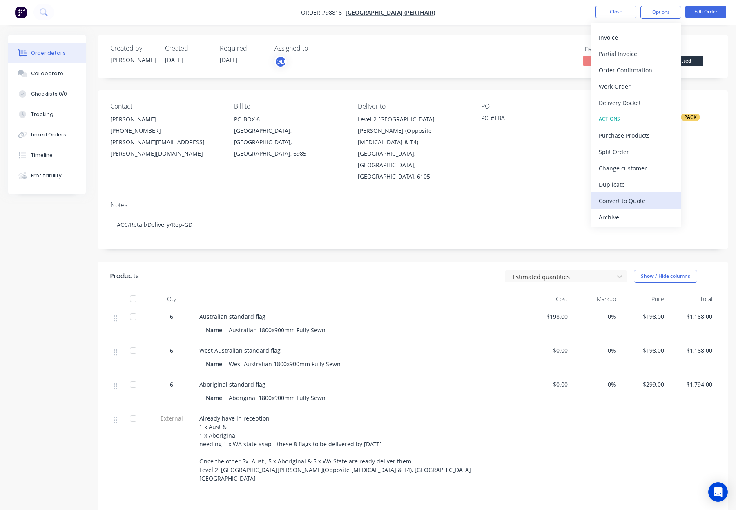
click at [642, 201] on div "Convert to Quote" at bounding box center [636, 201] width 75 height 12
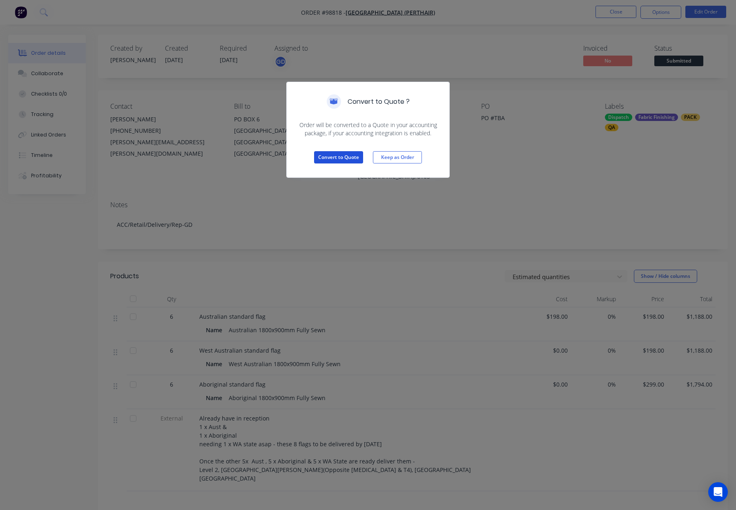
drag, startPoint x: 318, startPoint y: 156, endPoint x: 325, endPoint y: 156, distance: 7.0
click at [318, 156] on button "Convert to Quote" at bounding box center [338, 157] width 49 height 12
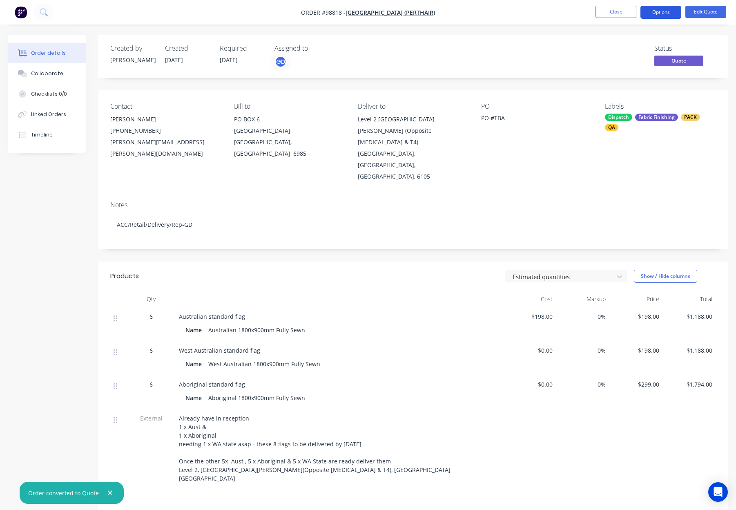
click at [659, 10] on button "Options" at bounding box center [661, 12] width 41 height 13
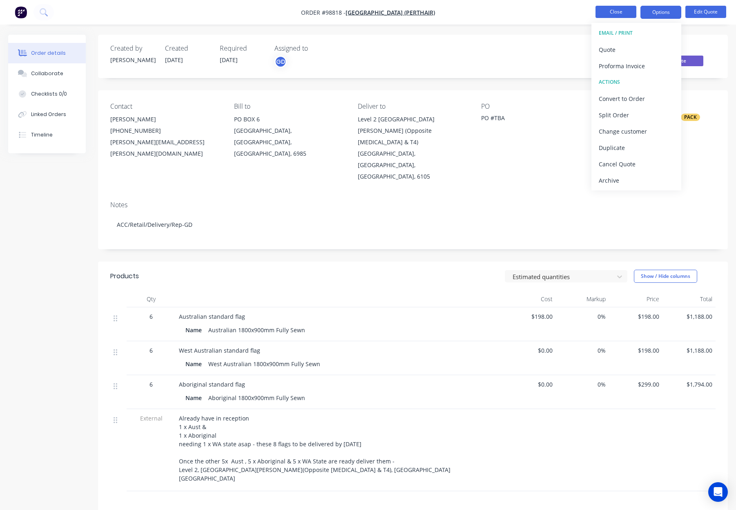
click at [607, 11] on button "Close" at bounding box center [616, 12] width 41 height 12
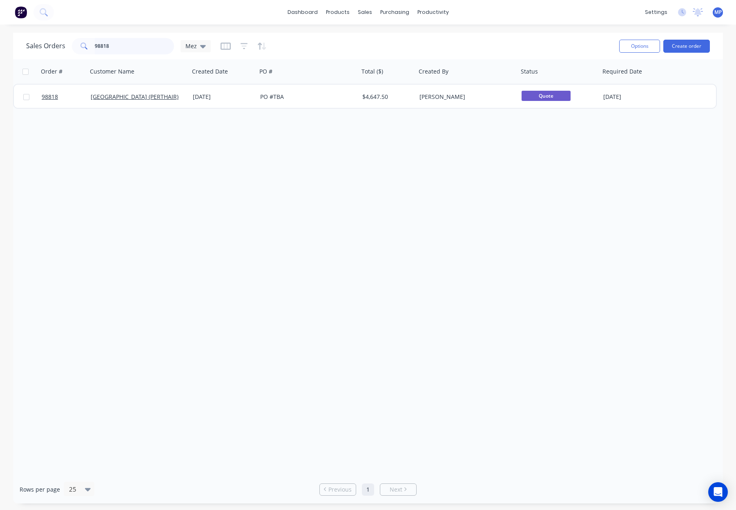
click at [137, 47] on input "98818" at bounding box center [135, 46] width 80 height 16
type input "9"
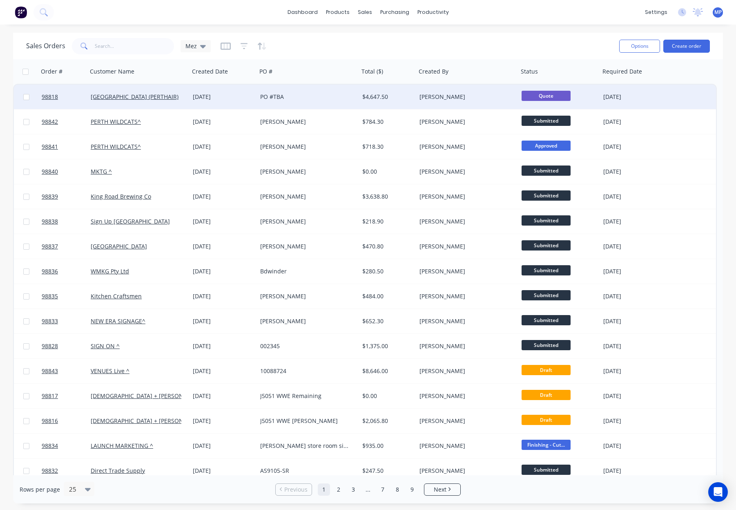
click at [532, 91] on span "Quote" at bounding box center [546, 96] width 49 height 10
click at [478, 96] on div "[PERSON_NAME]" at bounding box center [465, 97] width 91 height 8
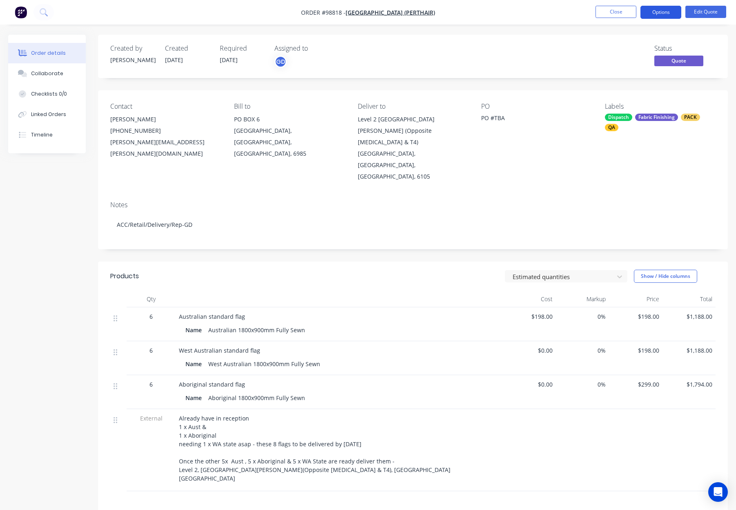
click at [657, 13] on button "Options" at bounding box center [661, 12] width 41 height 13
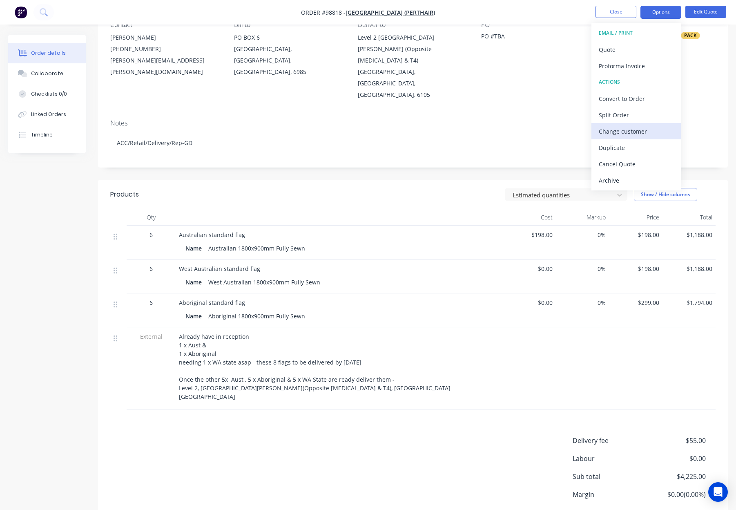
scroll to position [113, 0]
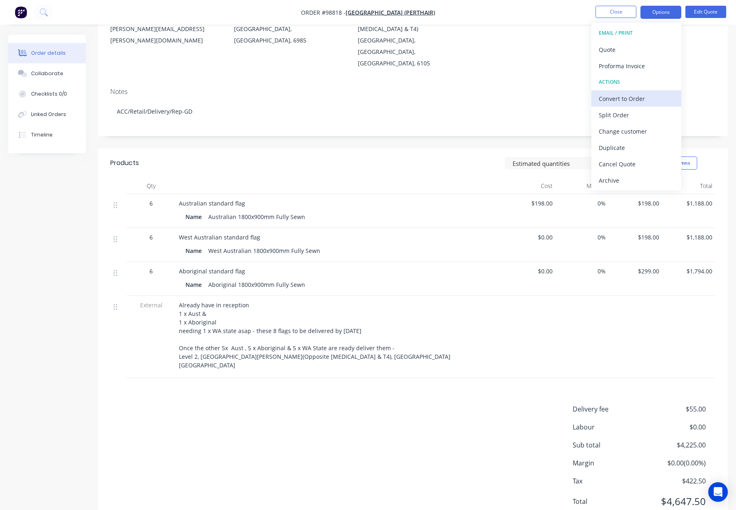
click at [634, 101] on div "Convert to Order" at bounding box center [636, 99] width 75 height 12
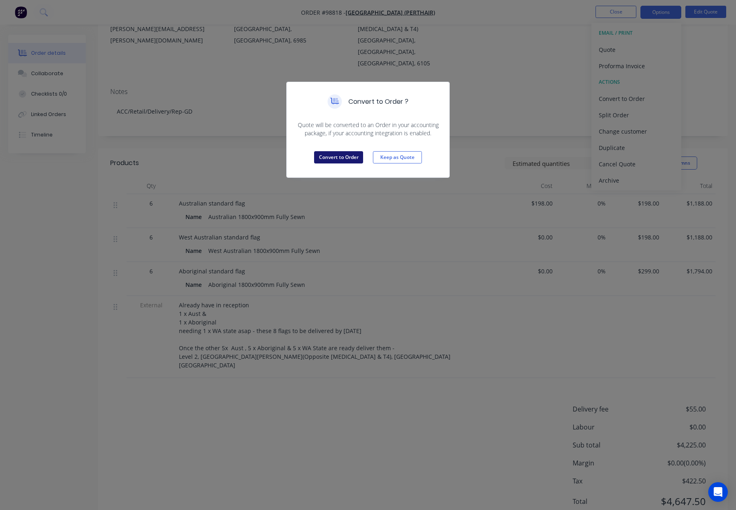
click at [351, 162] on button "Convert to Order" at bounding box center [338, 157] width 49 height 12
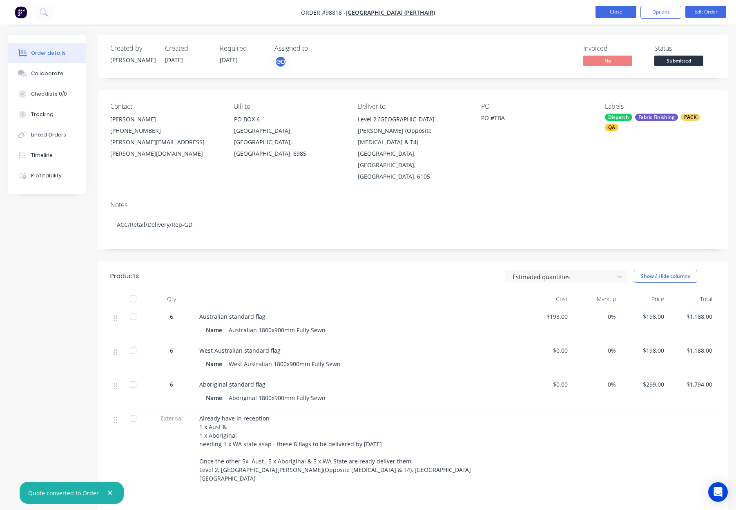
click at [604, 10] on button "Close" at bounding box center [616, 12] width 41 height 12
